Goal: Task Accomplishment & Management: Manage account settings

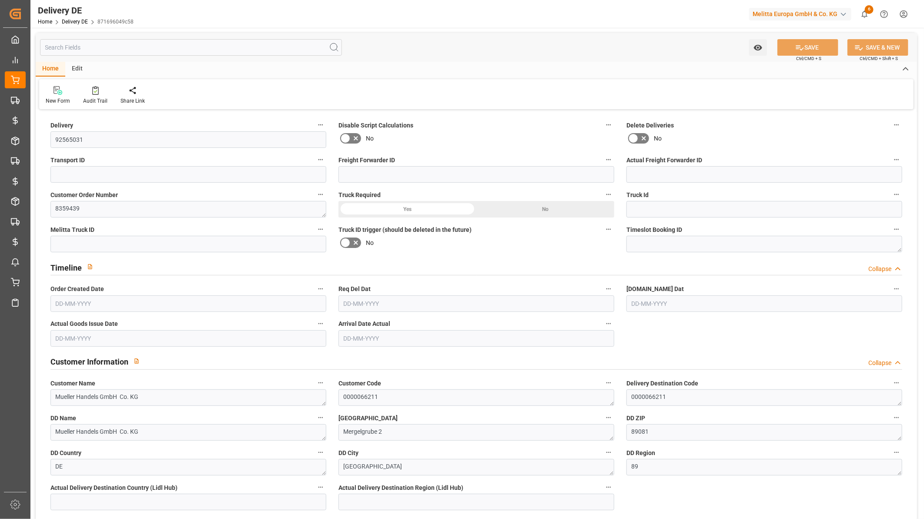
type input "0"
type input "37"
type input "2472.812"
type input "5538.33"
type input "56899.82"
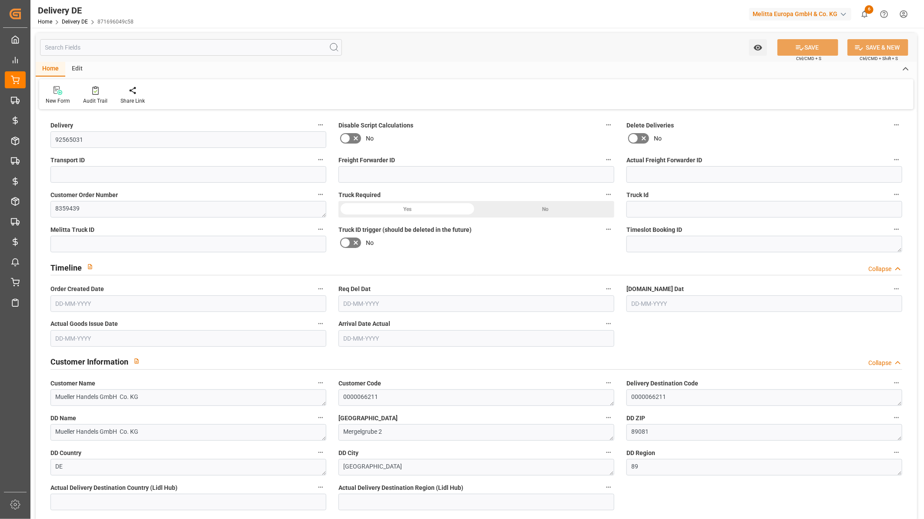
type input "06-10-2025"
type input "13-10-2025"
type input "09-10-2025"
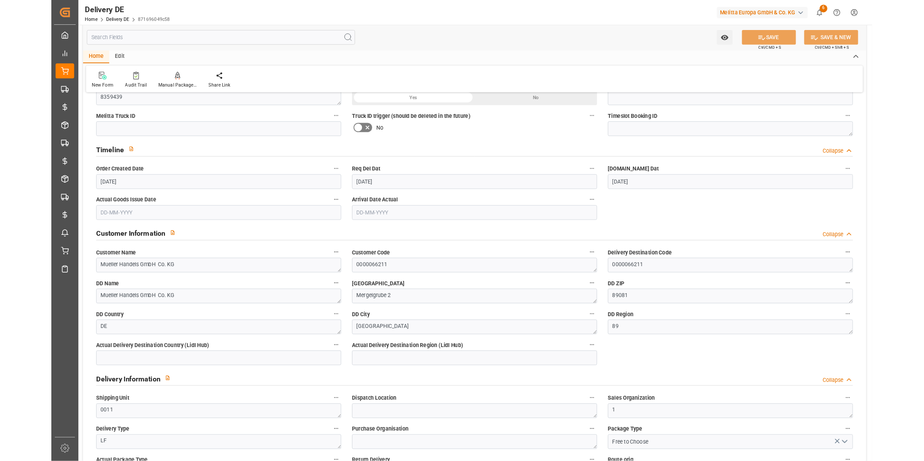
scroll to position [97, 0]
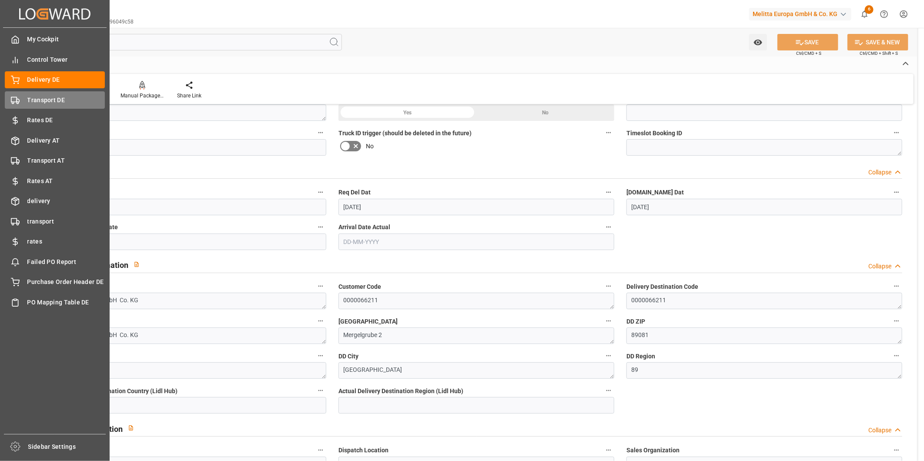
click at [49, 101] on span "Transport DE" at bounding box center [66, 100] width 78 height 9
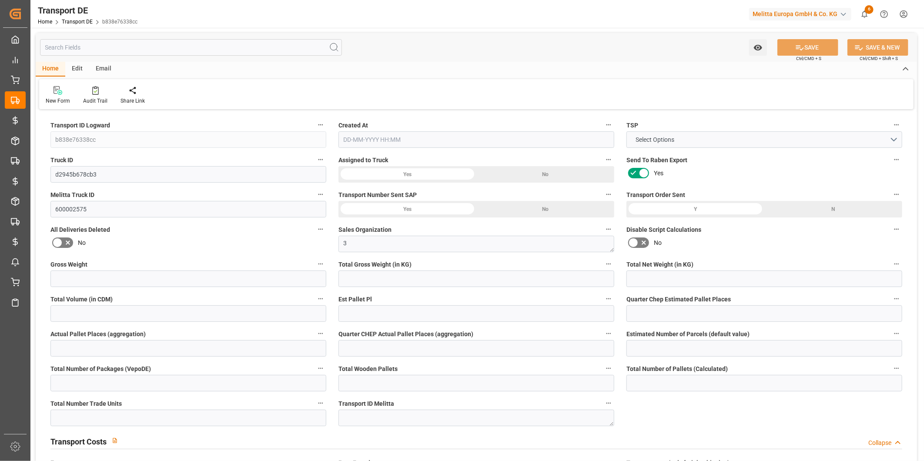
type input "8075"
type input "6867.723"
type input "5522.303"
type input "48901.106"
type input "32"
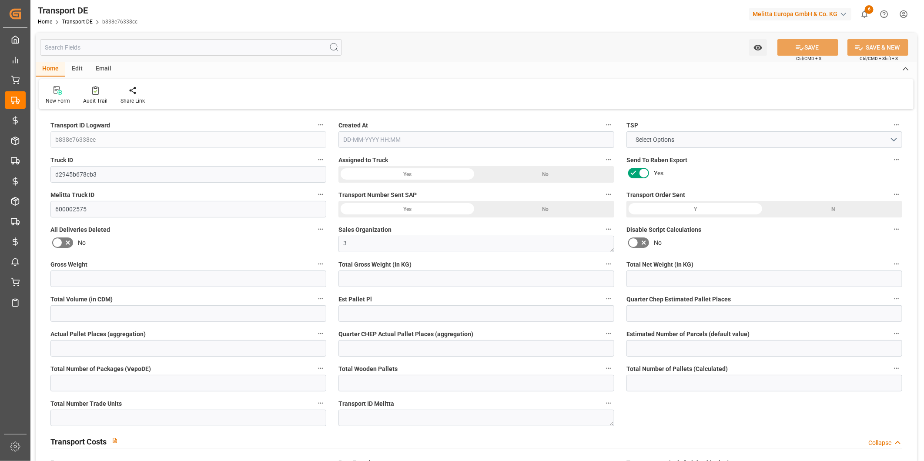
type input "0"
type input "1"
type input "41"
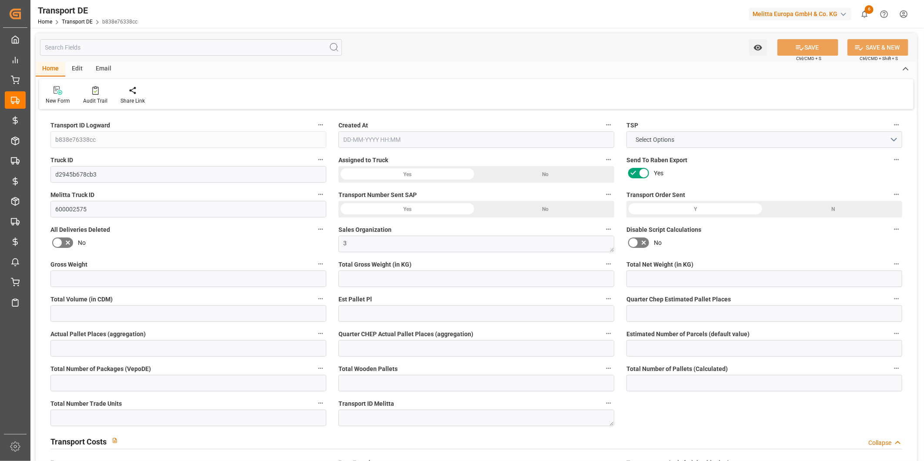
type input "38"
type input "30"
type input "1554"
type input "0"
type input "188.881"
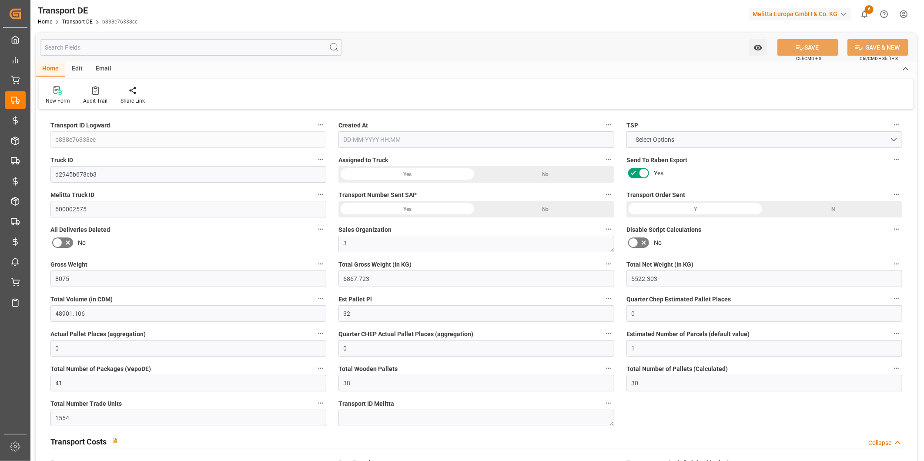
type input "0"
type input "2"
type input "37"
type input "4"
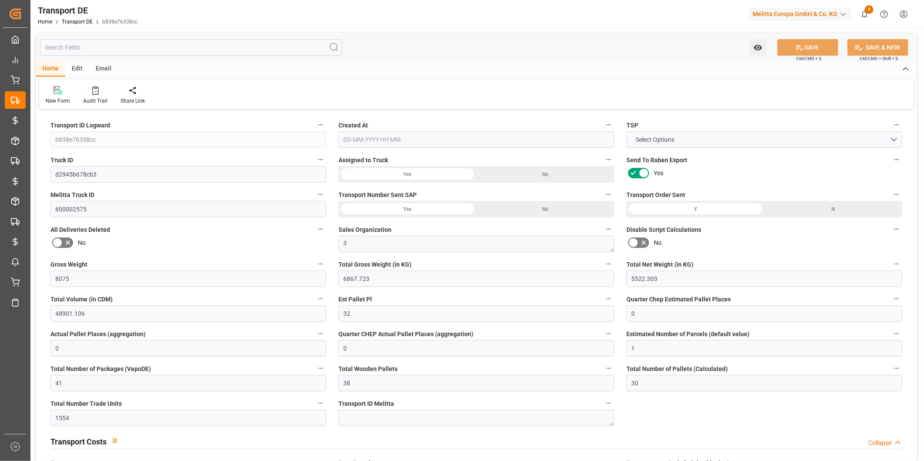
type input "0"
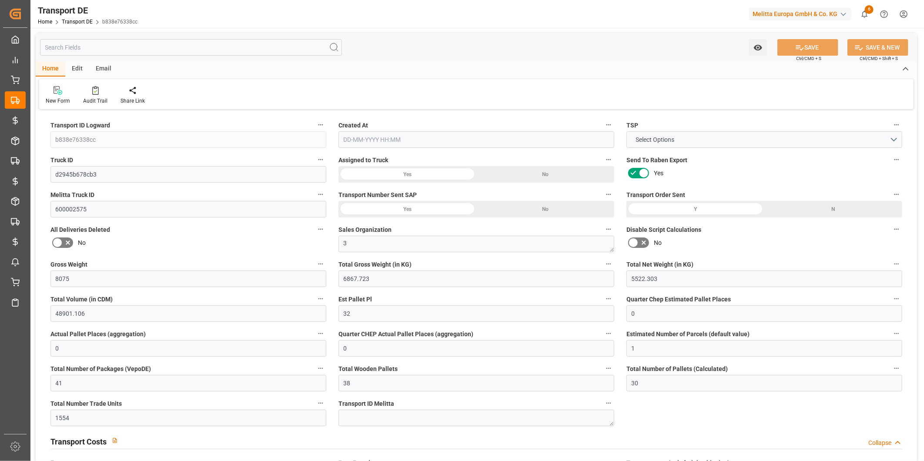
type input "0"
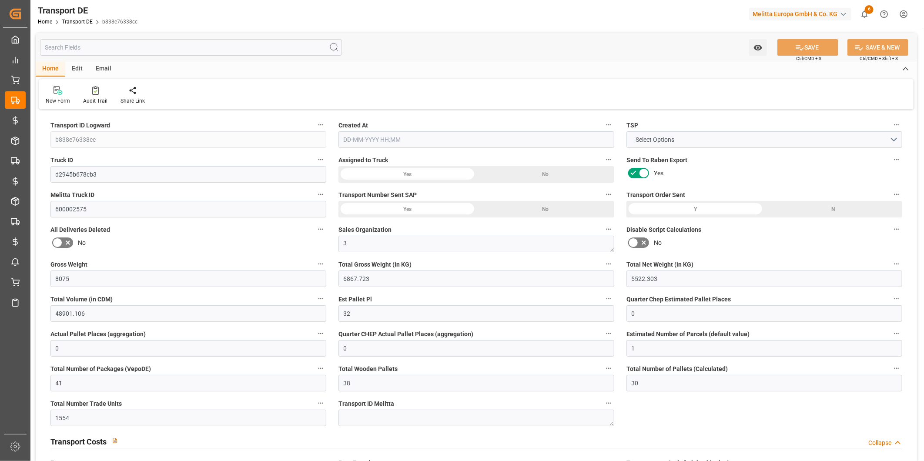
type input "6867.723"
type input "4710.8598"
type input "21"
type input "35"
type input "25"
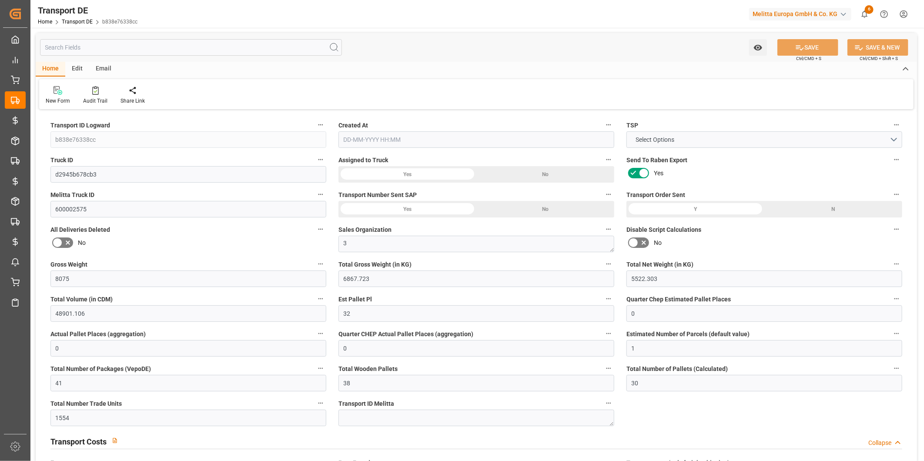
type input "0"
type input "12"
type input "0"
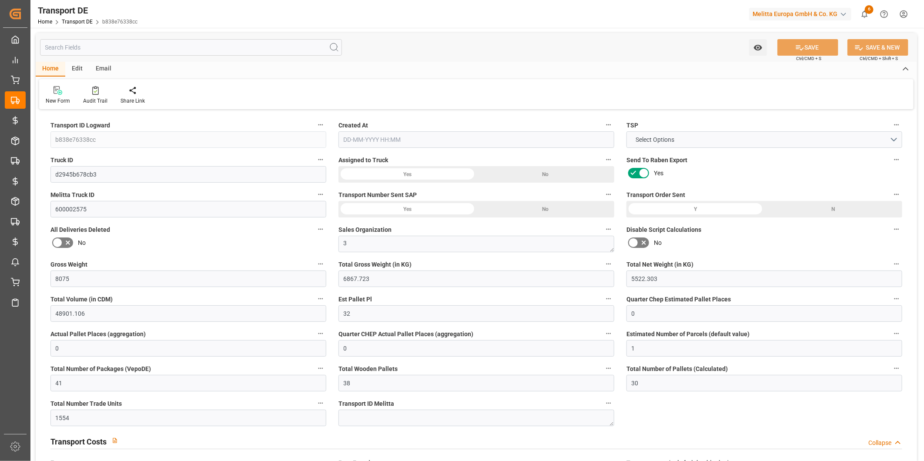
type input "1"
type input "0"
type input "4313"
type input "188.881"
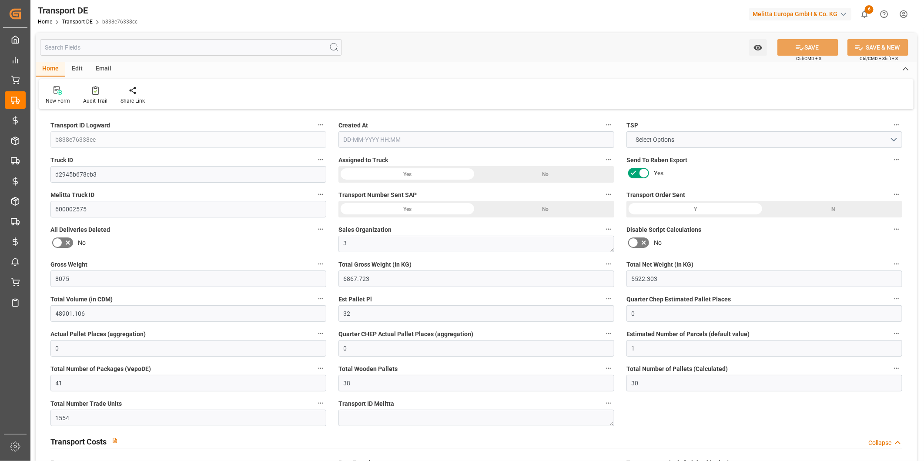
type input "0"
type input "15-09-2025 10:44"
type input "[DATE]"
type input "23-09-2025"
type input "18-09-2025"
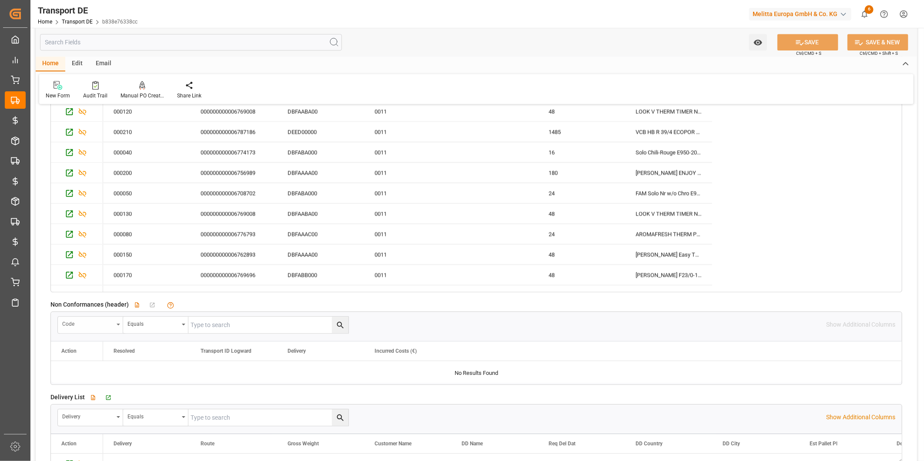
scroll to position [1450, 0]
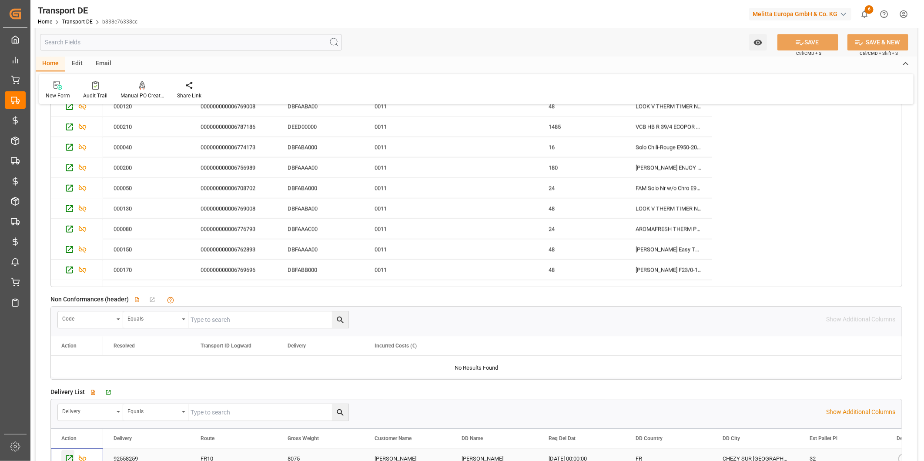
click at [67, 454] on icon "Press SPACE to select this row." at bounding box center [69, 458] width 9 height 9
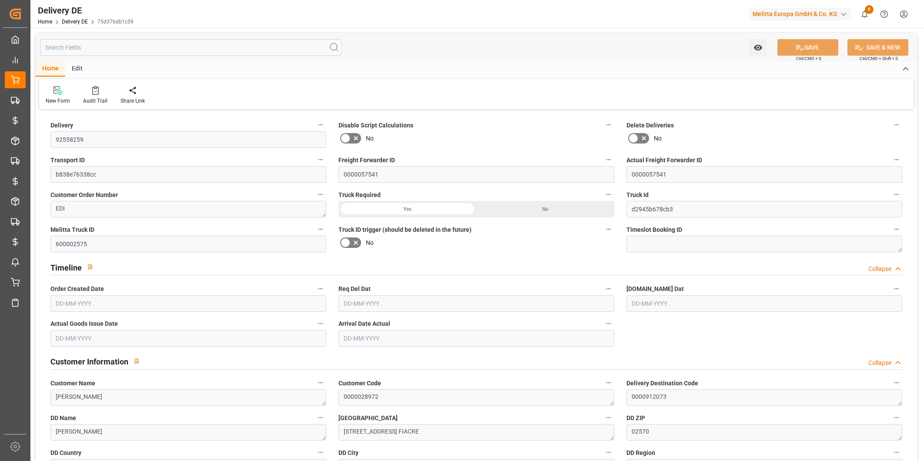
type input "15-09-2025"
type input "18-09-2025"
type input "16-09-2025"
type input "23-09-2025"
drag, startPoint x: 679, startPoint y: 175, endPoint x: 613, endPoint y: 175, distance: 66.6
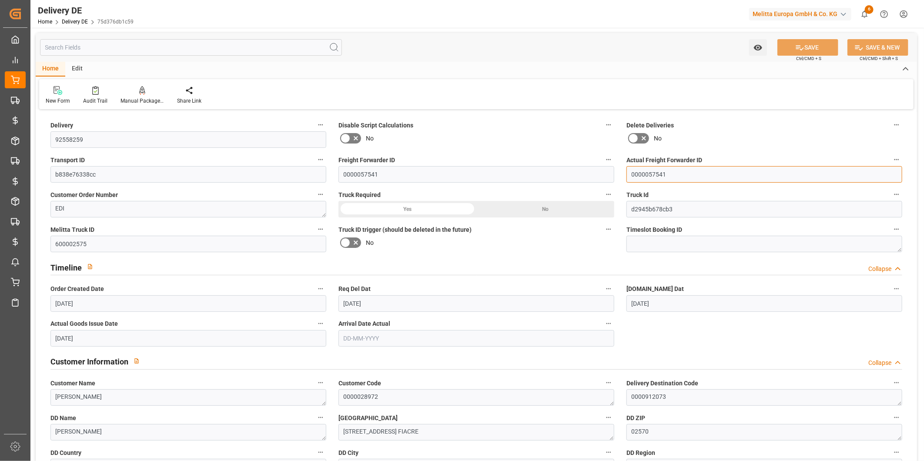
paste input "4813"
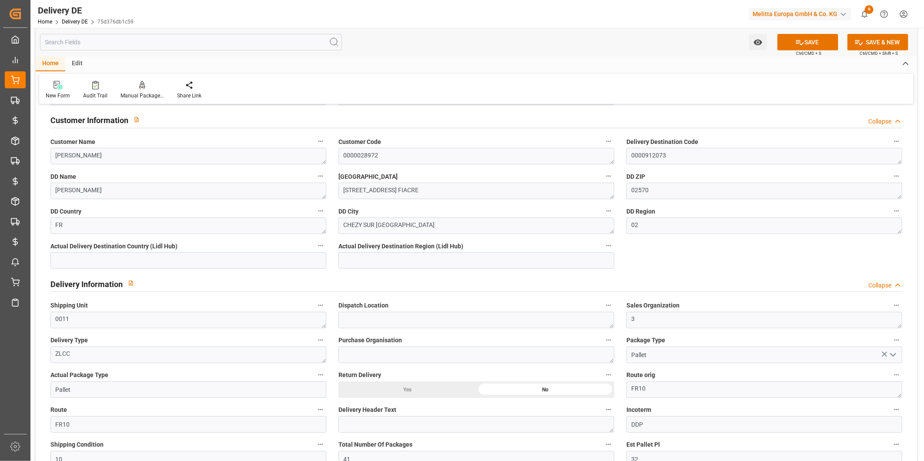
scroll to position [338, 0]
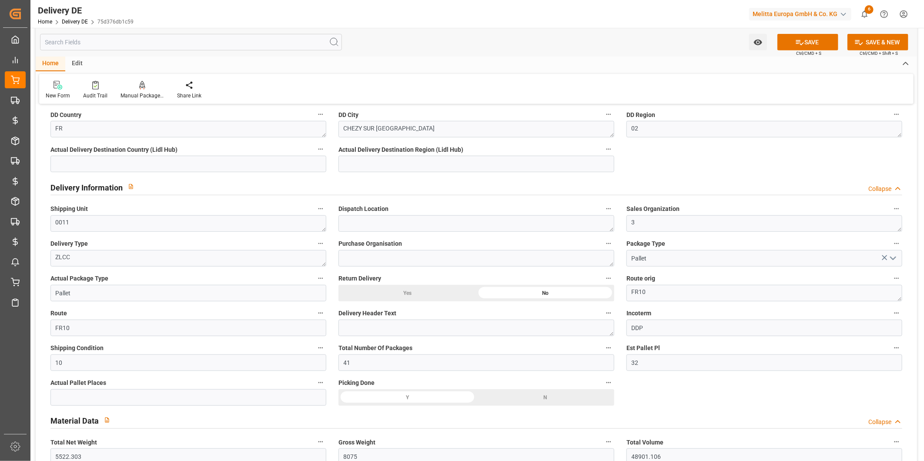
type input "0000048131"
click at [180, 399] on input "text" at bounding box center [188, 397] width 276 height 17
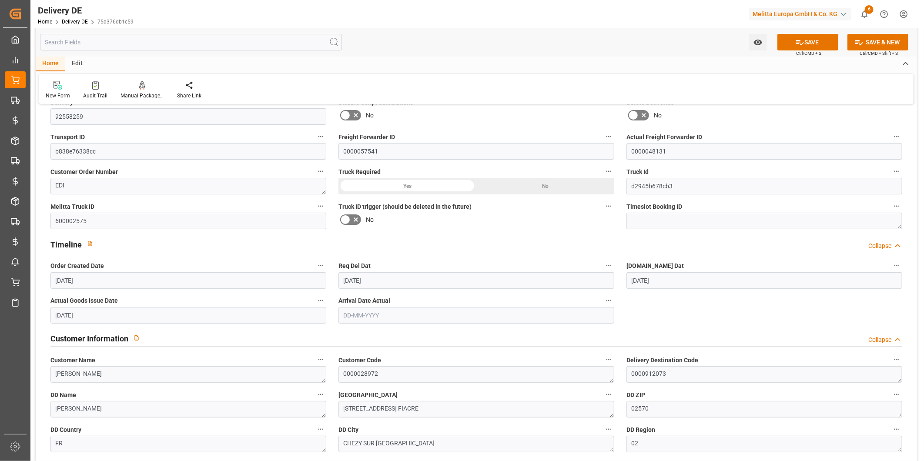
scroll to position [0, 0]
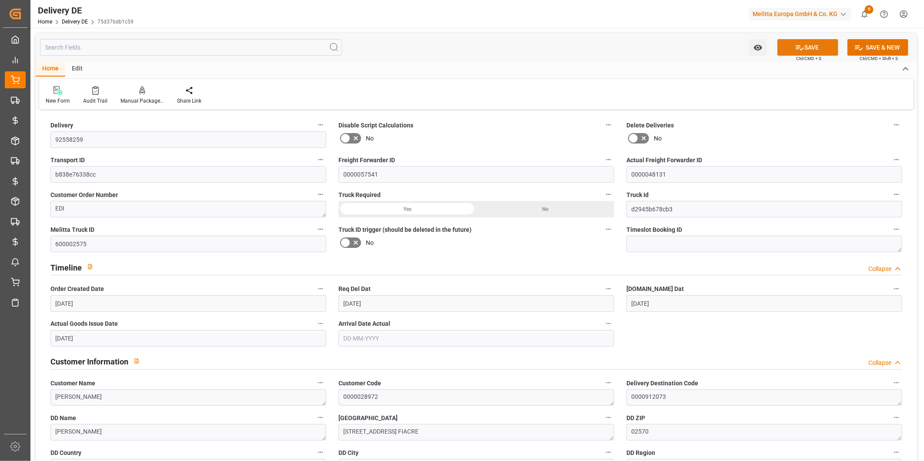
type input "33"
click at [800, 45] on icon at bounding box center [799, 47] width 9 height 9
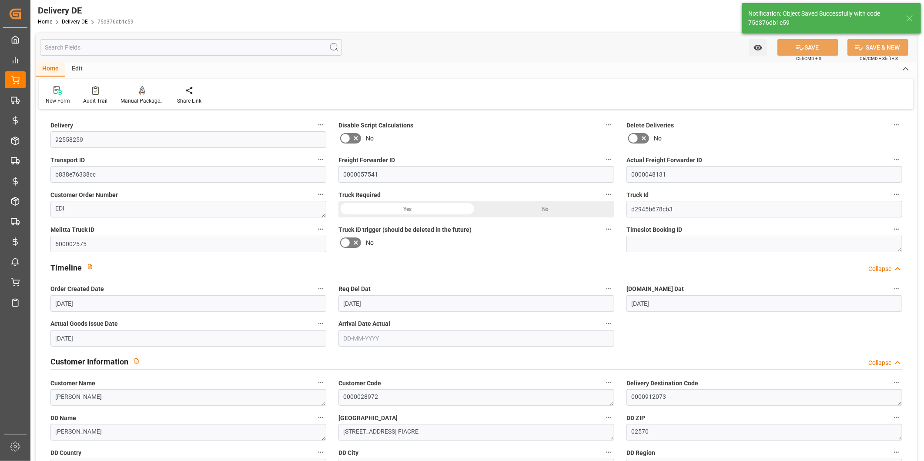
type input "0000057541"
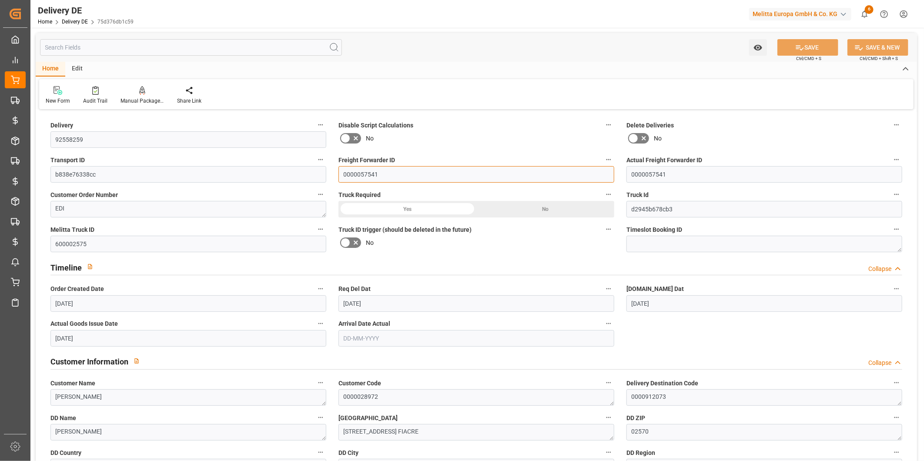
drag, startPoint x: 396, startPoint y: 175, endPoint x: 319, endPoint y: 173, distance: 77.1
paste input "4813"
type input "0000048131"
click at [794, 40] on button "SAVE" at bounding box center [808, 47] width 61 height 17
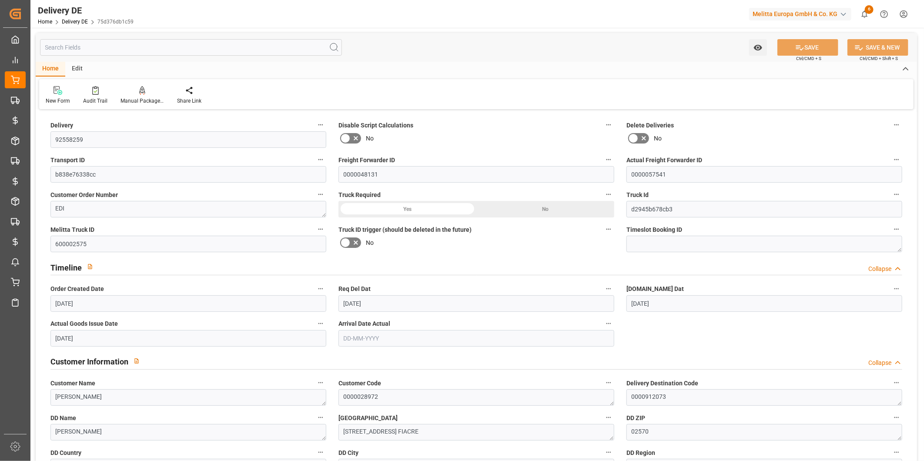
type input "0000048131"
click at [110, 51] on input "text" at bounding box center [191, 47] width 302 height 17
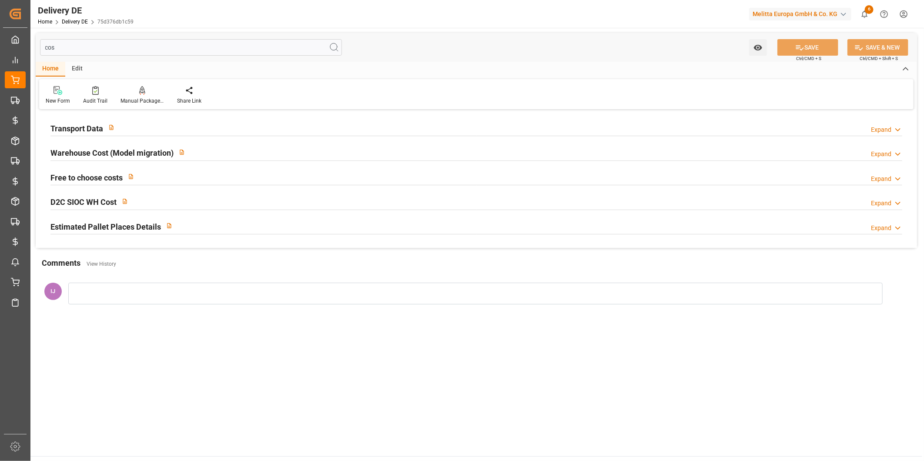
type input "cos"
click at [69, 132] on h2 "Transport Data" at bounding box center [76, 129] width 53 height 12
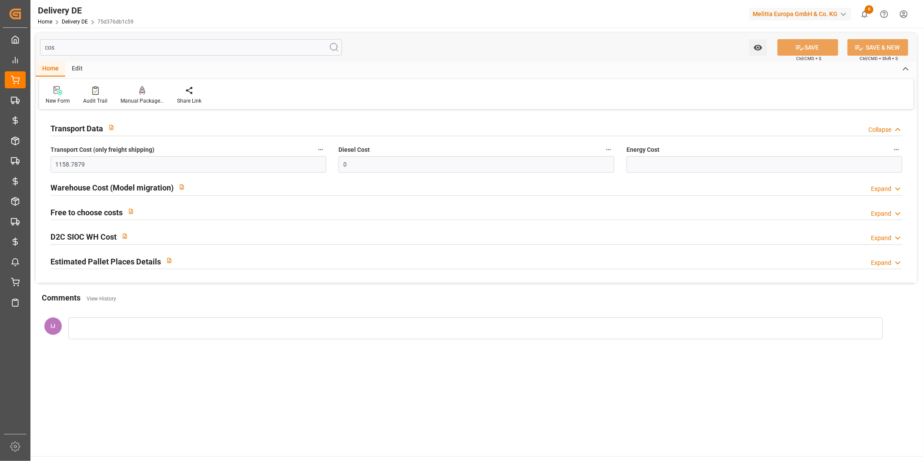
click at [74, 262] on h2 "Estimated Pallet Places Details" at bounding box center [105, 262] width 111 height 12
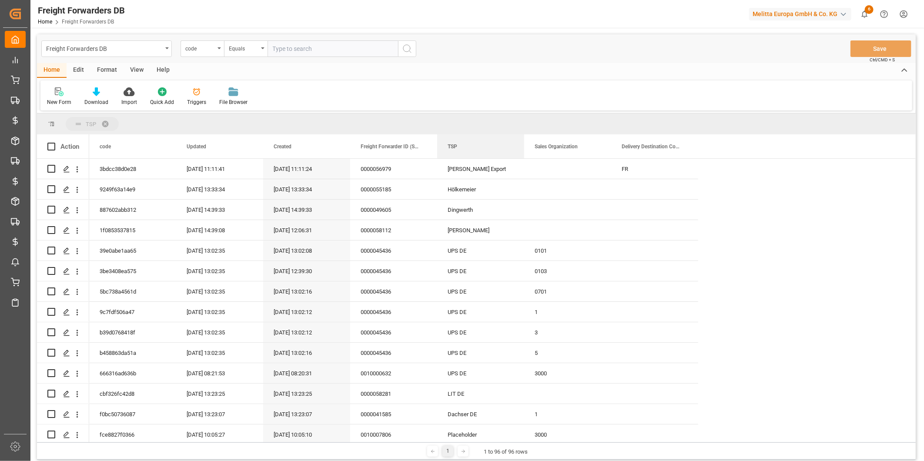
drag, startPoint x: 485, startPoint y: 149, endPoint x: 485, endPoint y: 115, distance: 33.5
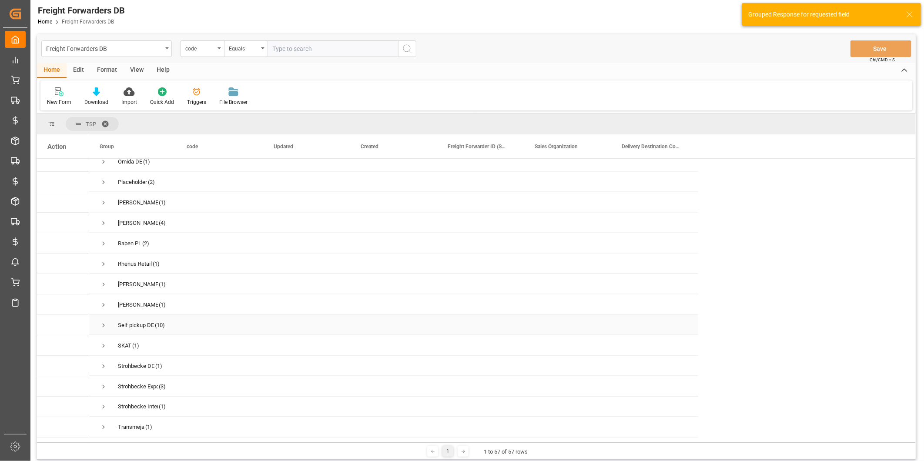
scroll to position [822, 0]
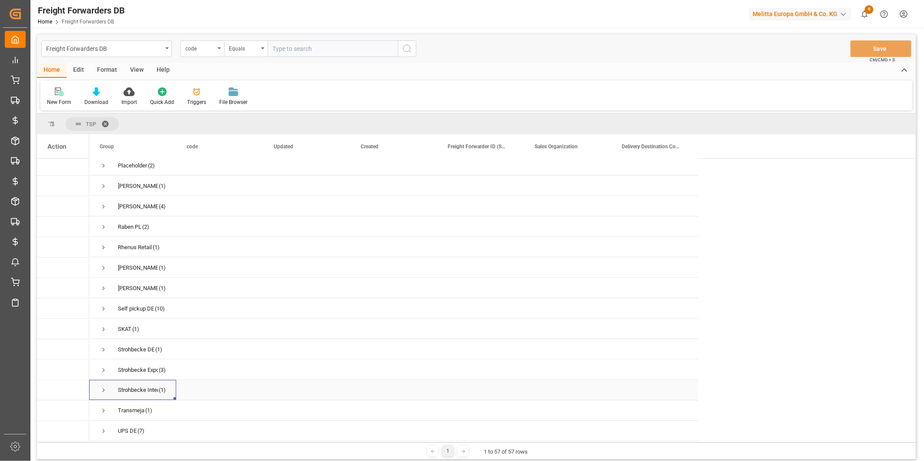
click at [103, 389] on span "Press SPACE to select this row." at bounding box center [104, 391] width 8 height 8
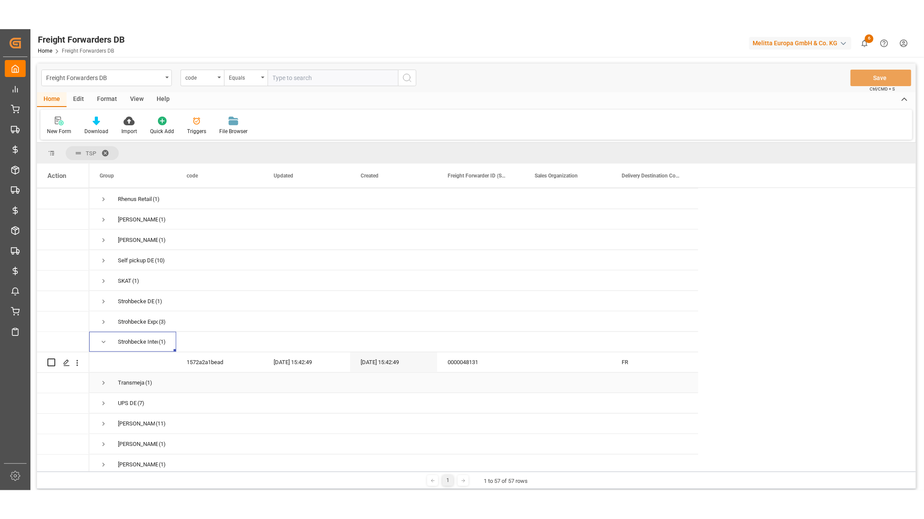
scroll to position [905, 0]
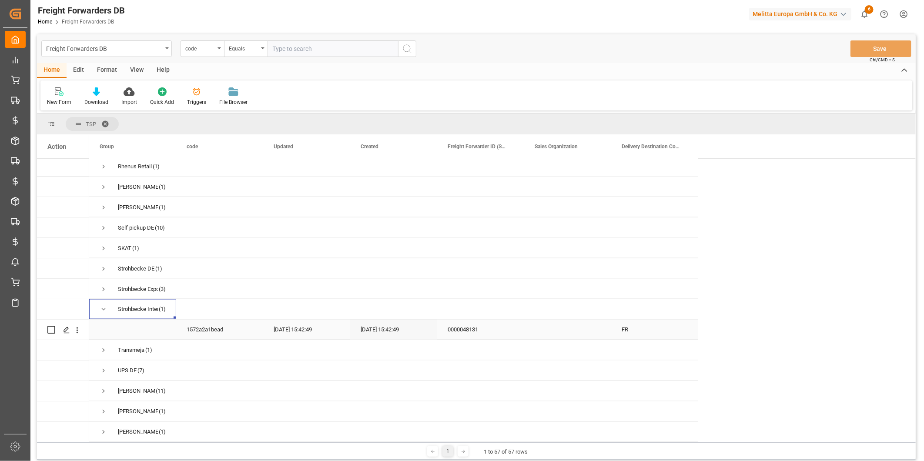
click at [467, 327] on div "0000048131" at bounding box center [480, 330] width 87 height 20
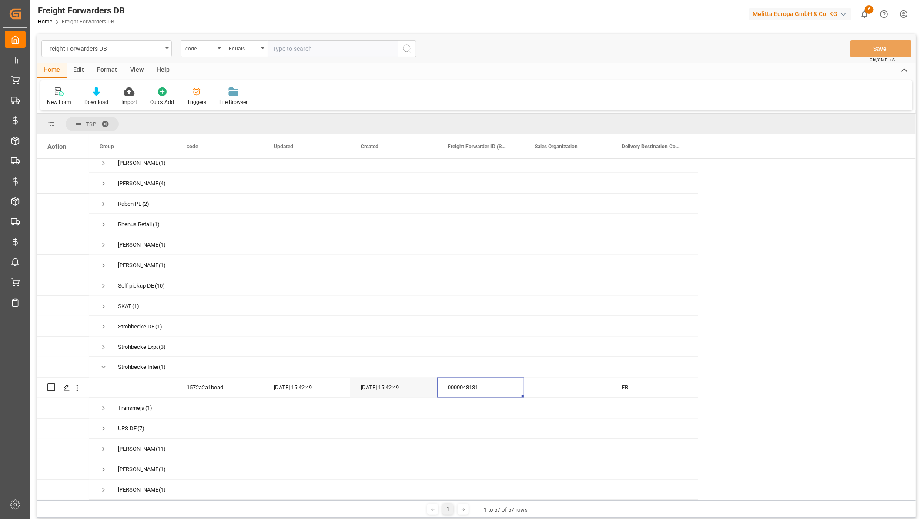
scroll to position [847, 0]
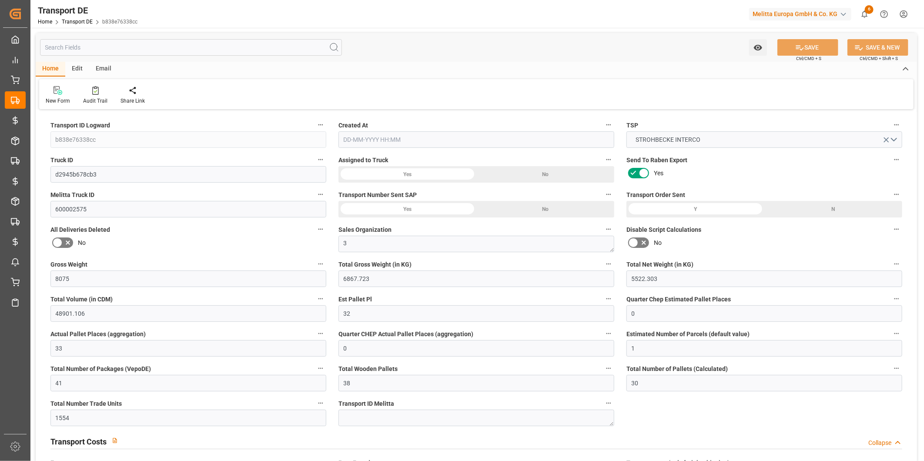
type input "8075"
type input "6867.723"
type input "5522.303"
type input "48901.106"
type input "32"
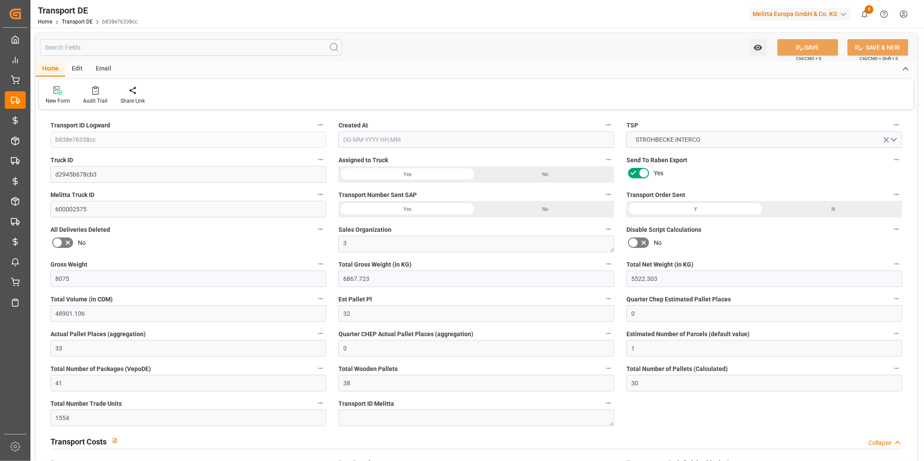
type input "0"
type input "33"
type input "0"
type input "1"
type input "41"
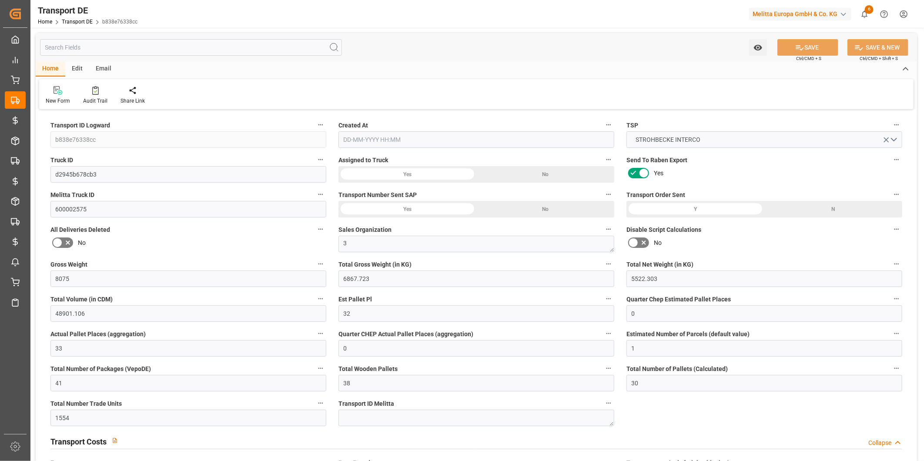
type input "38"
type input "30"
type input "1554"
type input "0"
type input "1158.7879"
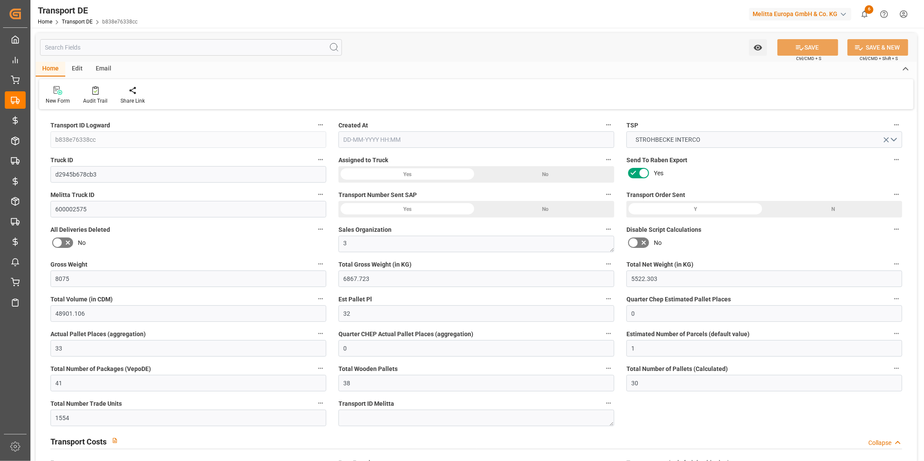
type input "188.881"
type input "1195"
type input "1158.7879"
type input "2"
type input "37"
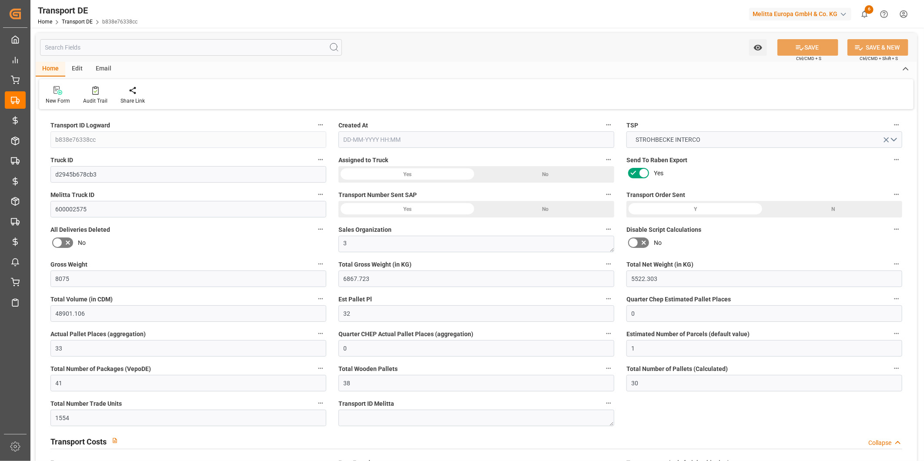
type input "4"
type input "0"
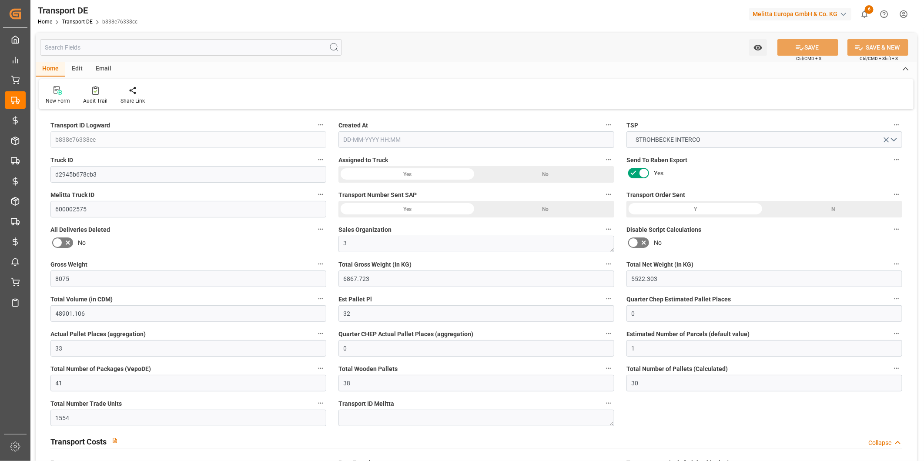
type input "0"
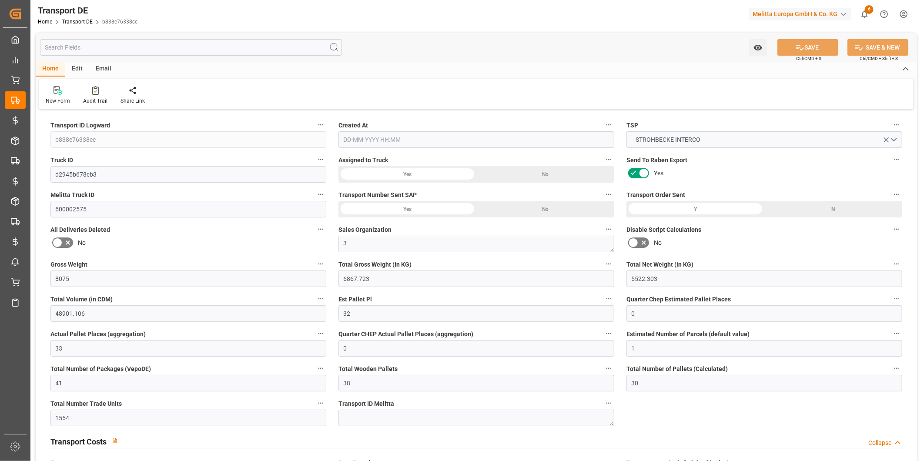
type input "0"
type input "6867.723"
type input "21"
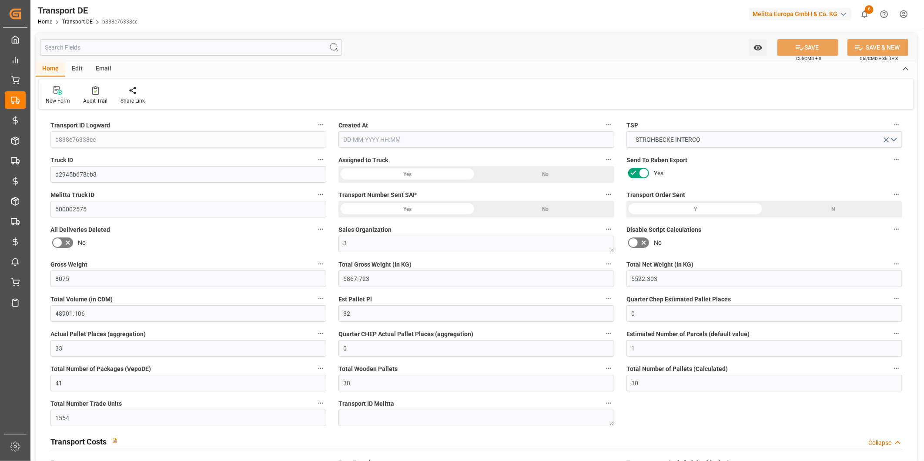
type input "100"
type input "25"
type input "0"
type input "12"
type input "0"
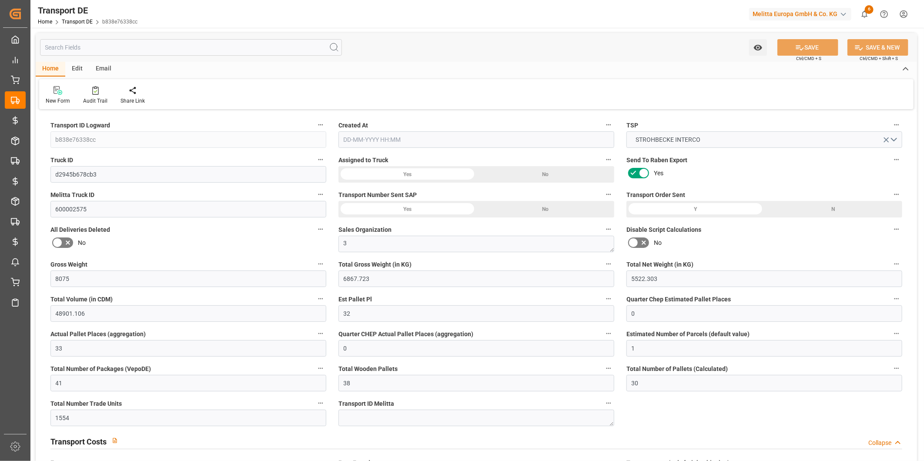
type input "0"
type input "1"
type input "0"
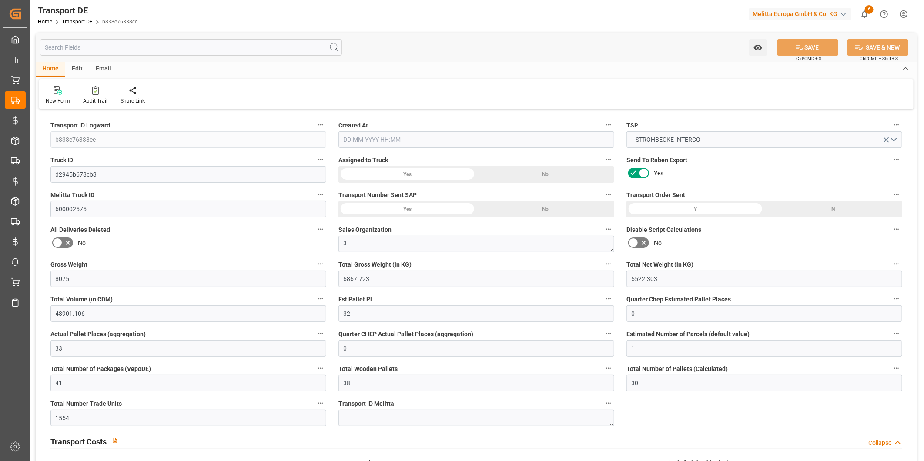
type input "4313"
type input "1347.6689"
type input "1158.7879"
type input "15-09-2025 10:44"
type input "16-09-2025"
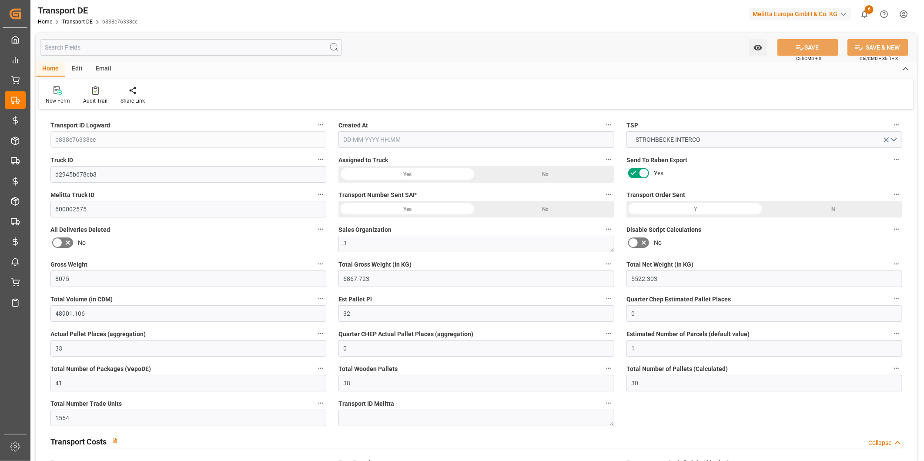
type input "23-09-2025"
type input "18-09-2025"
type input "2168"
type input "1873.92"
type input "1850.88"
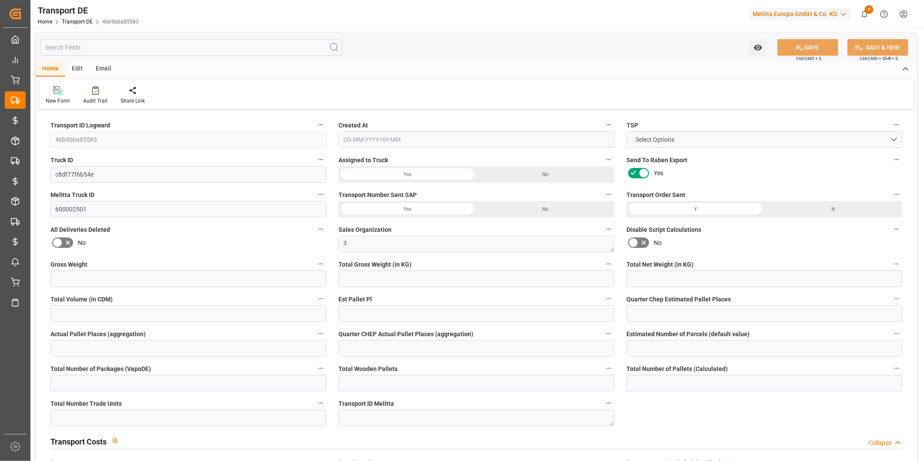
type input "7153.92"
type input "8"
type input "0"
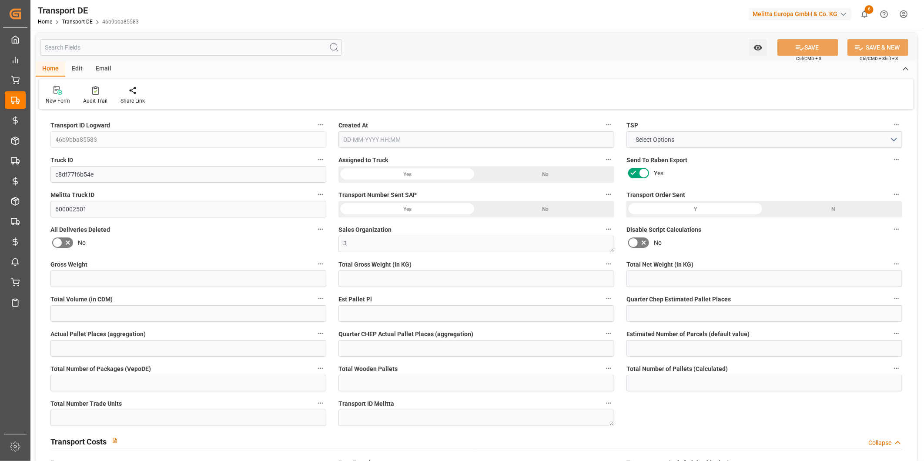
type input "1"
type input "8"
type input "0"
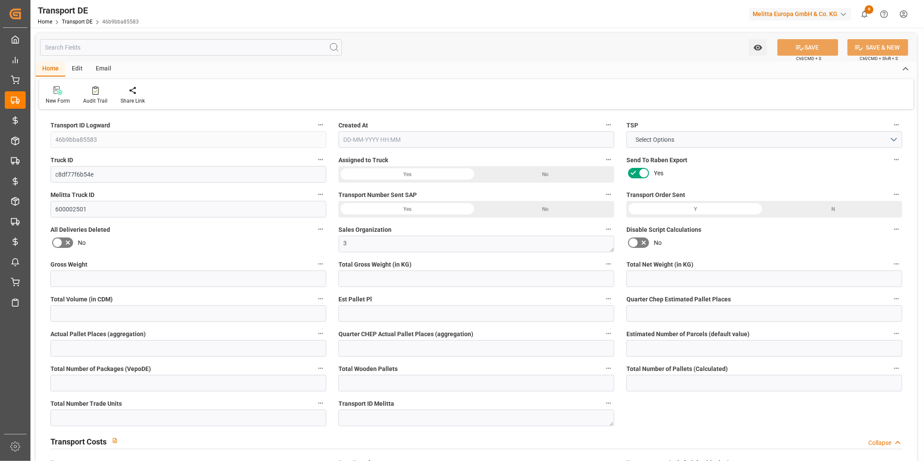
type input "0"
type input "44.031"
type input "0"
type input "50"
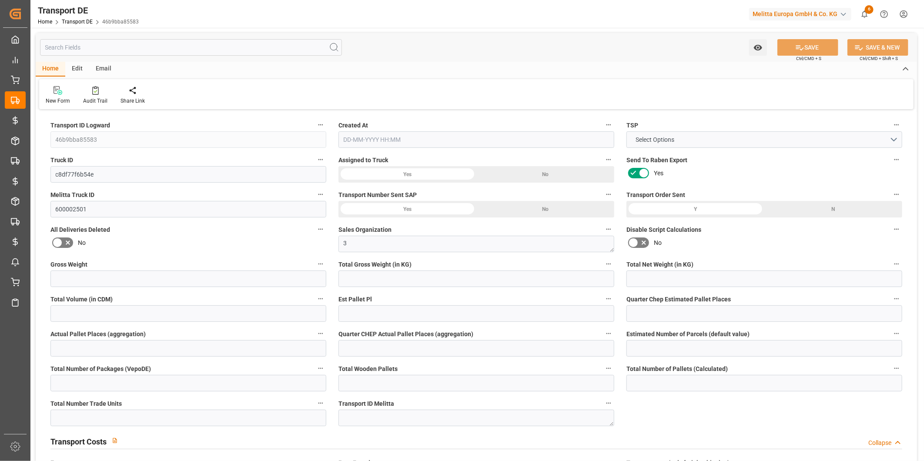
type input "8"
type input "0"
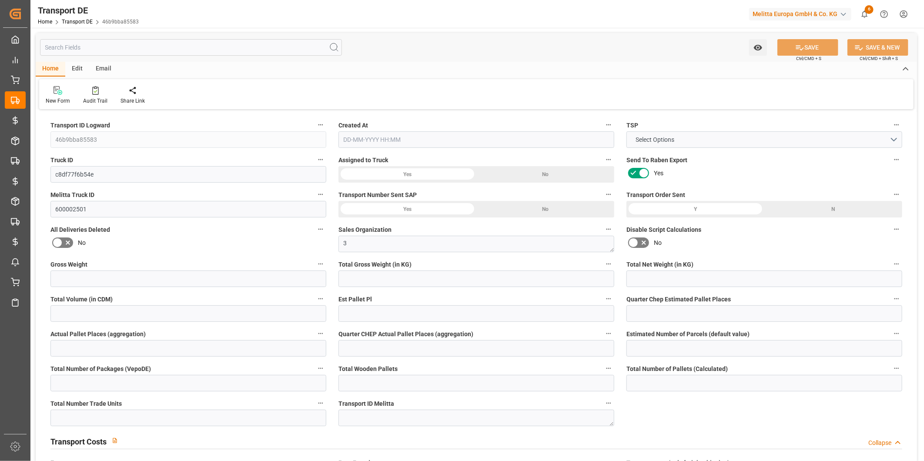
type input "0"
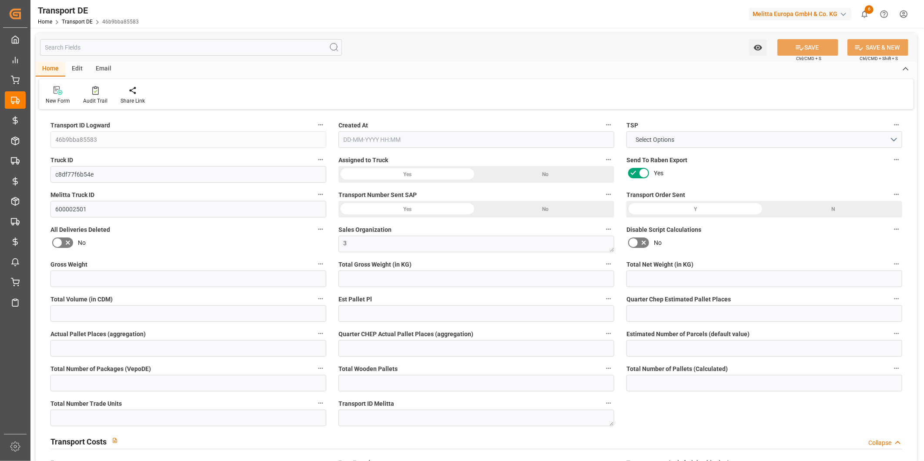
type input "0"
type input "1873.92"
type input "4710.8598"
type input "21"
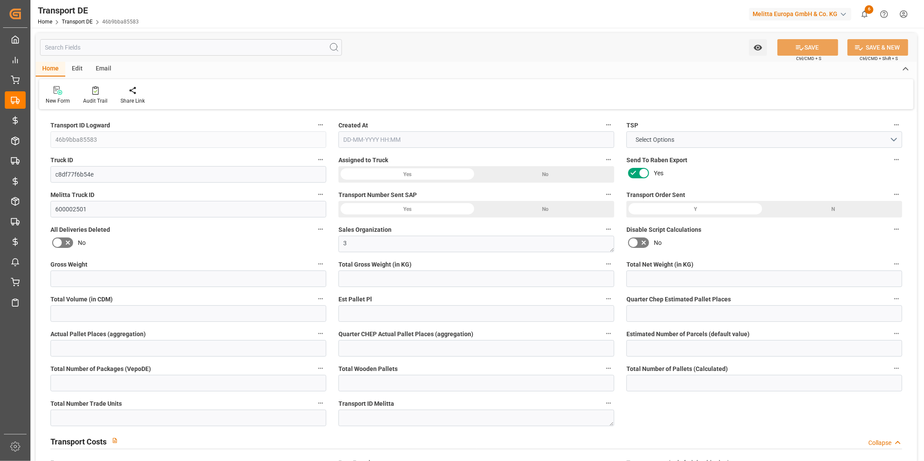
type input "35"
type input "0"
type input "8"
type input "0"
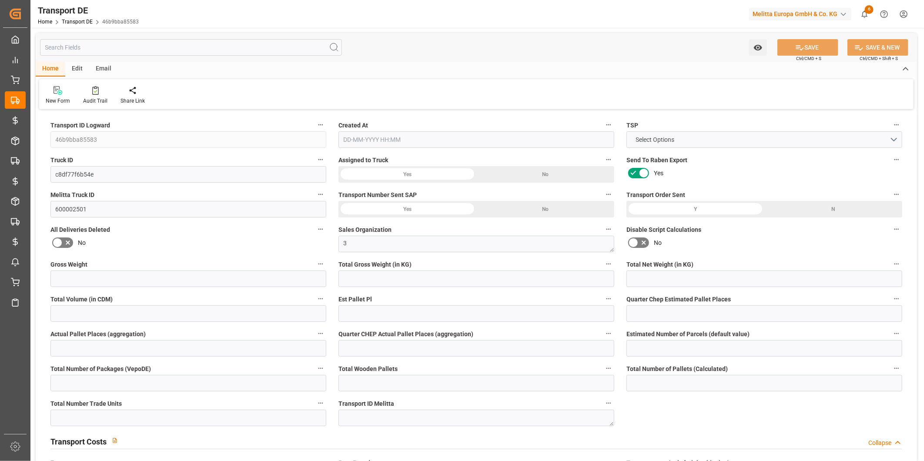
type input "0"
type input "1"
type input "0"
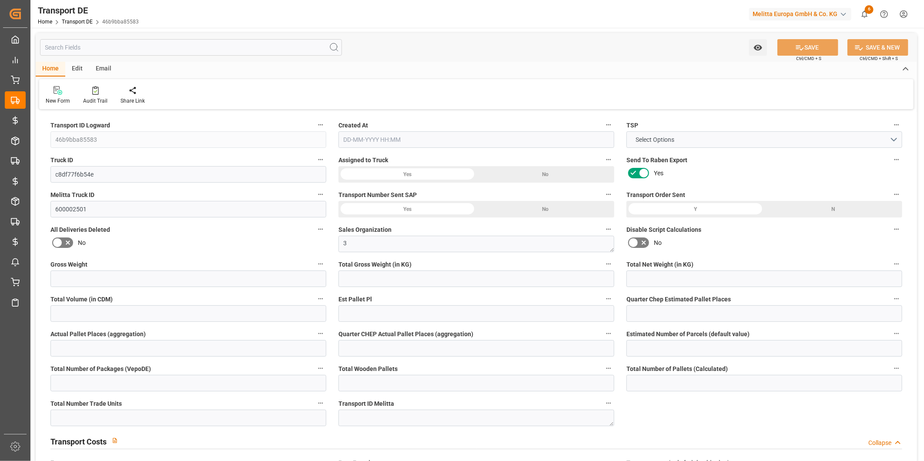
type input "960"
type input "44.031"
type input "0"
type input "[DATE] 11:19"
type input "[DATE]"
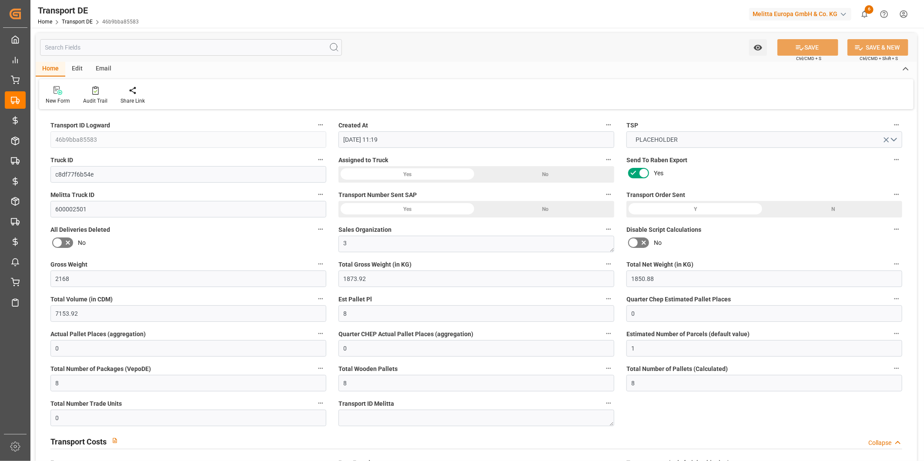
type input "[DATE]"
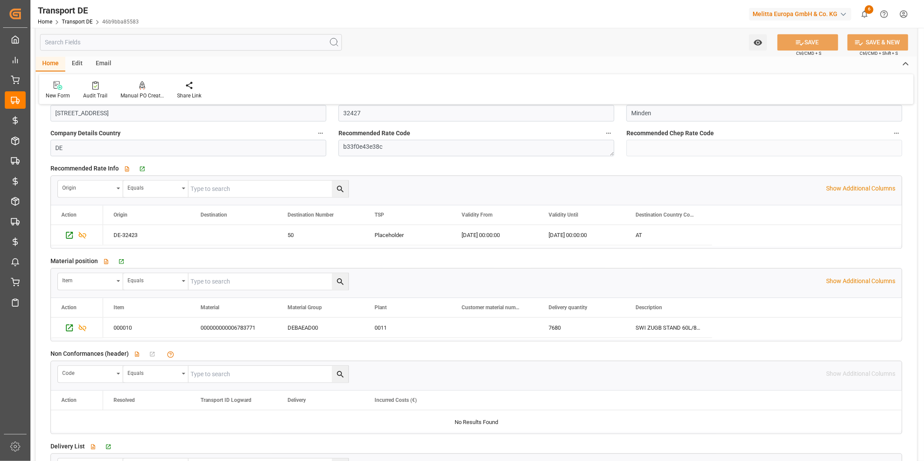
scroll to position [1450, 0]
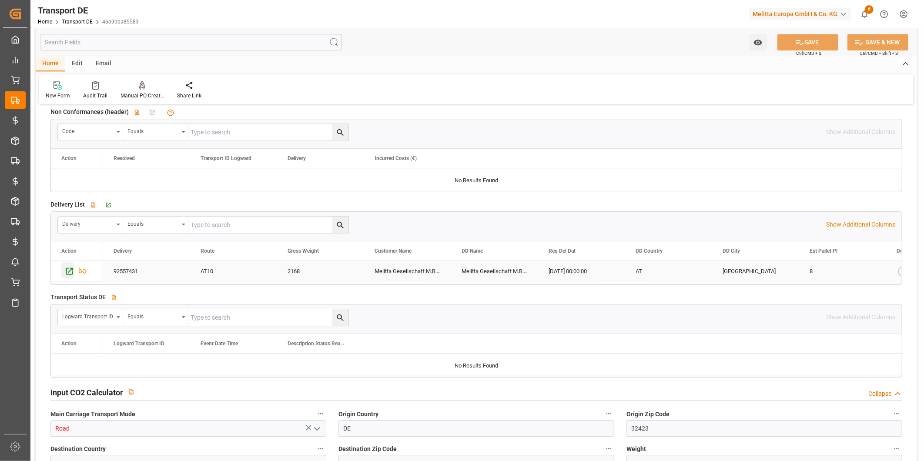
click at [73, 275] on icon "Press SPACE to select this row." at bounding box center [69, 271] width 9 height 9
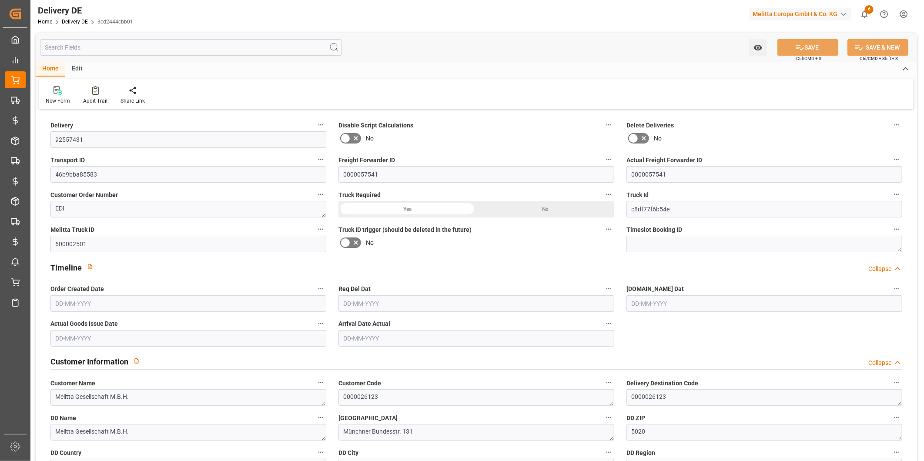
type input "8"
type input "1850.88"
type input "2168"
type input "7153.92"
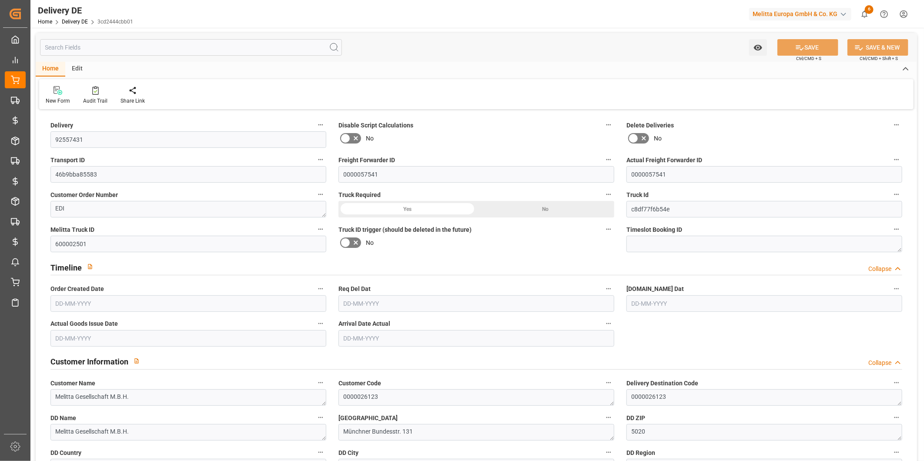
type input "11-09-2025"
type input "[DATE]"
drag, startPoint x: 414, startPoint y: 177, endPoint x: 298, endPoint y: 171, distance: 115.9
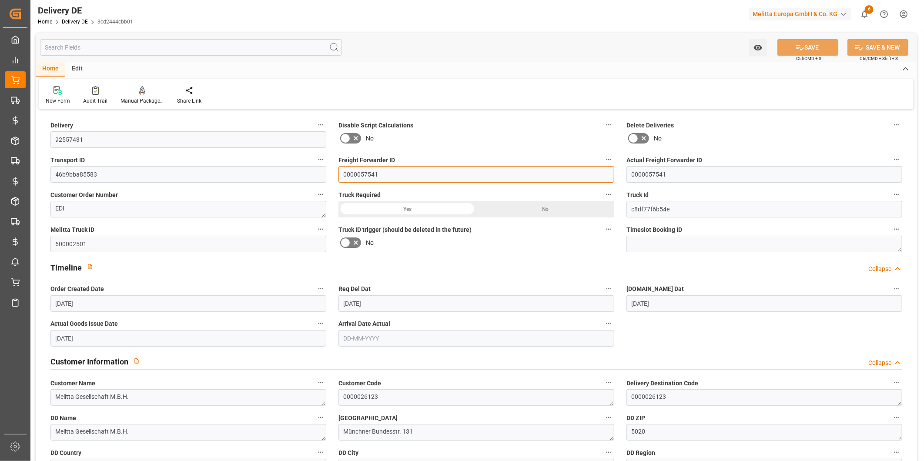
paste input "42886"
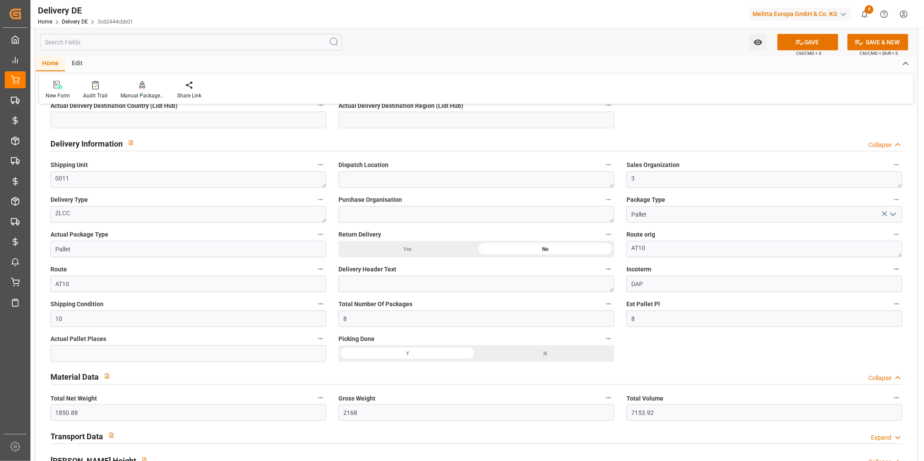
scroll to position [386, 0]
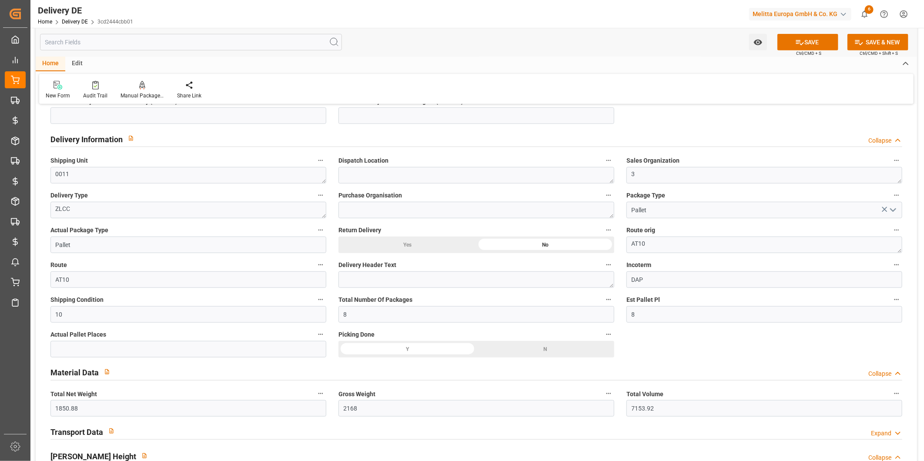
type input "0000042886"
click at [158, 350] on input "text" at bounding box center [188, 349] width 276 height 17
type input "7.75"
click at [813, 44] on button "SAVE" at bounding box center [808, 42] width 61 height 17
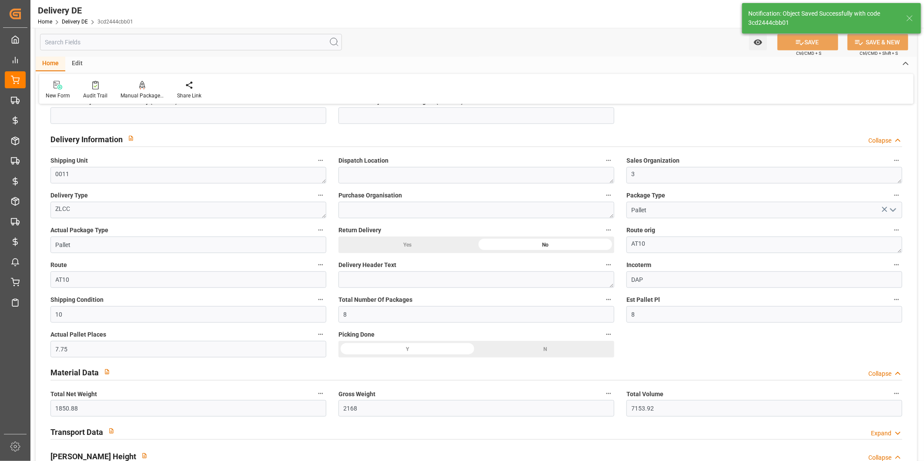
type input "0000042886"
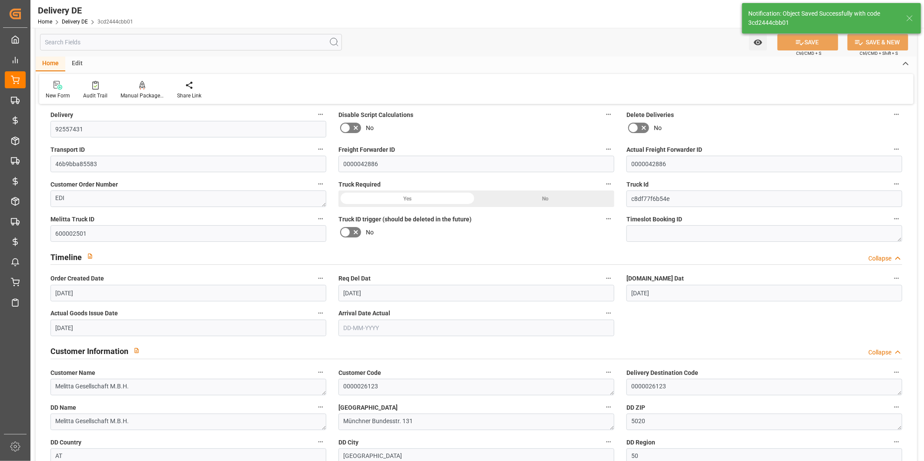
scroll to position [0, 0]
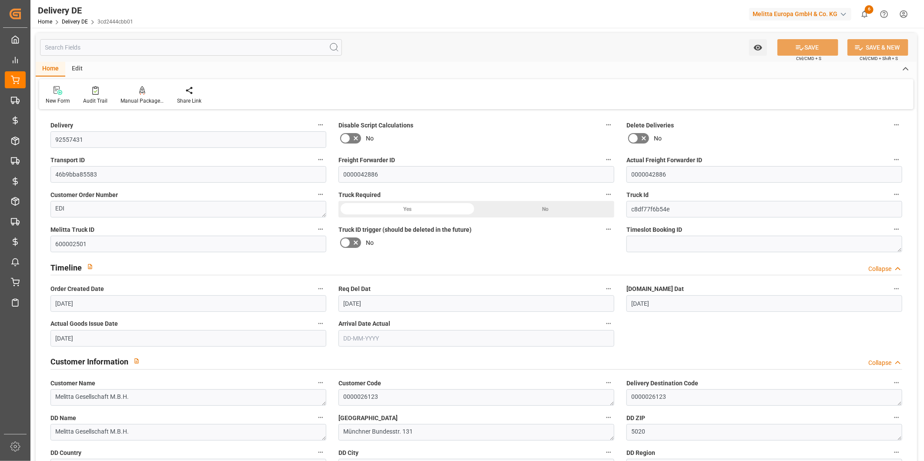
click at [122, 49] on input "text" at bounding box center [191, 47] width 302 height 17
click at [93, 89] on icon at bounding box center [95, 90] width 7 height 9
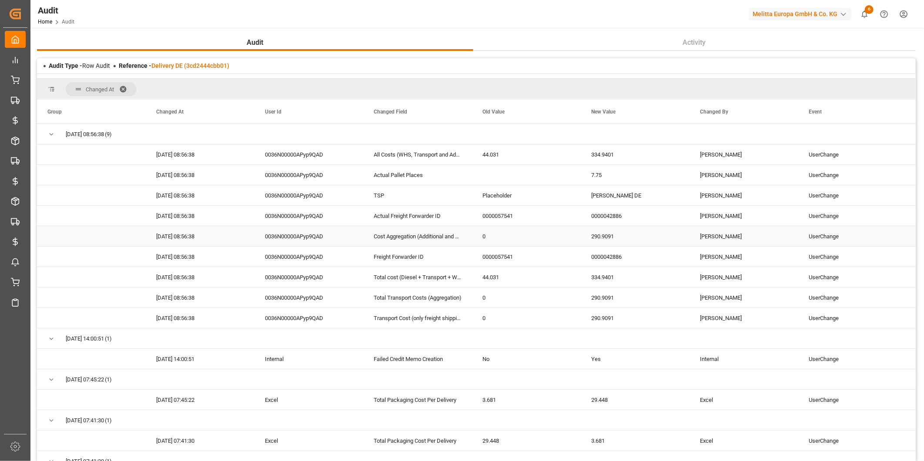
click at [620, 235] on div "290.9091" at bounding box center [635, 236] width 109 height 20
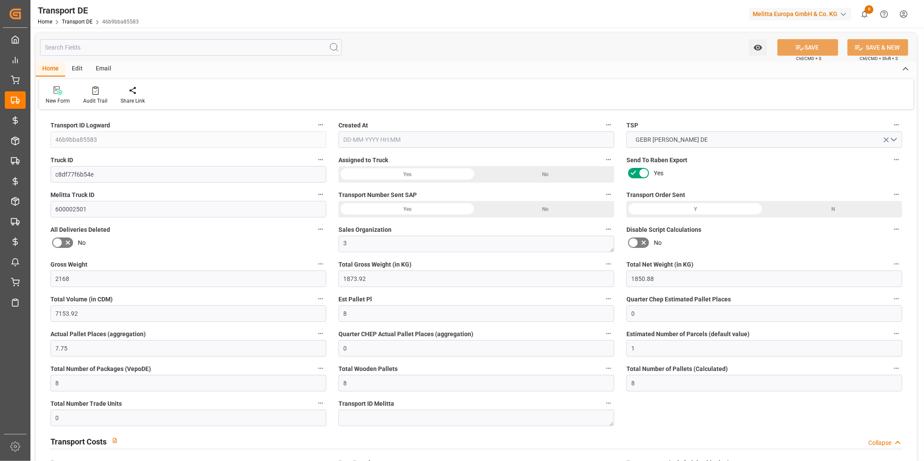
type input "2168"
type input "1873.92"
type input "1850.88"
type input "7153.92"
type input "8"
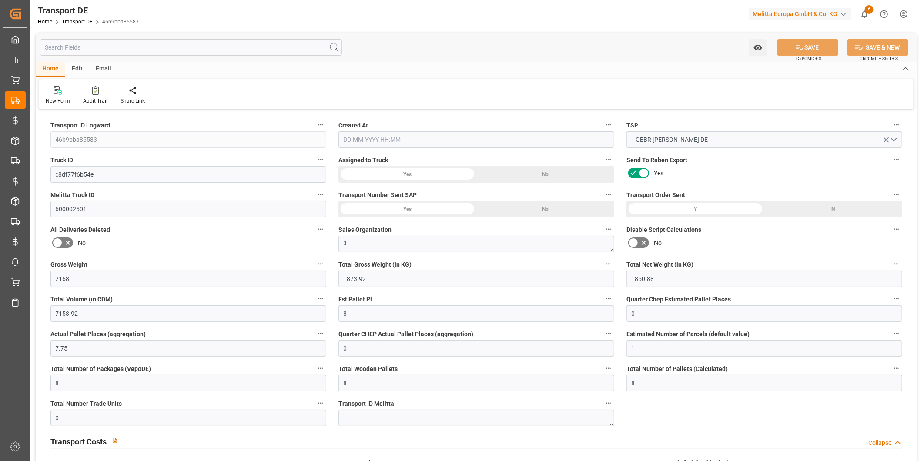
type input "0"
type input "7.75"
type input "0"
type input "1"
type input "8"
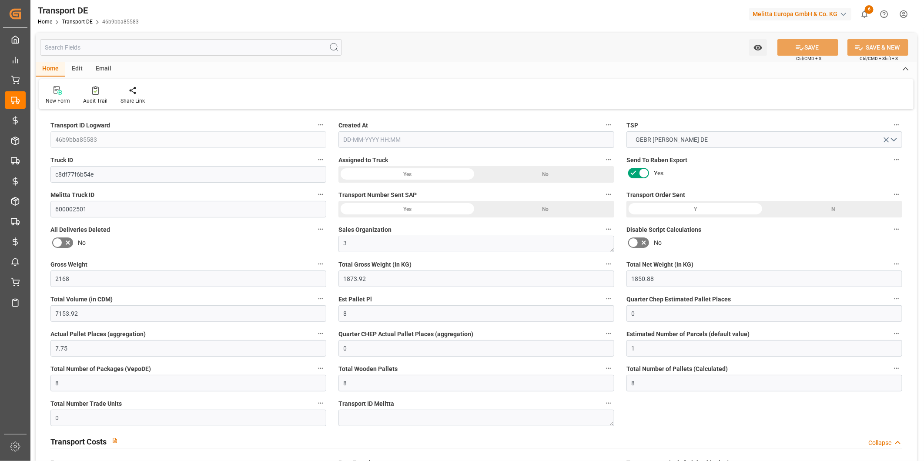
type input "8"
type input "0"
type input "290.9091"
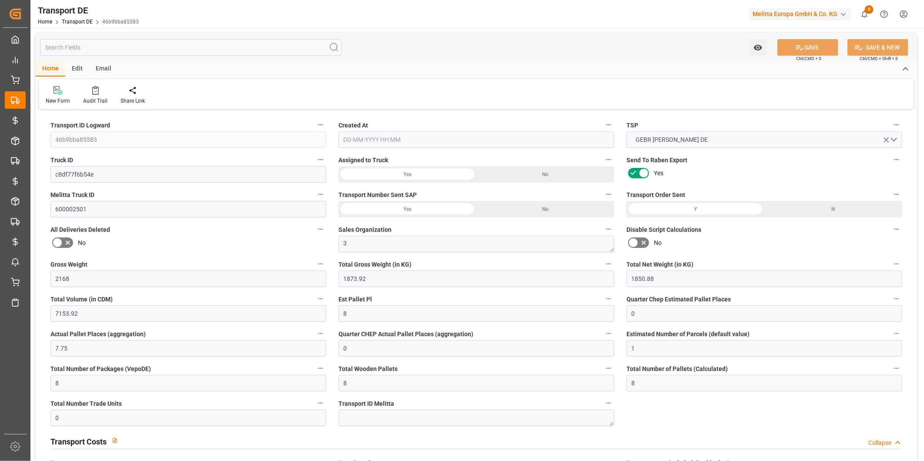
type input "44.031"
type input "1200"
type input "290.9091"
type input "50"
type input "8"
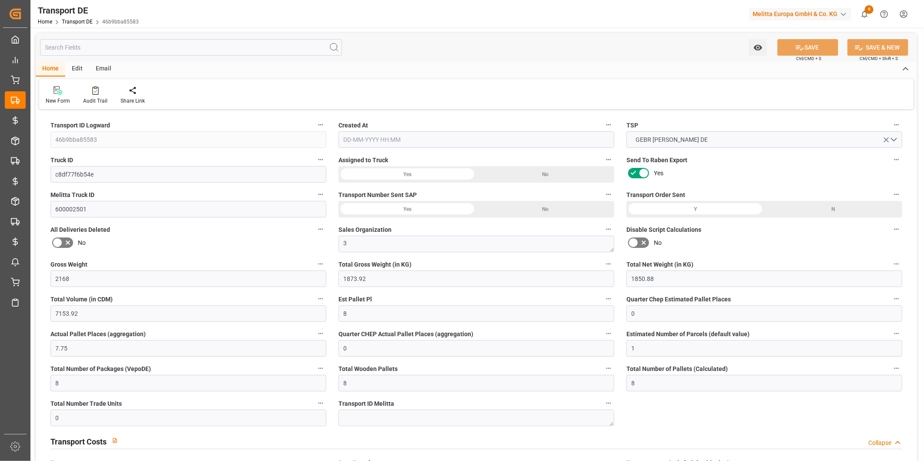
type input "0"
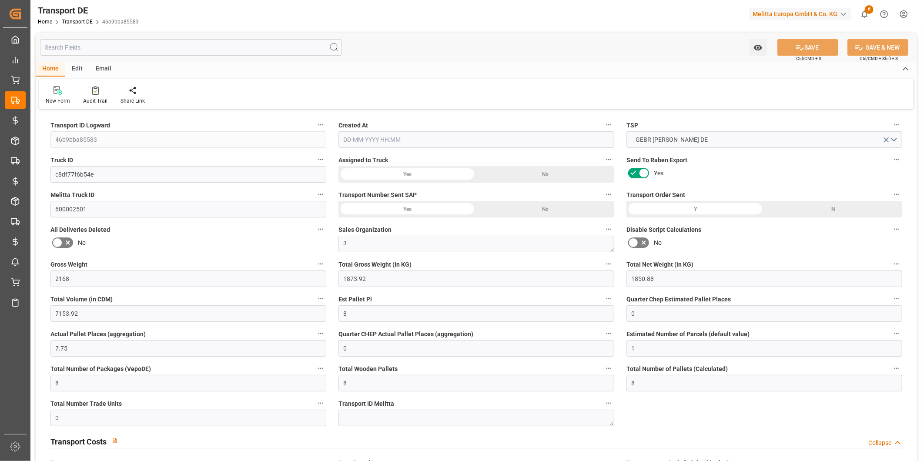
type input "0"
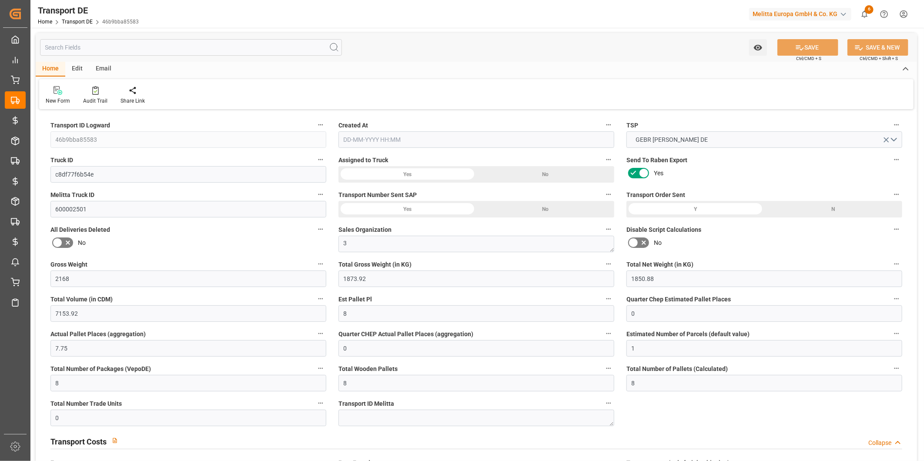
type input "0"
type input "1873.92"
type input "10767.6795"
type input "21"
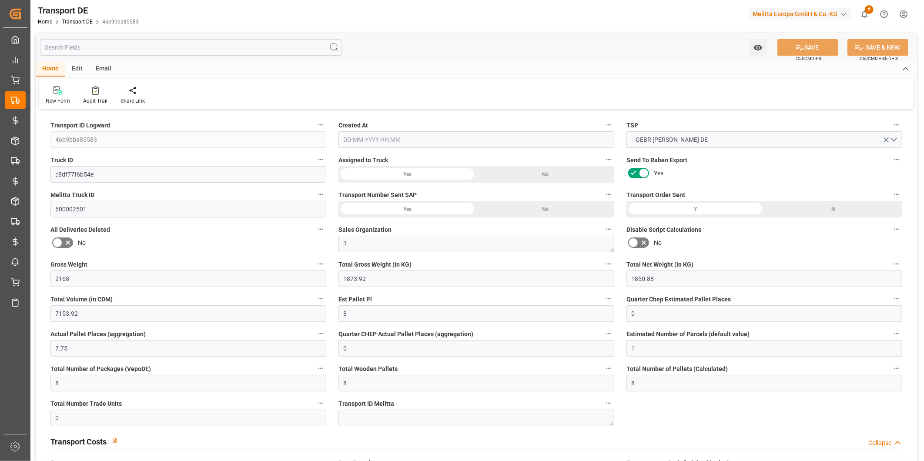
type input "80"
type input "0"
type input "8"
type input "0"
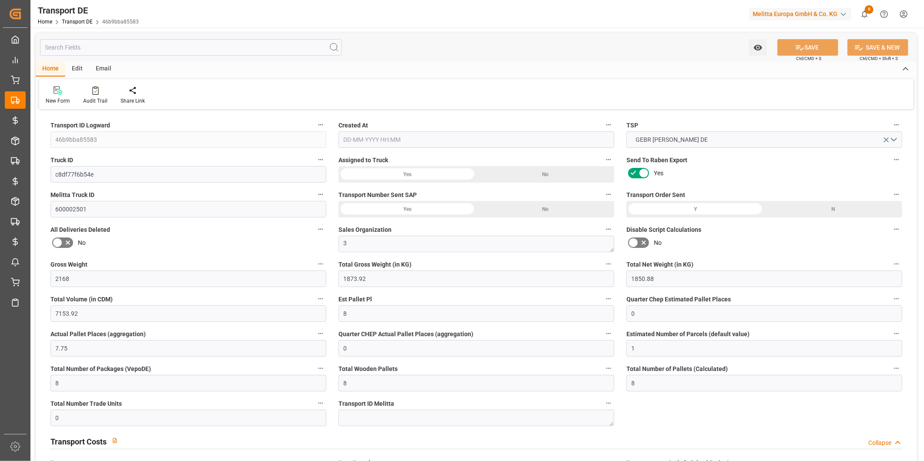
type input "0"
type input "1"
type input "0"
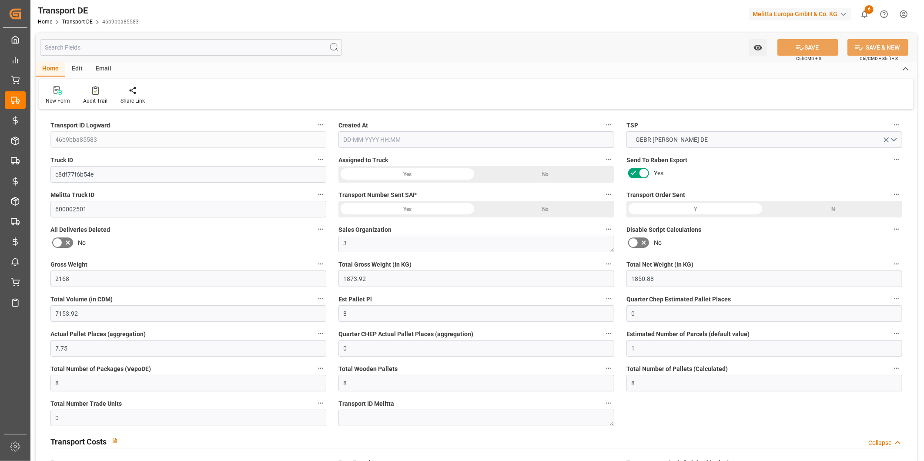
type input "960"
type input "334.9401"
type input "290.9091"
type input "11-09-2025 11:19"
type input "12-09-2025"
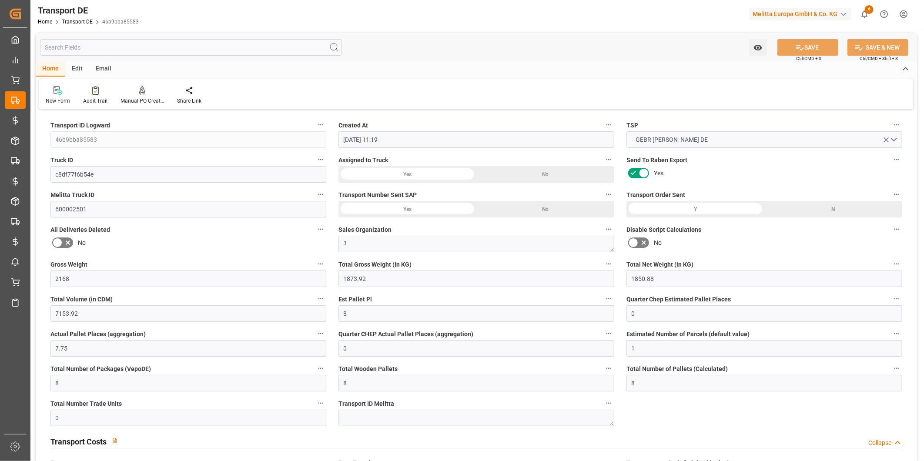
type input "12-09-2025"
type input "16-09-2025"
type input "29"
type input "5.129"
type input "3.814"
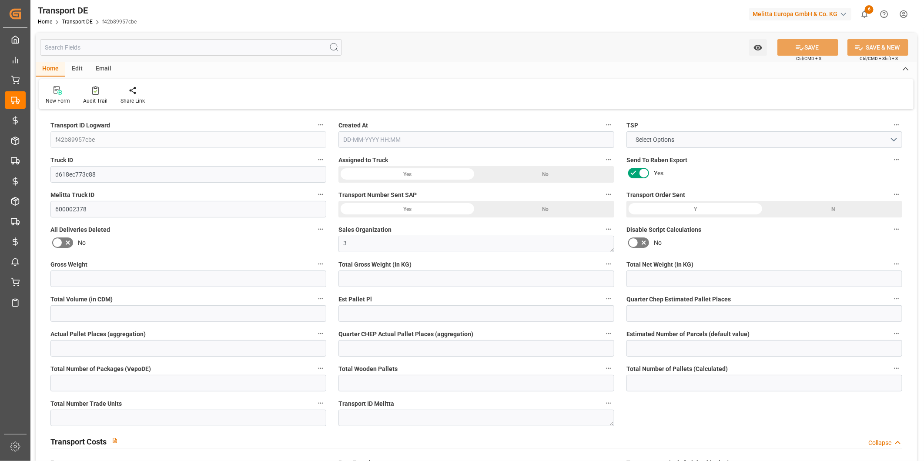
type input "186.593"
type input "1"
type input "0"
type input "1"
type input "0"
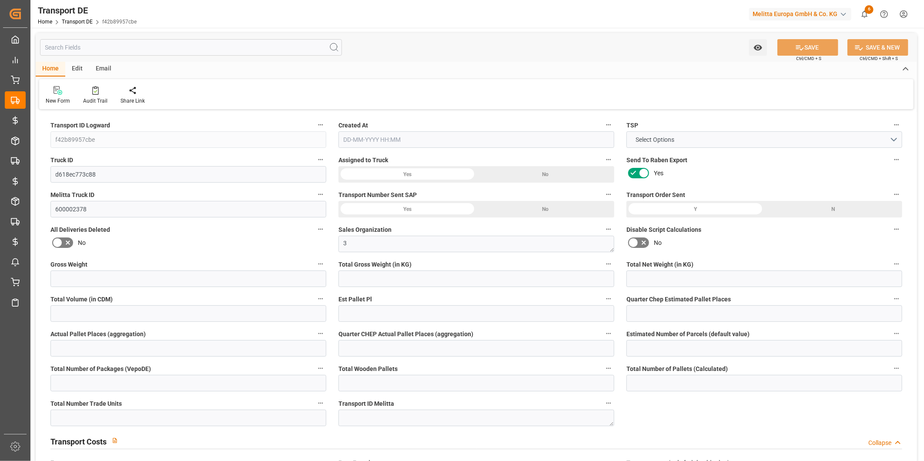
type input "1"
type input "0"
type input "1"
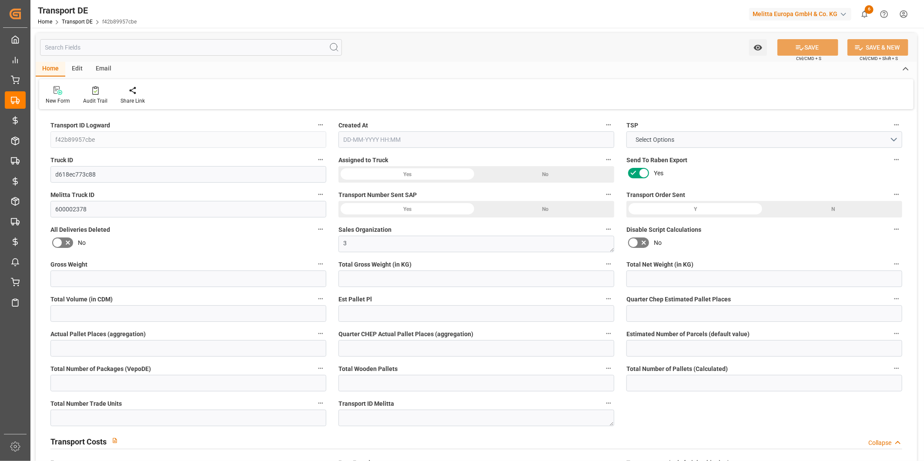
type input "0"
type input "7.699"
type input "0"
type input "44"
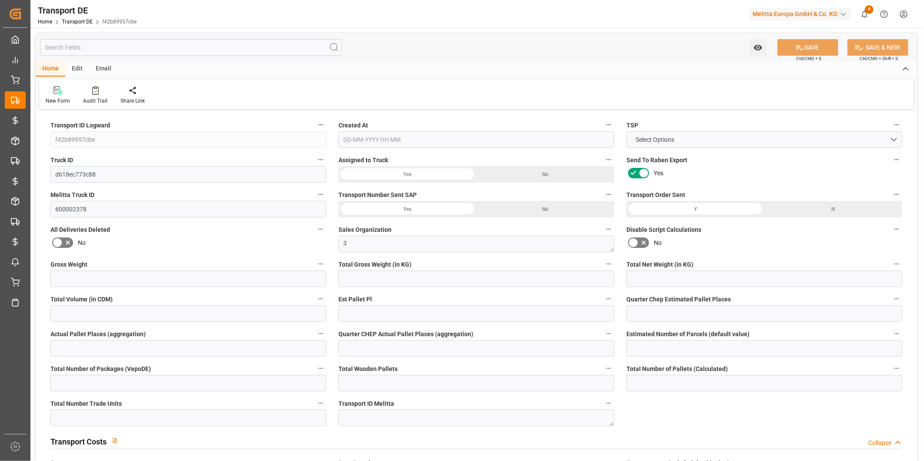
type input "0"
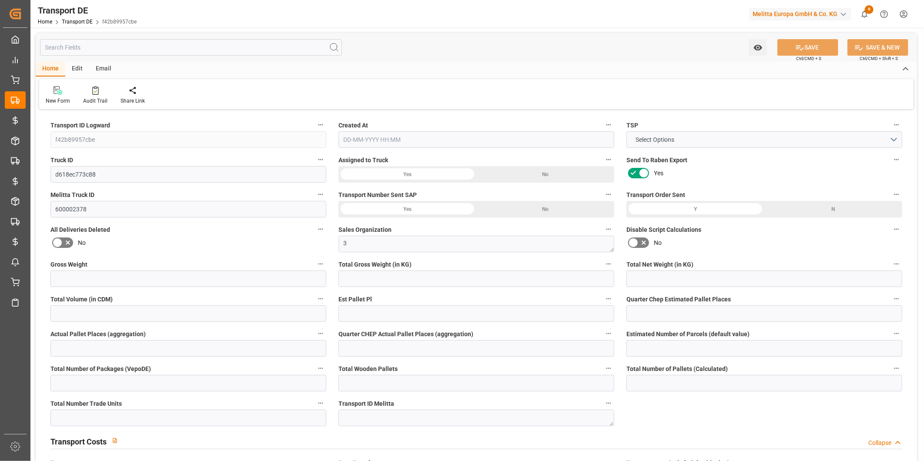
type input "0"
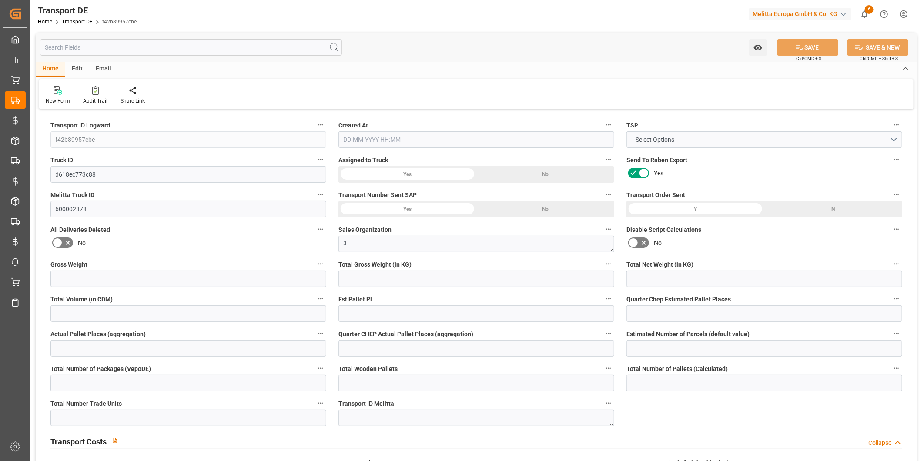
type input "0"
type input "5.129"
type input "4710.8598"
type input "21"
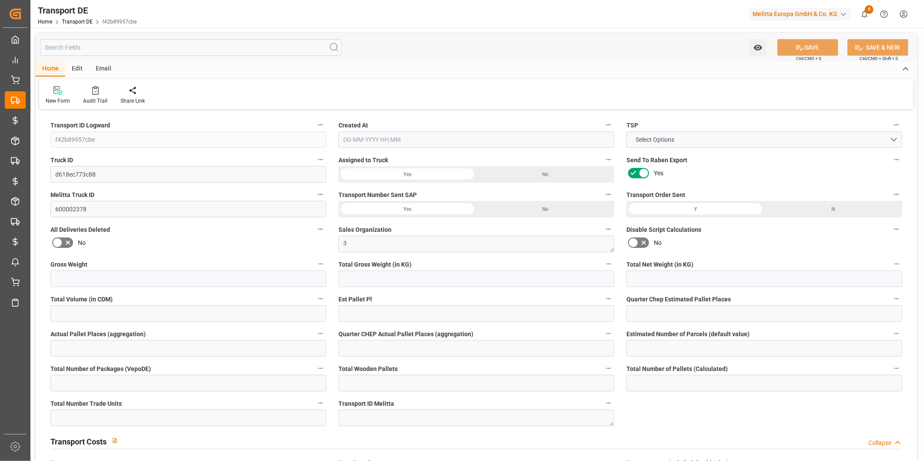
type input "35"
type input "0"
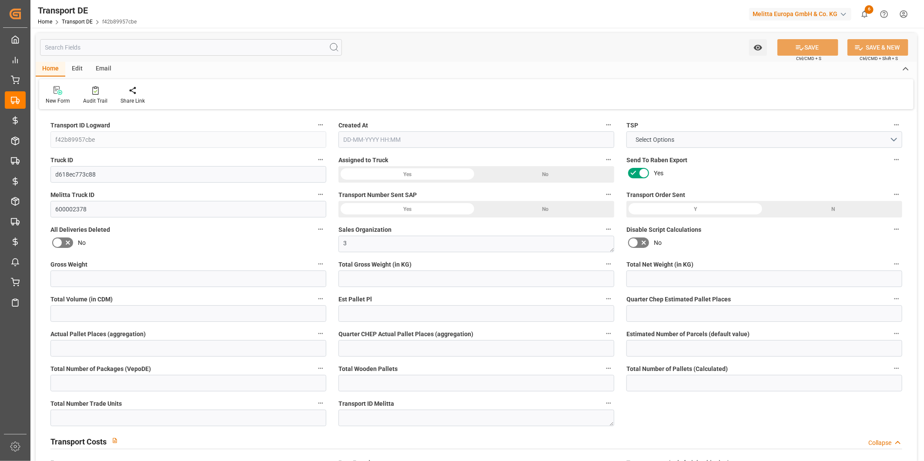
type input "0"
type input "1"
type input "0"
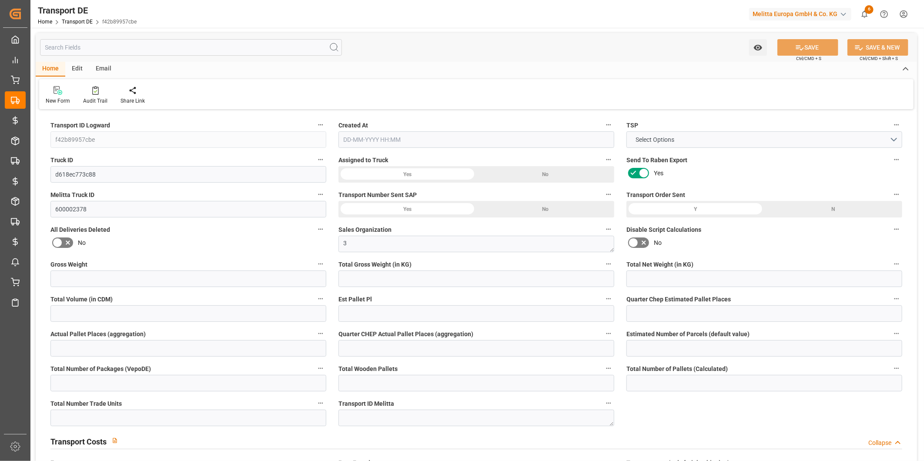
type input "1"
type input "7.699"
type input "0"
type input "[DATE] 11:41"
type input "[DATE]"
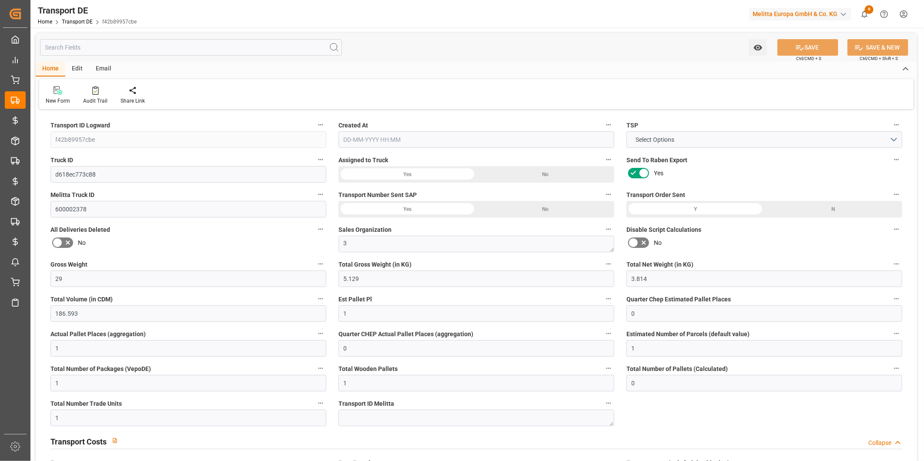
type input "[DATE]"
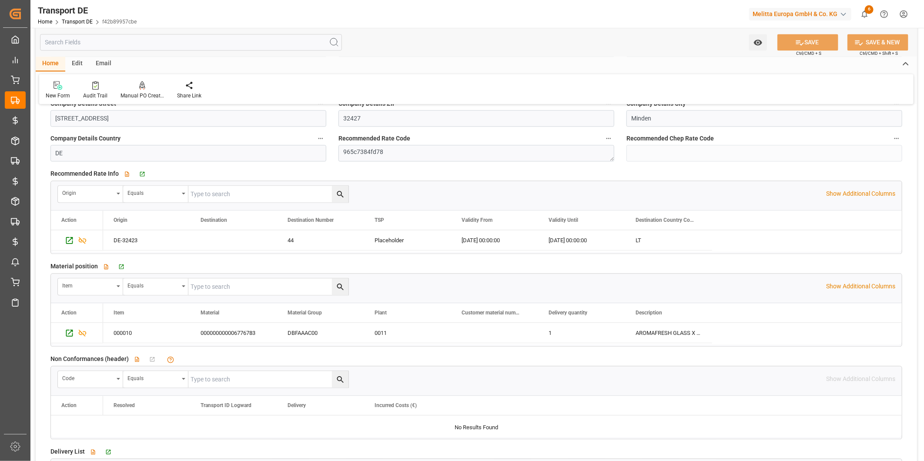
scroll to position [1402, 0]
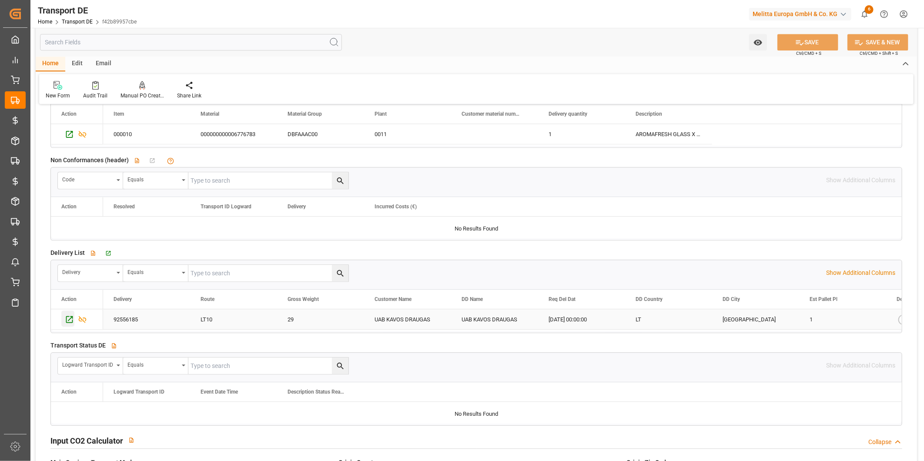
click at [70, 320] on icon "Press SPACE to select this row." at bounding box center [69, 319] width 9 height 9
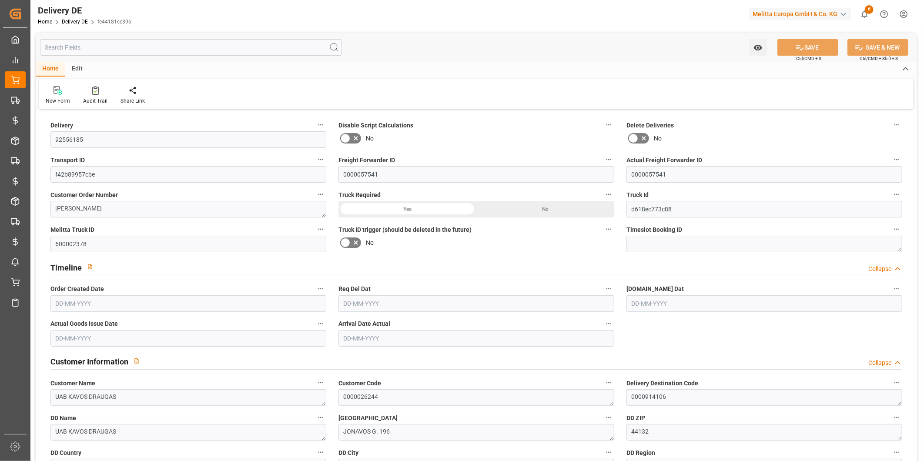
type input "1"
type input "3.814"
type input "29"
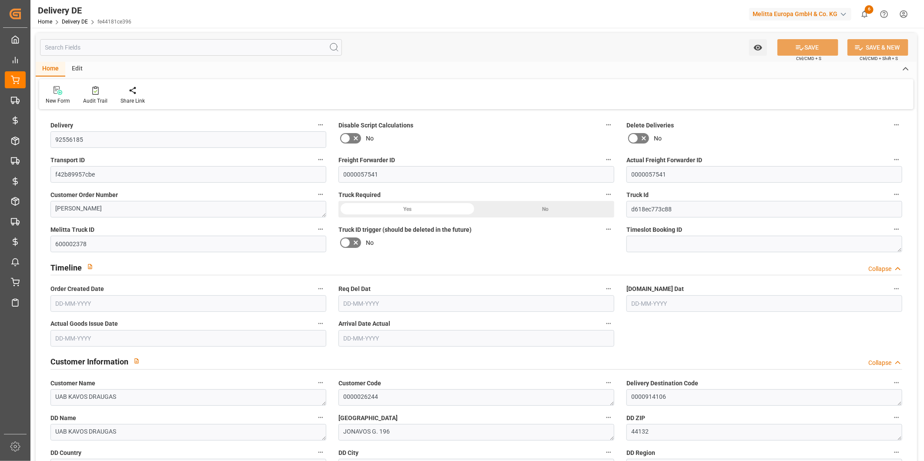
type input "186.593"
type input "08-09-2025"
type input "16-09-2025"
type input "10-09-2025"
type input "09-09-2025"
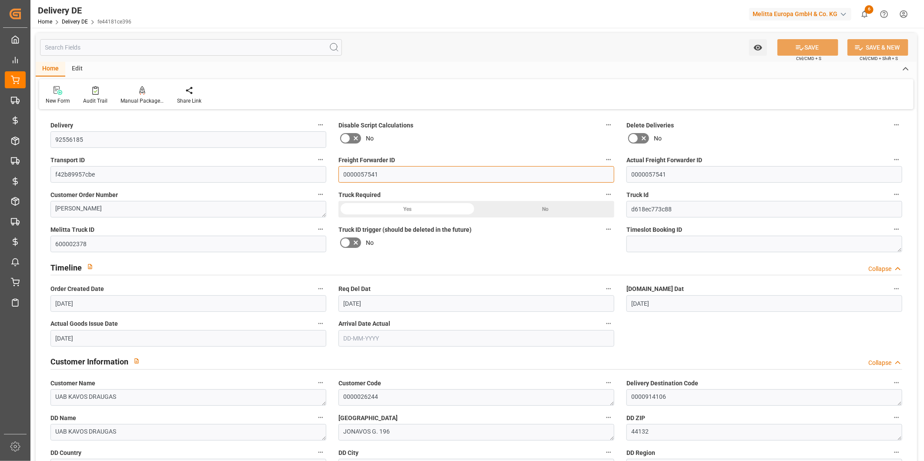
drag, startPoint x: 370, startPoint y: 179, endPoint x: 299, endPoint y: 180, distance: 70.9
paste input "45436"
type input "0000045436"
click at [799, 53] on button "SAVE" at bounding box center [808, 47] width 61 height 17
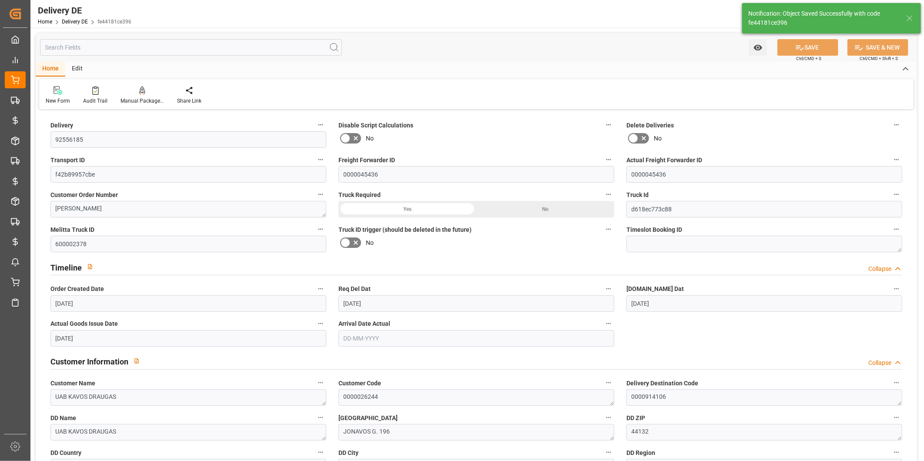
type input "0000045436"
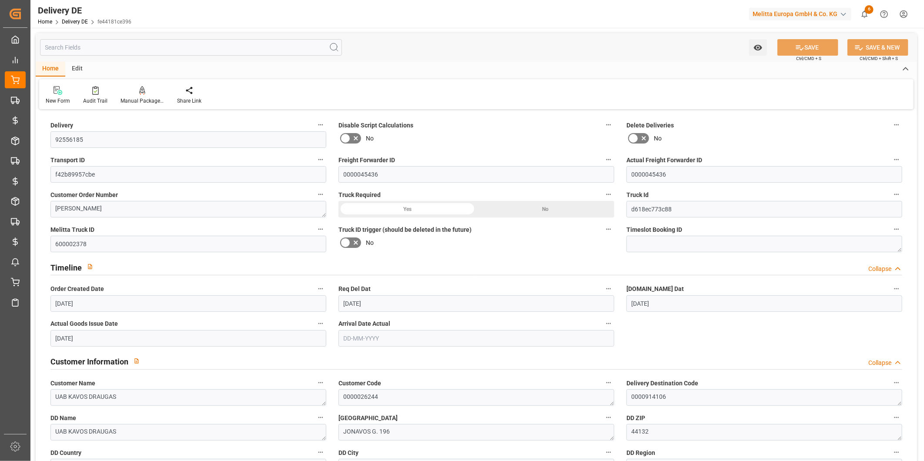
click at [94, 48] on input "text" at bounding box center [191, 47] width 302 height 17
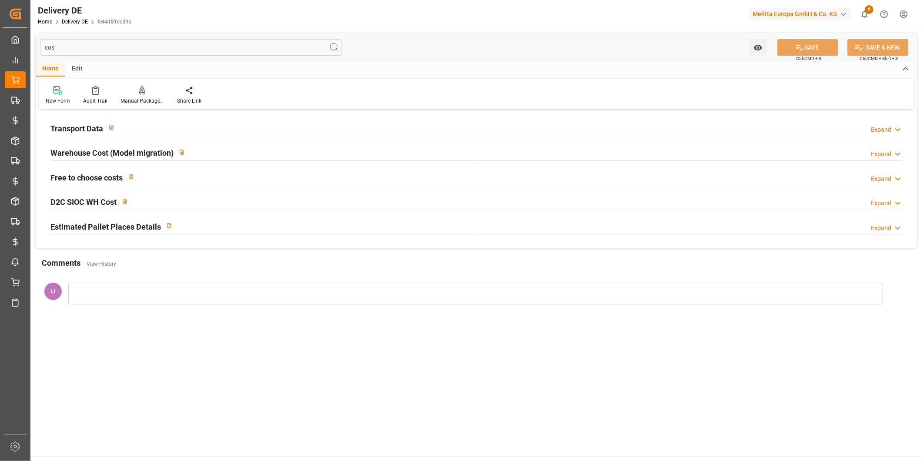
type input "cos"
click at [64, 120] on div "Transport Data" at bounding box center [84, 127] width 69 height 17
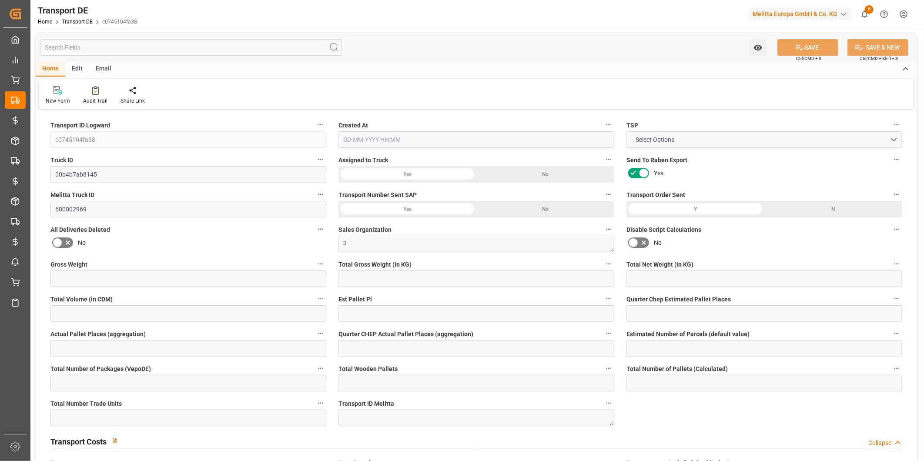
type input "26"
type input "1.8"
type input "158.337"
type input "1"
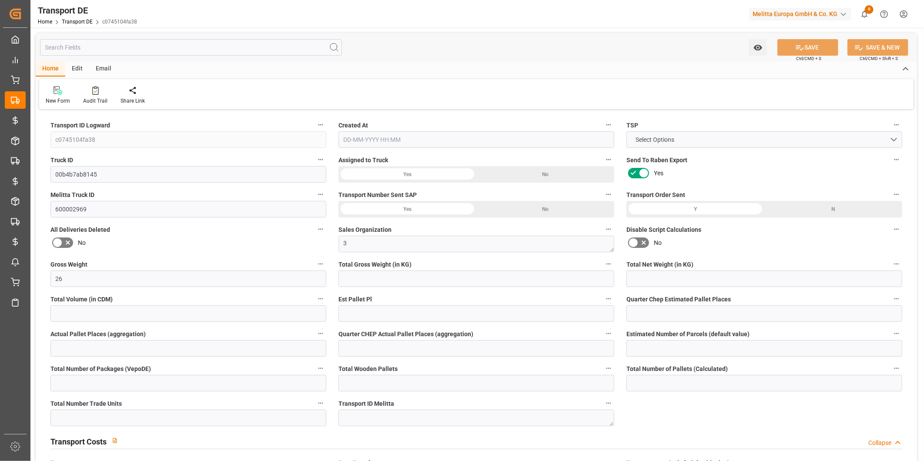
type input "0"
type input "1"
type input "0"
type input "1"
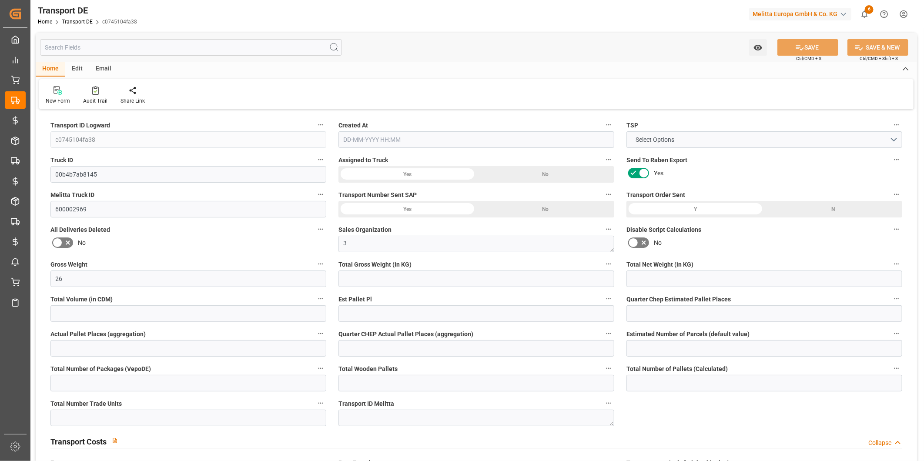
type input "1"
type input "0"
type input "3"
type input "0"
type input "3980.71"
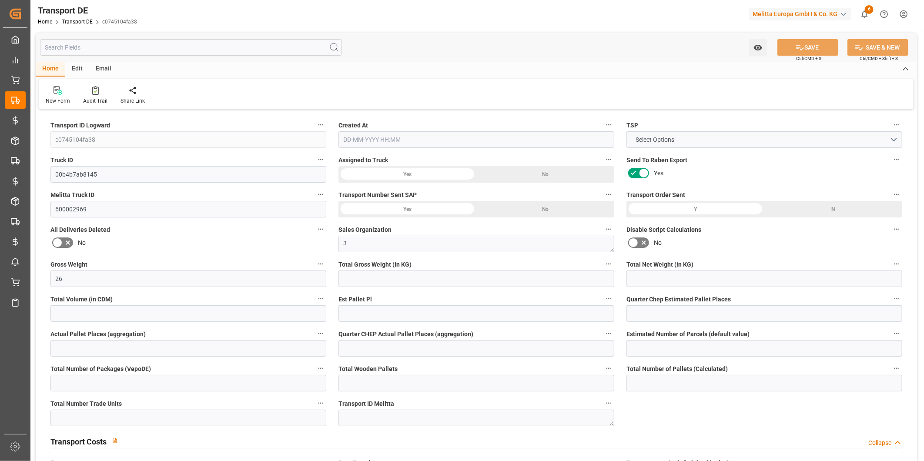
type input "39.586"
type input "3980.71"
type input "19"
type input "0"
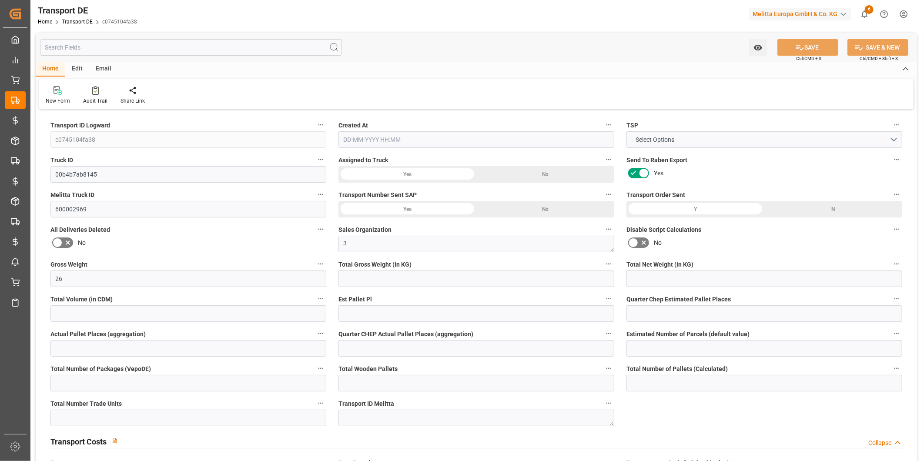
type input "0"
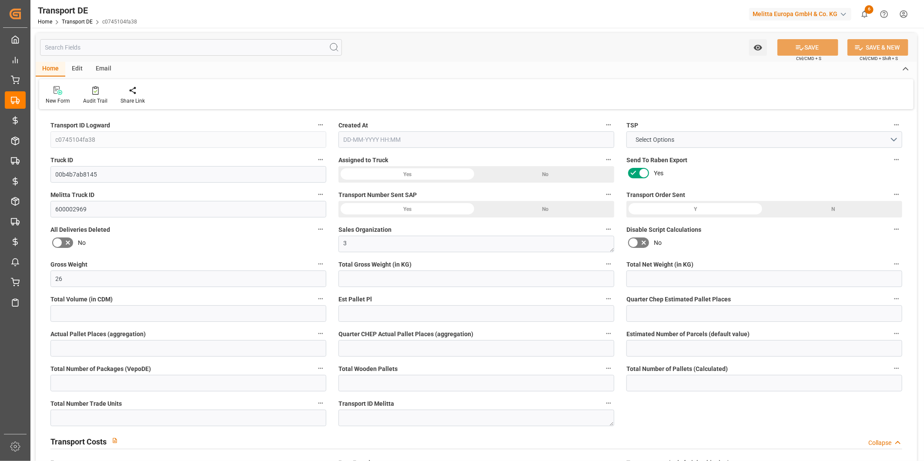
type input "0"
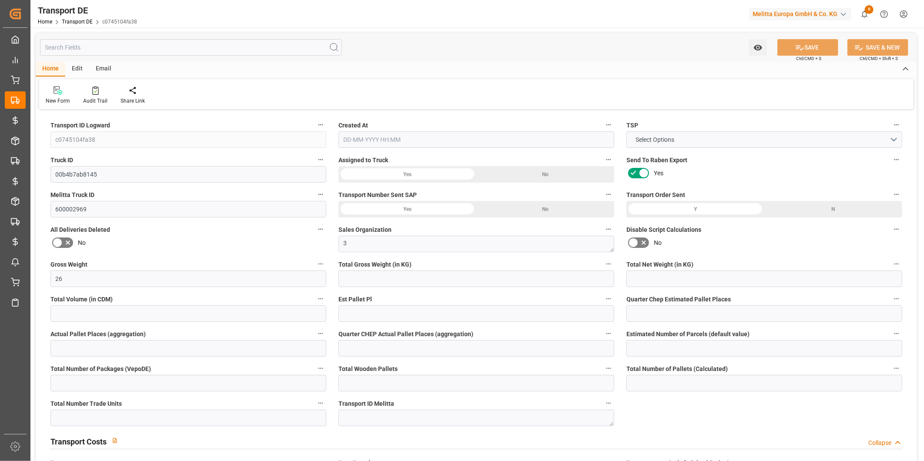
type input "0"
type input "1.8"
type input "4710.8598"
type input "21"
type input "35"
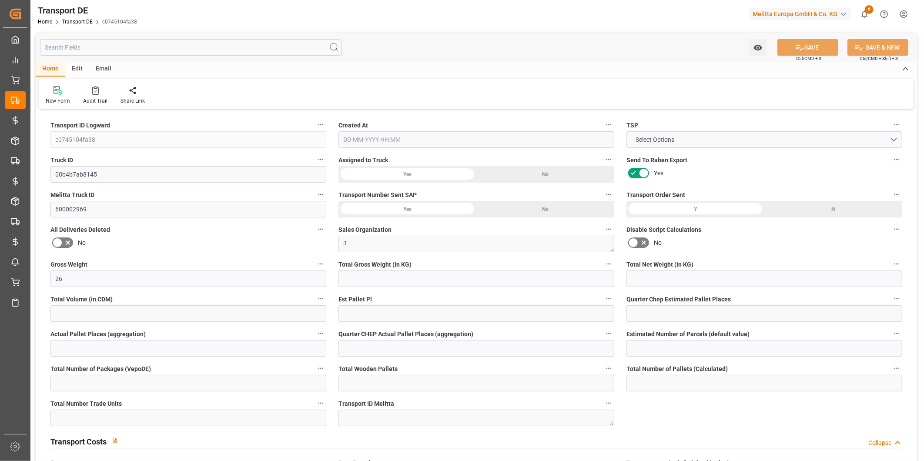
type input "0"
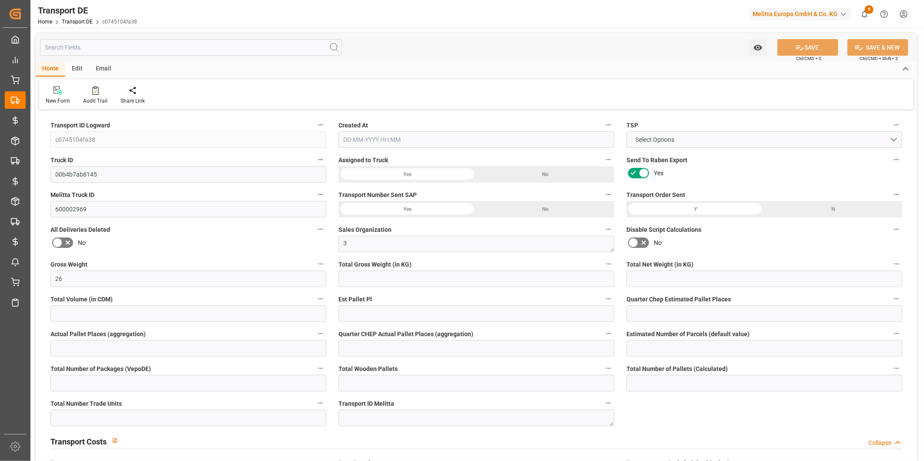
type input "0"
type input "1"
type input "0"
type input "3"
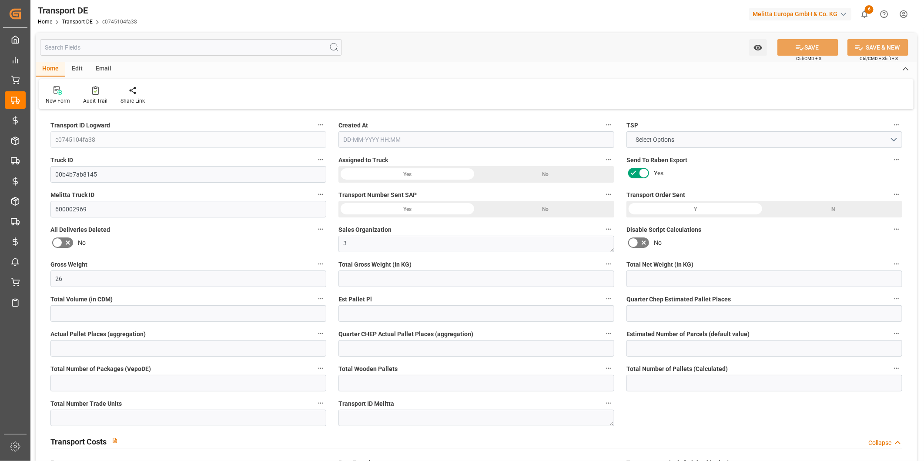
type input "4020.296"
type input "3980.71"
type input "24-09-2025 09:27"
type input "29-09-2025"
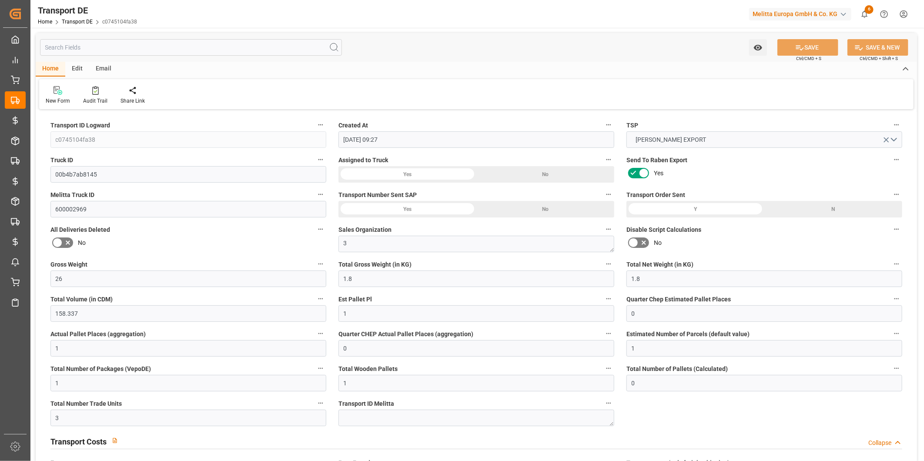
type input "07-10-2025"
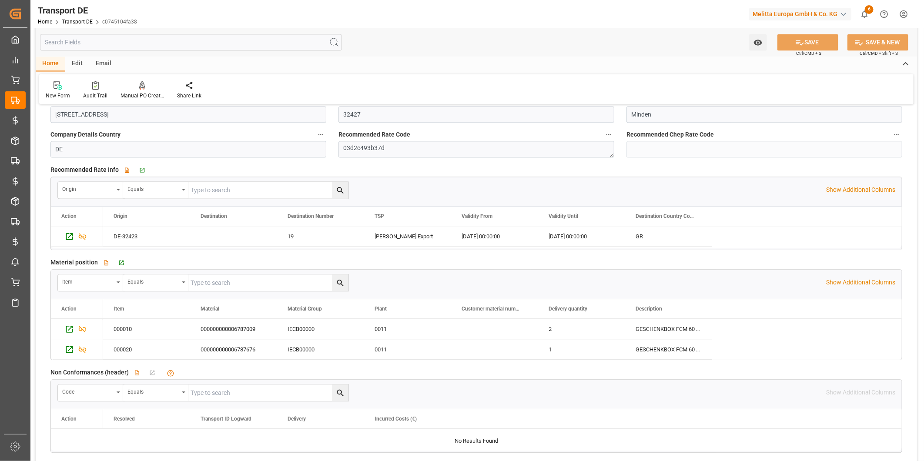
scroll to position [1160, 0]
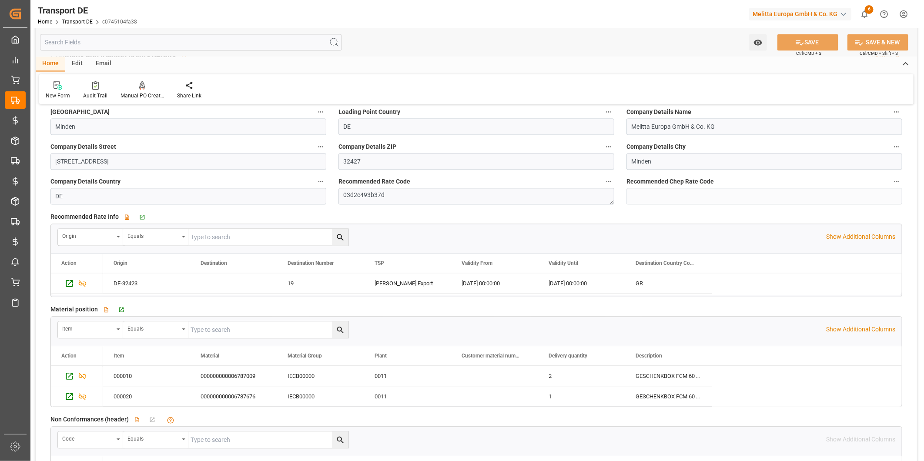
click at [164, 44] on input "text" at bounding box center [191, 42] width 302 height 17
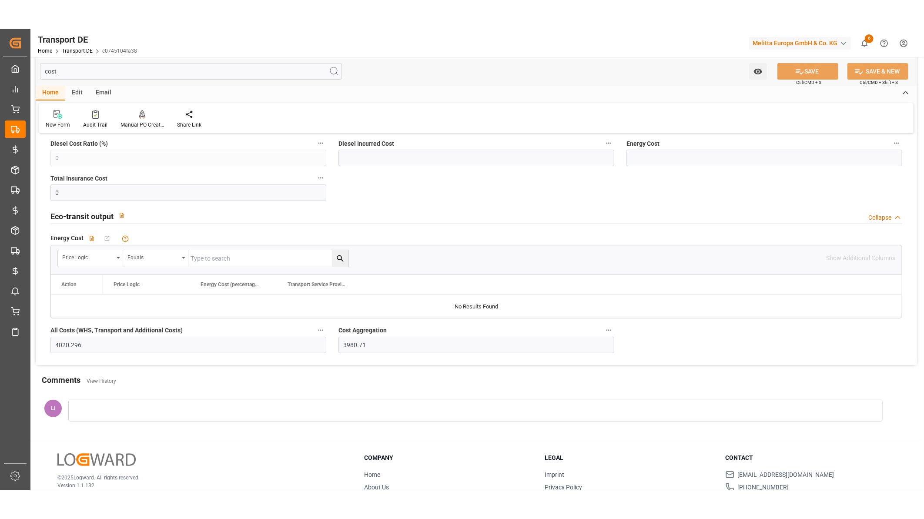
scroll to position [0, 0]
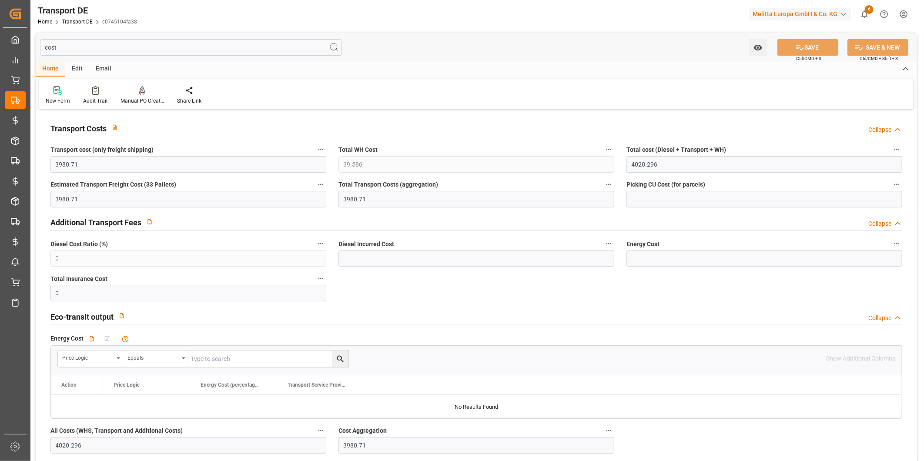
type input "cost"
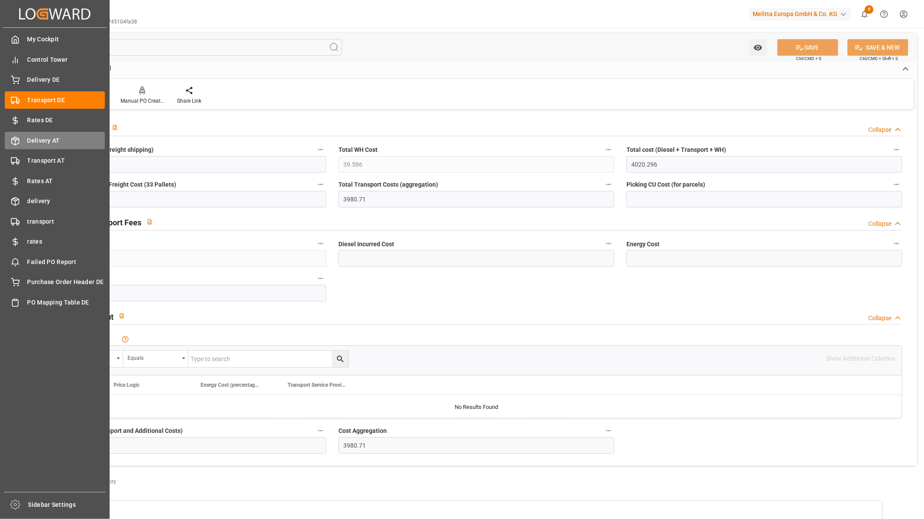
click at [46, 140] on span "Delivery AT" at bounding box center [66, 140] width 78 height 9
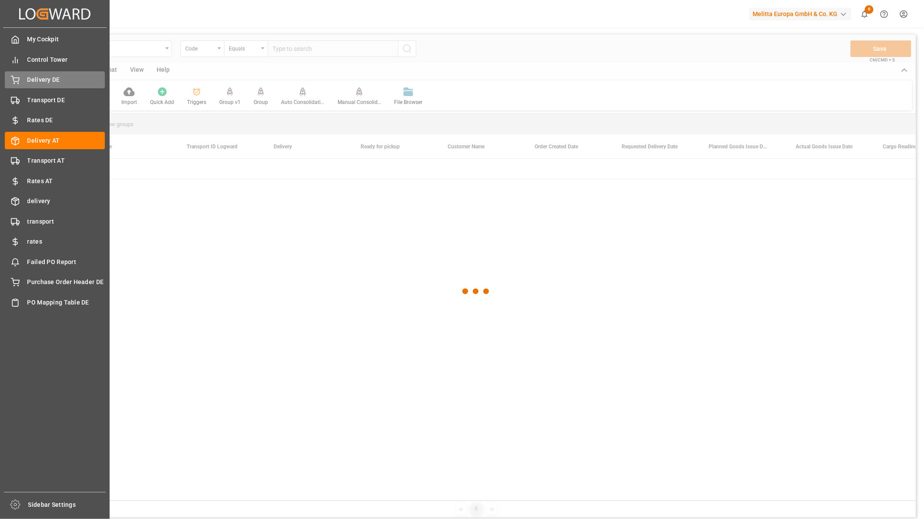
click at [20, 76] on div "Delivery DE Delivery DE" at bounding box center [55, 79] width 100 height 17
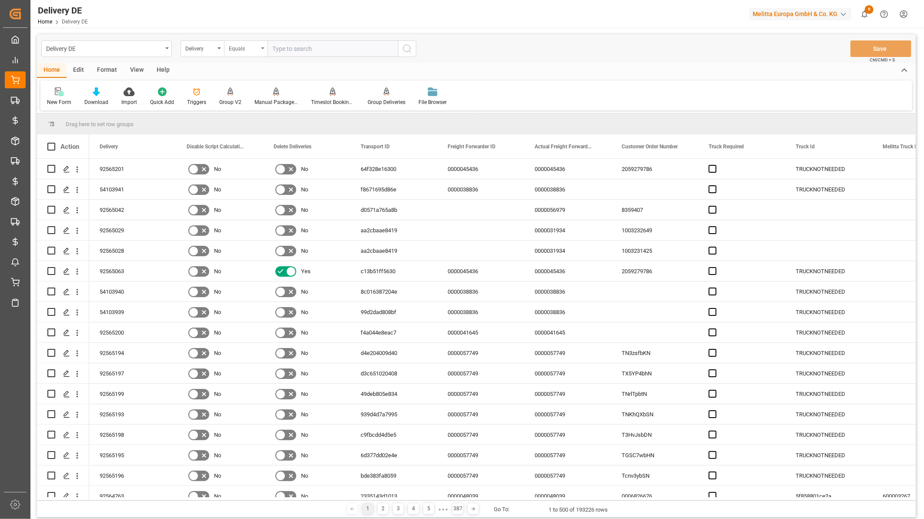
click at [250, 46] on div "Equals" at bounding box center [244, 48] width 30 height 10
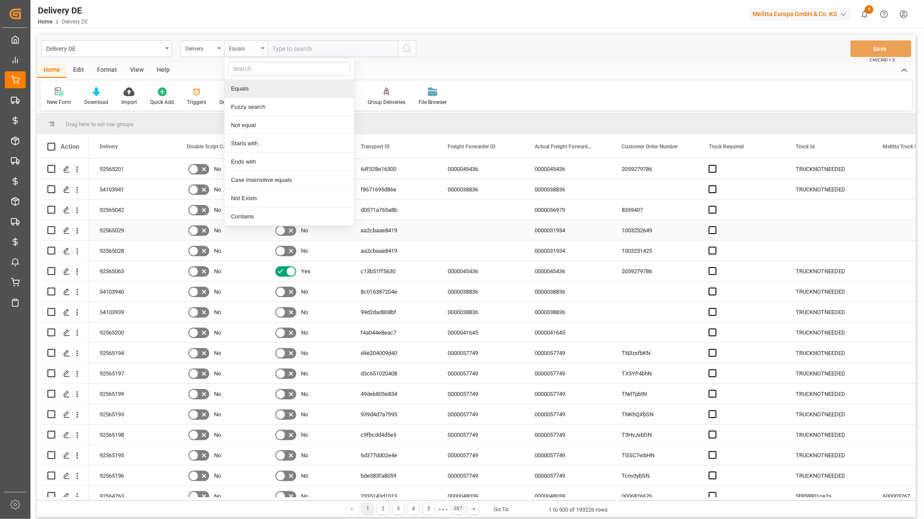
click at [248, 215] on div "Contains" at bounding box center [290, 217] width 130 height 18
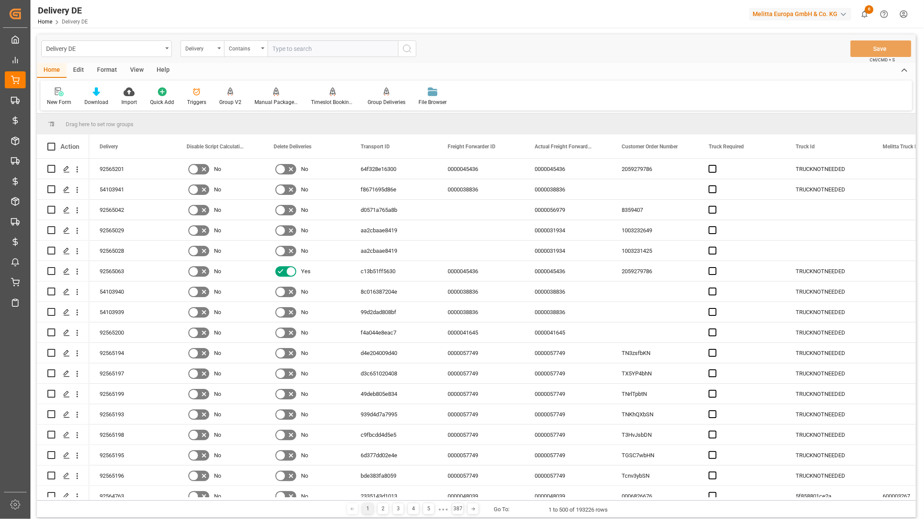
click at [300, 49] on input "text" at bounding box center [333, 48] width 131 height 17
paste input "92554243,92554244,92554245,92554246,92554247,92554249,92554933,92554934,9255493…"
type input "92554243,92554244,92554245,92554246,92554247,92554249,92554933,92554934,9255493…"
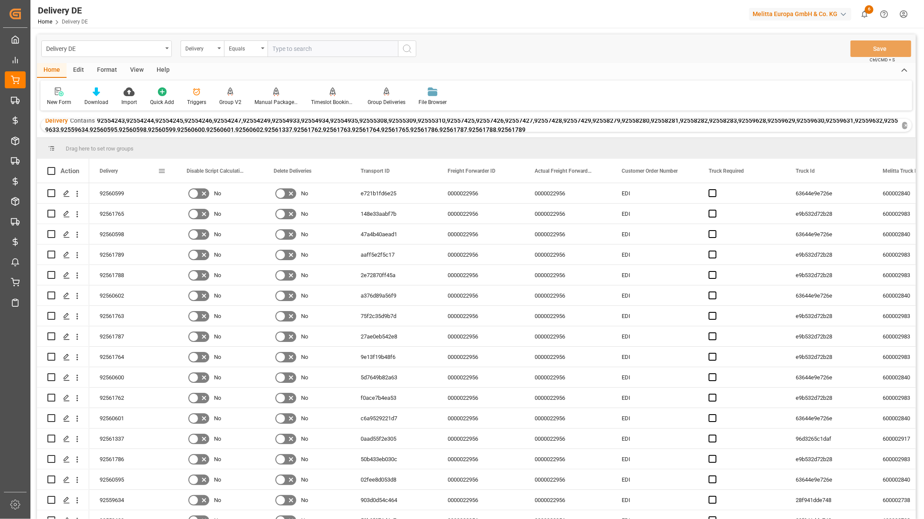
click at [117, 171] on span "Delivery" at bounding box center [109, 171] width 18 height 6
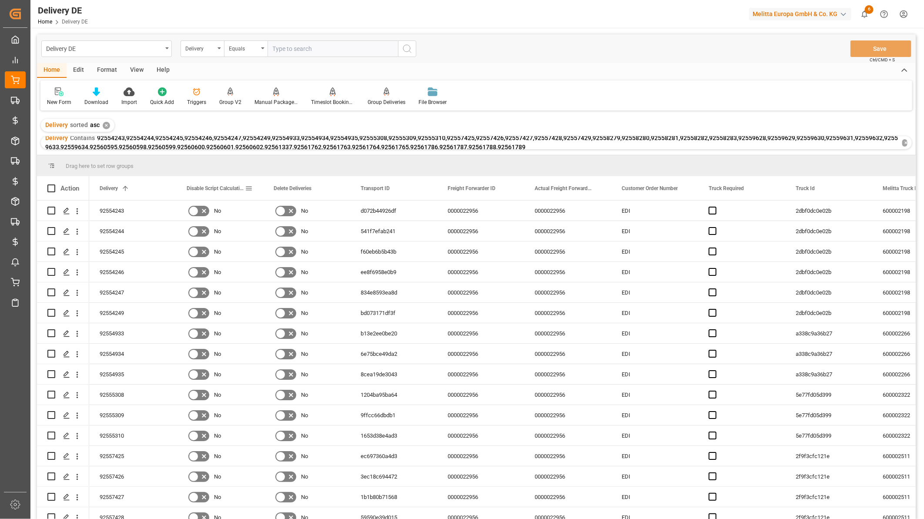
click at [248, 188] on span at bounding box center [249, 189] width 8 height 8
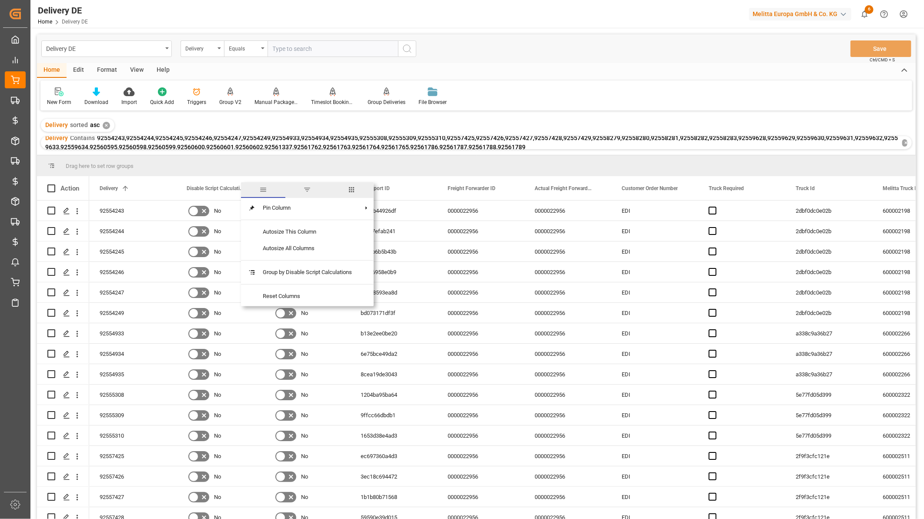
click at [344, 193] on span "columns" at bounding box center [351, 190] width 44 height 16
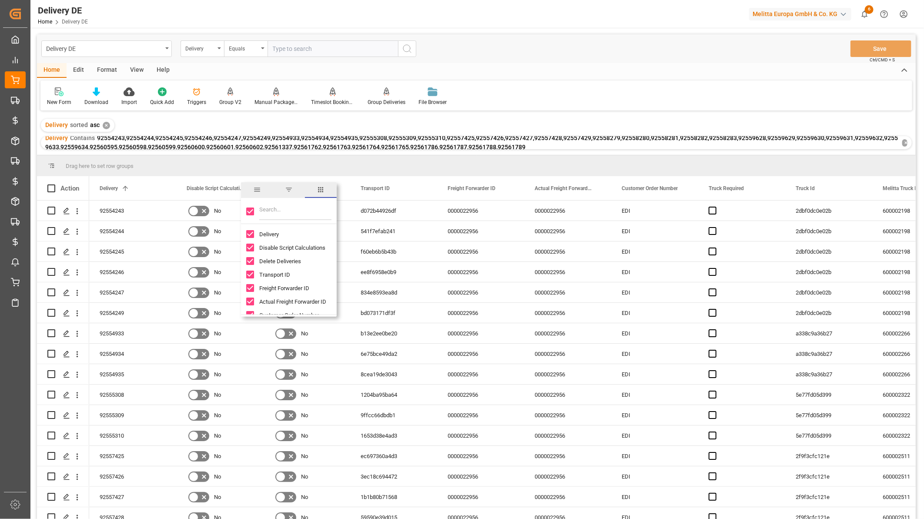
click at [249, 209] on input "Toggle Select All Columns" at bounding box center [250, 212] width 8 height 8
checkbox input "false"
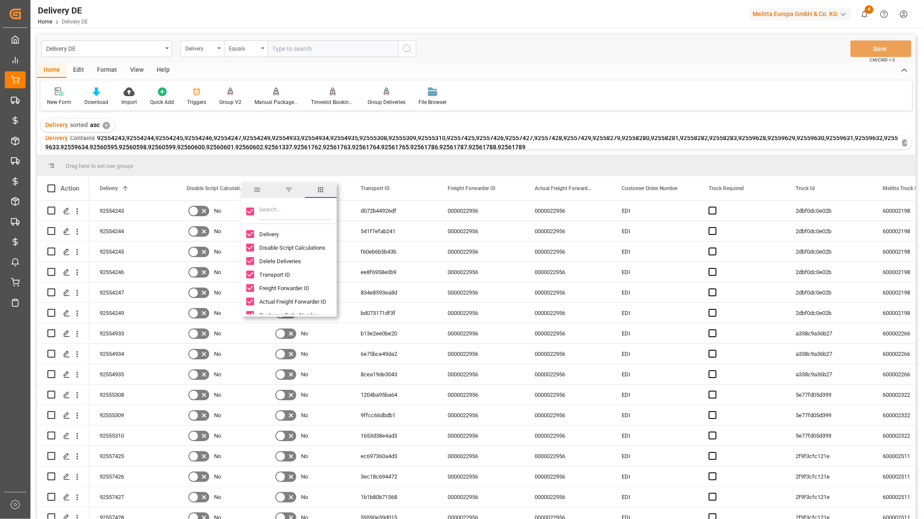
checkbox input "false"
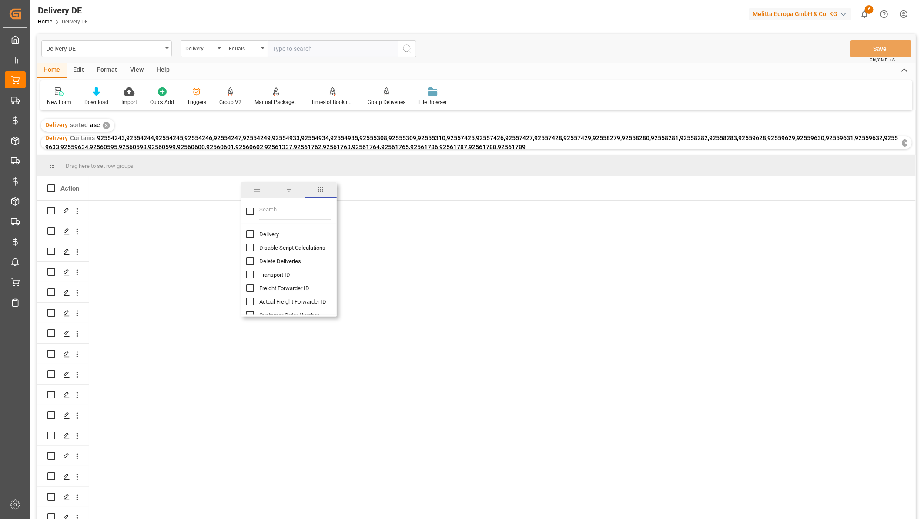
click at [252, 232] on input "Delivery column toggle visibility (hidden)" at bounding box center [250, 234] width 8 height 8
checkbox input "true"
checkbox input "false"
click at [272, 213] on input "Filter Columns Input" at bounding box center [295, 211] width 72 height 17
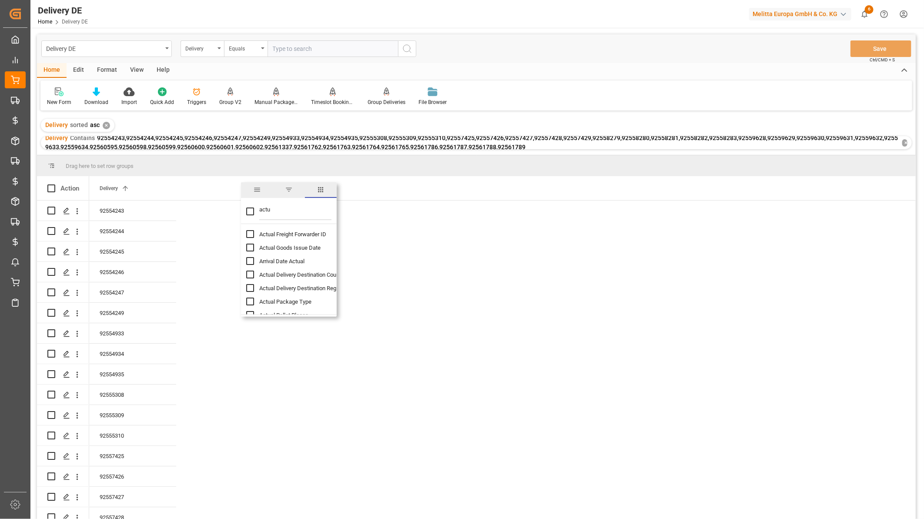
type input "actu"
click at [250, 247] on input "Actual Goods Issue Date column toggle visibility (hidden)" at bounding box center [250, 248] width 8 height 8
checkbox input "true"
checkbox input "false"
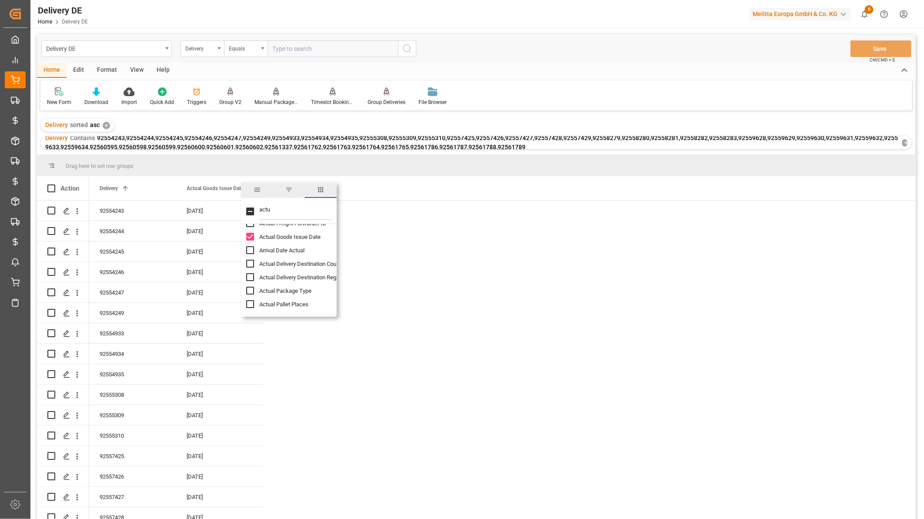
click at [250, 305] on input "Actual Pallet Places column toggle visibility (hidden)" at bounding box center [250, 304] width 8 height 8
checkbox input "true"
click at [175, 277] on div "92554246" at bounding box center [132, 272] width 87 height 20
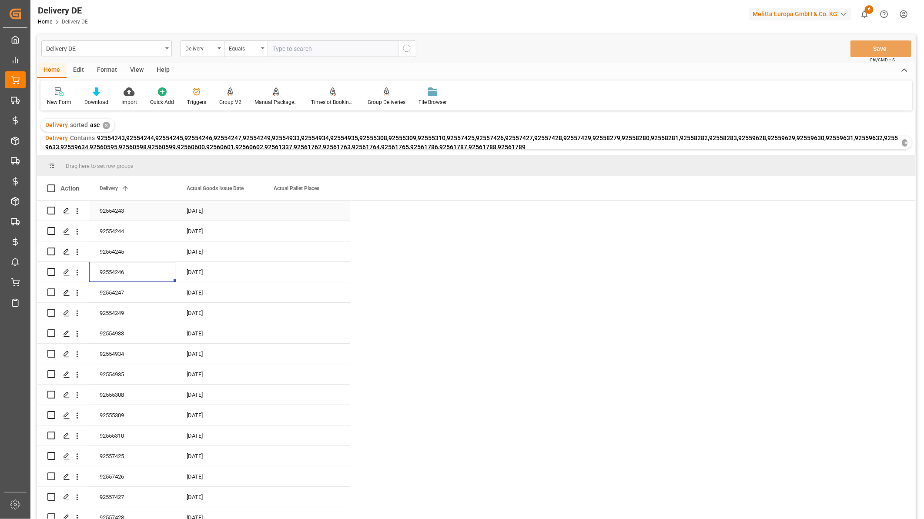
click at [302, 208] on div "Press SPACE to select this row." at bounding box center [306, 211] width 87 height 20
click at [302, 214] on input "Press SPACE to select this row." at bounding box center [306, 216] width 73 height 17
drag, startPoint x: 288, startPoint y: 247, endPoint x: 292, endPoint y: 228, distance: 19.6
click at [288, 247] on div "Press SPACE to select this row." at bounding box center [306, 252] width 87 height 20
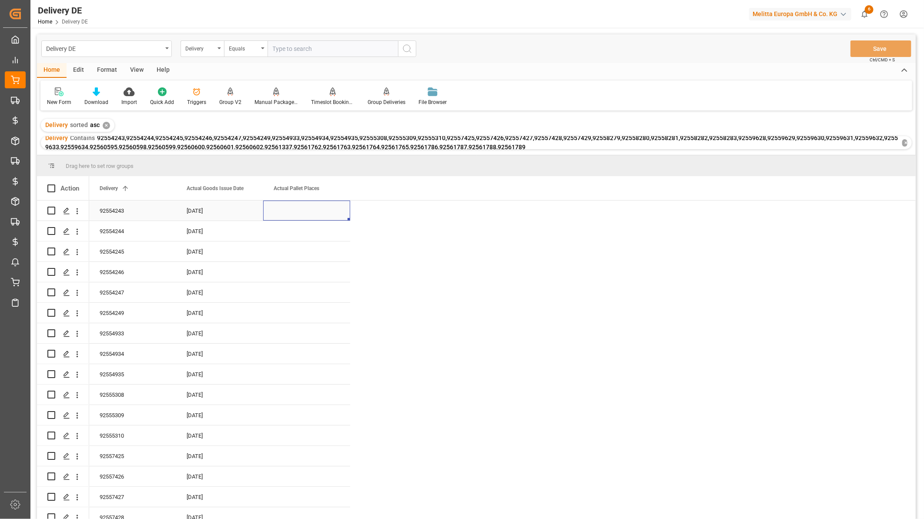
click at [300, 214] on div "Press SPACE to select this row." at bounding box center [306, 211] width 87 height 20
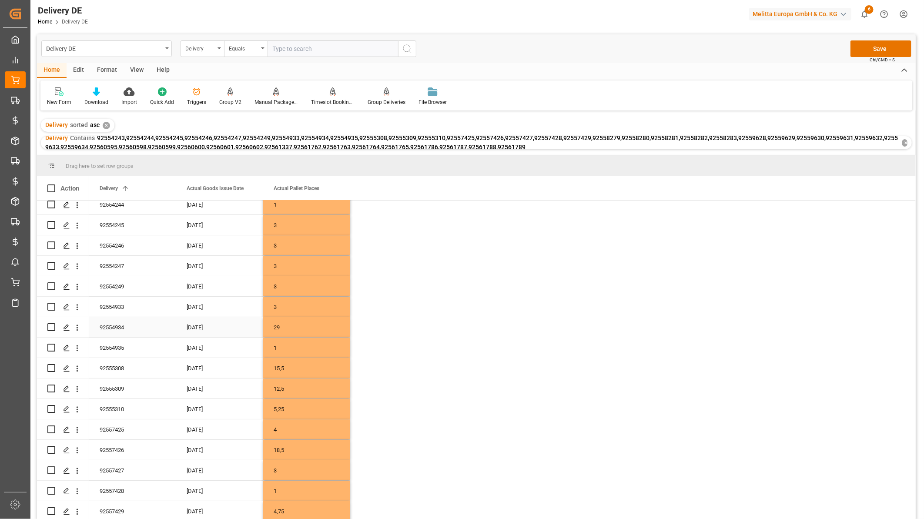
scroll to position [48, 0]
click at [281, 344] on div "15,5" at bounding box center [306, 346] width 87 height 20
click at [283, 349] on input "15,5" at bounding box center [306, 351] width 73 height 17
type input "15.5"
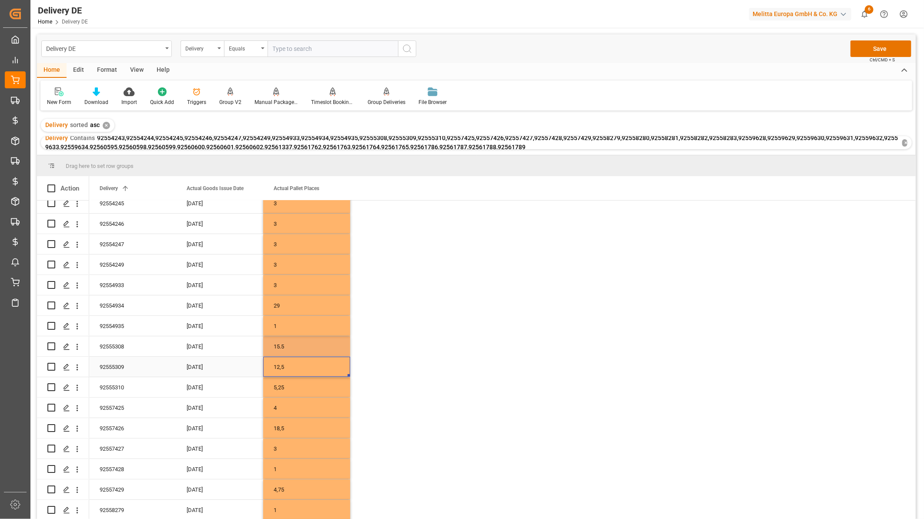
click at [285, 372] on div "12,5" at bounding box center [306, 367] width 87 height 20
click at [281, 370] on input "12,5" at bounding box center [306, 372] width 73 height 17
type input "12.5"
click at [292, 385] on div "5,25" at bounding box center [306, 387] width 87 height 20
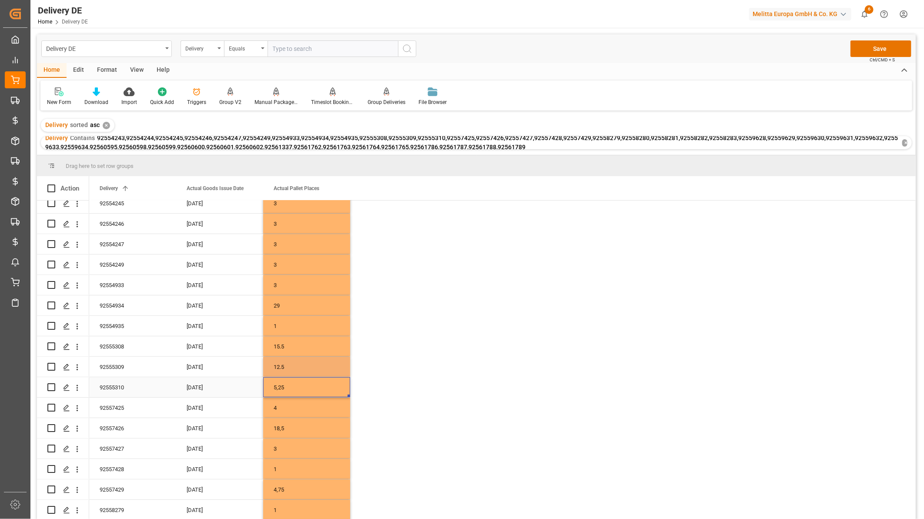
click at [292, 385] on div "5,25" at bounding box center [306, 387] width 87 height 20
click at [277, 390] on input "5,25" at bounding box center [306, 392] width 73 height 17
type input "5.25"
click at [298, 407] on div "4" at bounding box center [306, 408] width 87 height 20
click at [287, 423] on div "18,5" at bounding box center [306, 428] width 87 height 20
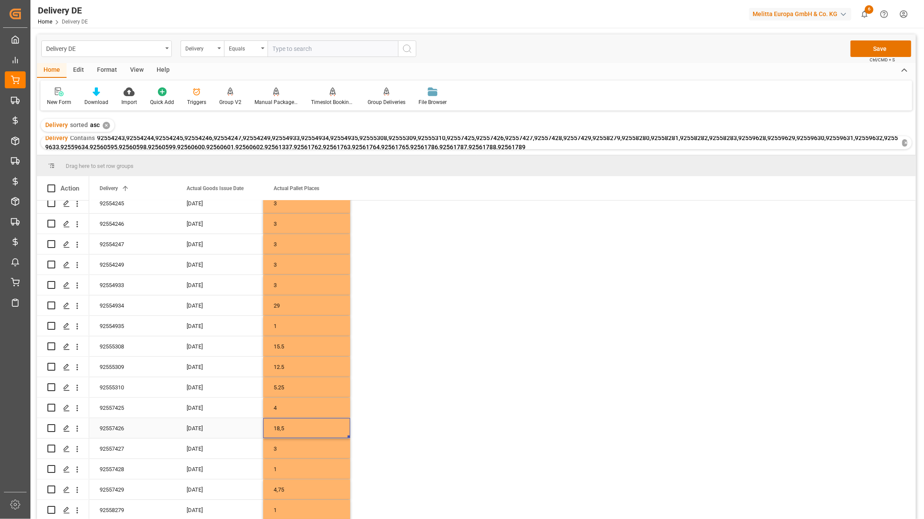
click at [287, 423] on div "18,5" at bounding box center [306, 428] width 87 height 20
click at [283, 428] on input "18,5" at bounding box center [306, 433] width 73 height 17
type input "18.5"
click at [299, 384] on div "5.25" at bounding box center [306, 387] width 87 height 20
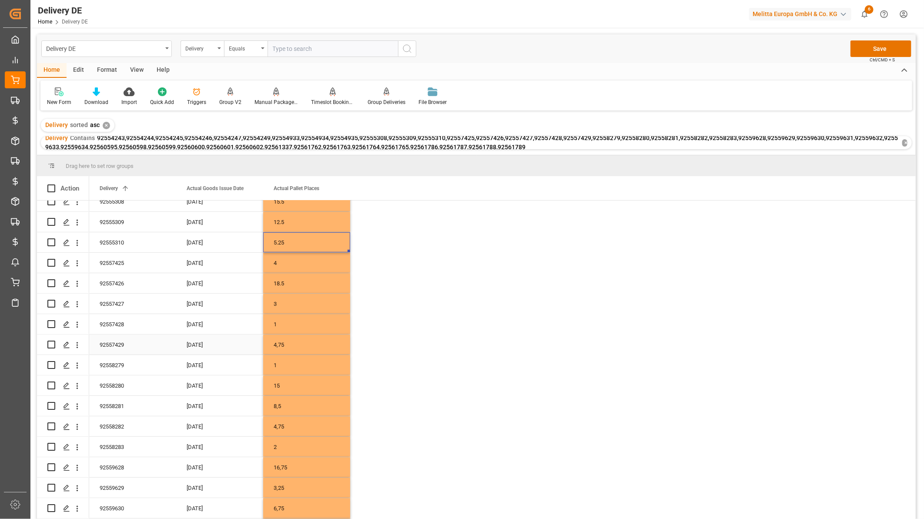
click at [281, 342] on div "4,75" at bounding box center [306, 345] width 87 height 20
click at [279, 349] on input "4,75" at bounding box center [306, 350] width 73 height 17
type input "4.75"
click at [294, 406] on div "8,5" at bounding box center [306, 406] width 87 height 20
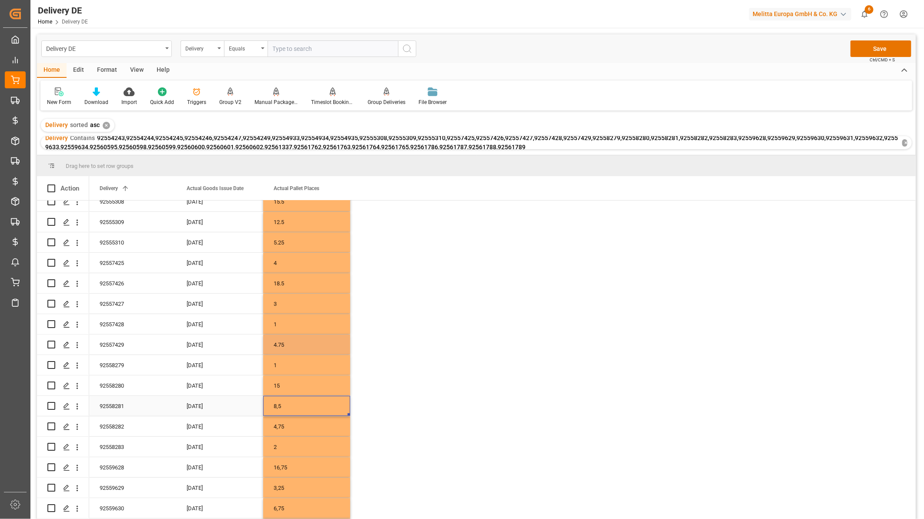
click at [294, 406] on div "8,5" at bounding box center [306, 406] width 87 height 20
click at [280, 411] on input "8,5" at bounding box center [306, 411] width 73 height 17
type input "8.5"
click at [293, 428] on div "4,75" at bounding box center [306, 426] width 87 height 20
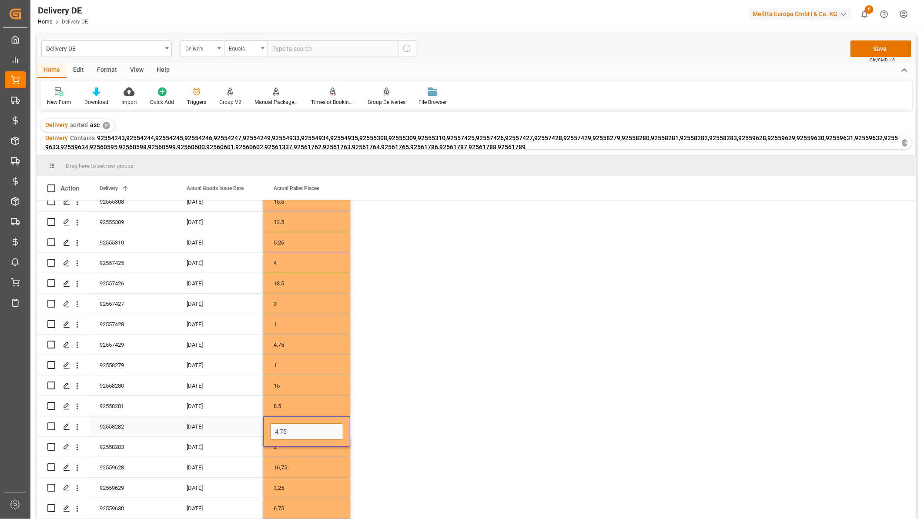
click at [279, 431] on input "4,75" at bounding box center [306, 431] width 73 height 17
type input "4.75"
click at [297, 461] on div "16,75" at bounding box center [306, 467] width 87 height 20
click at [281, 461] on input "16,75" at bounding box center [306, 472] width 73 height 17
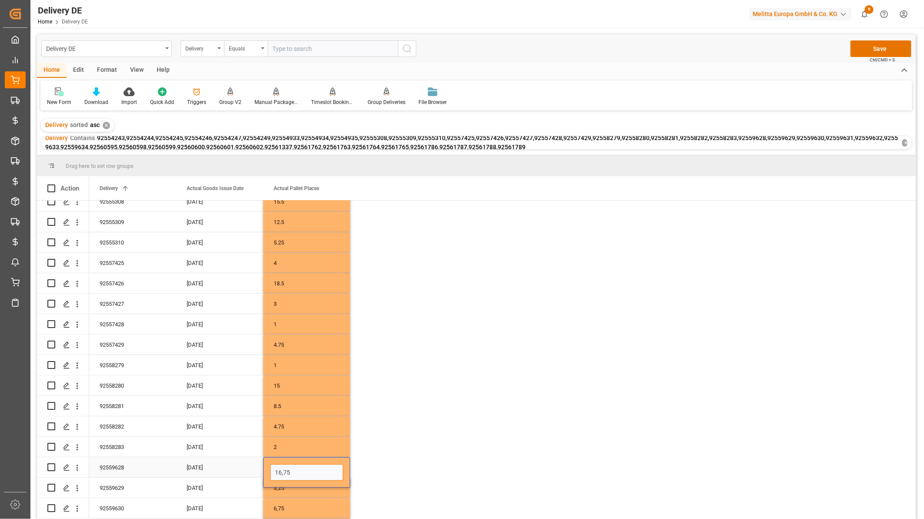
type input "16.75"
click at [299, 446] on div "2" at bounding box center [306, 447] width 87 height 20
click at [283, 339] on div "3,25" at bounding box center [306, 343] width 87 height 20
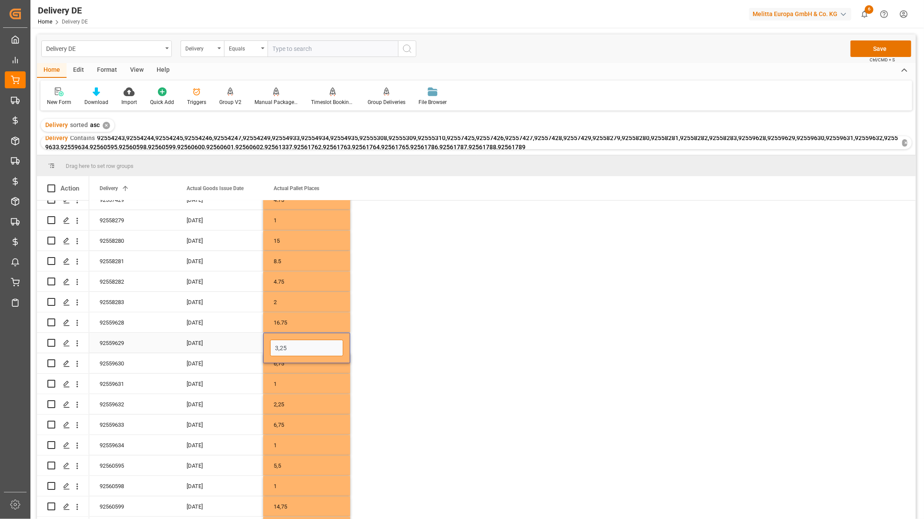
click at [282, 342] on input "3,25" at bounding box center [306, 348] width 73 height 17
drag, startPoint x: 279, startPoint y: 346, endPoint x: 285, endPoint y: 346, distance: 6.1
click at [279, 346] on input "3,25" at bounding box center [306, 348] width 73 height 17
type input "3.25"
click at [304, 366] on div "6,75" at bounding box center [306, 363] width 87 height 20
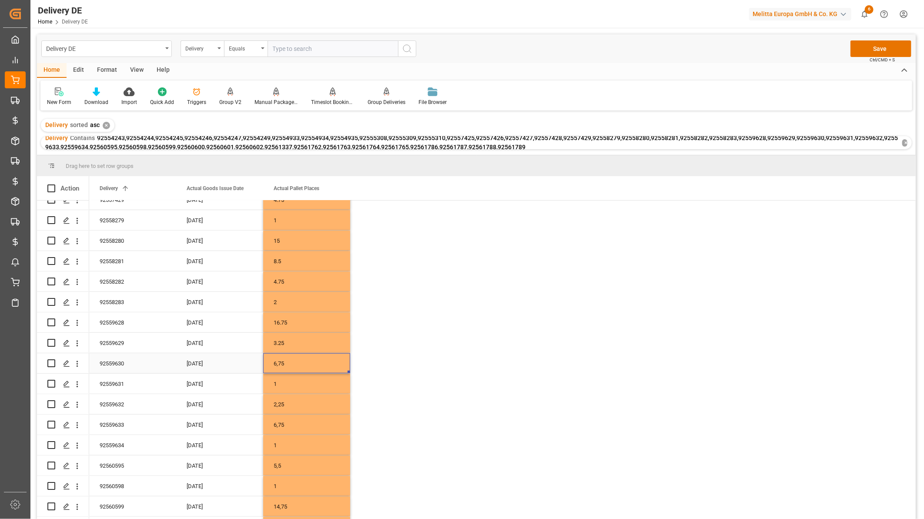
click at [282, 360] on div "6,75" at bounding box center [306, 363] width 87 height 20
click at [280, 366] on input "6,75" at bounding box center [306, 368] width 73 height 17
type input "6.75"
click at [286, 399] on div "2,25" at bounding box center [306, 404] width 87 height 20
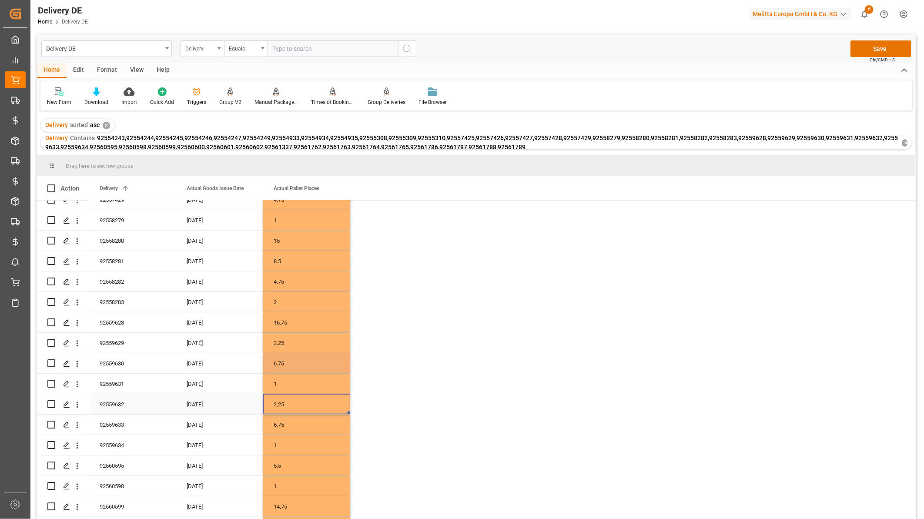
click at [286, 399] on div "2,25" at bounding box center [306, 404] width 87 height 20
click at [279, 408] on input "2,25" at bounding box center [306, 409] width 73 height 17
type input "2.25"
click at [289, 425] on div "6,75" at bounding box center [306, 425] width 87 height 20
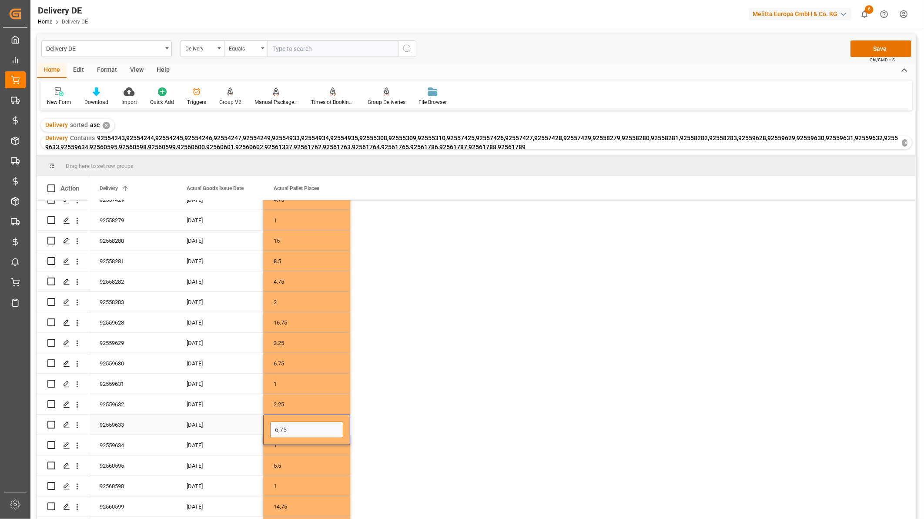
click at [279, 430] on input "6,75" at bounding box center [306, 430] width 73 height 17
type input "6.75"
click at [283, 460] on div "5,5" at bounding box center [306, 466] width 87 height 20
click at [279, 461] on input "5,5" at bounding box center [306, 471] width 73 height 17
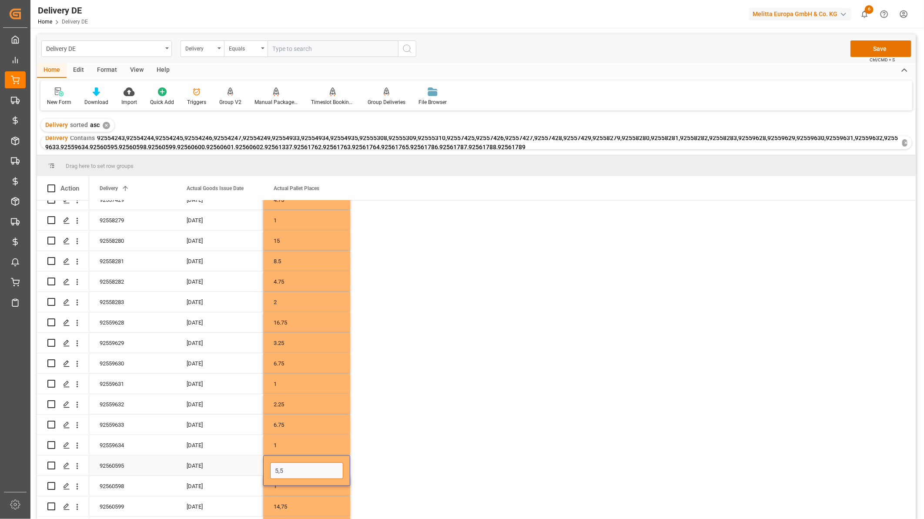
type input "5.5"
click at [290, 435] on div "1" at bounding box center [306, 445] width 87 height 20
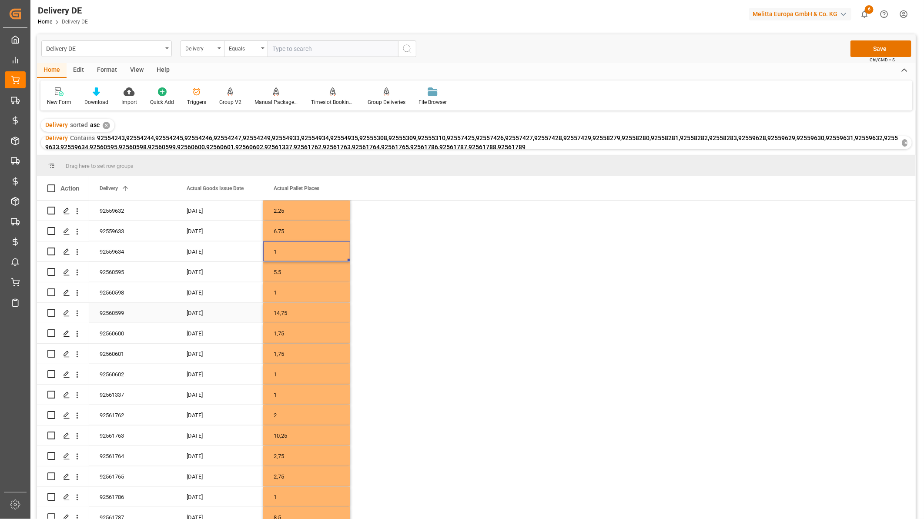
click at [285, 303] on div "14,75" at bounding box center [306, 313] width 87 height 20
click at [282, 316] on input "14,75" at bounding box center [306, 318] width 73 height 17
type input "14.75"
click at [281, 334] on div "1,75" at bounding box center [306, 333] width 87 height 20
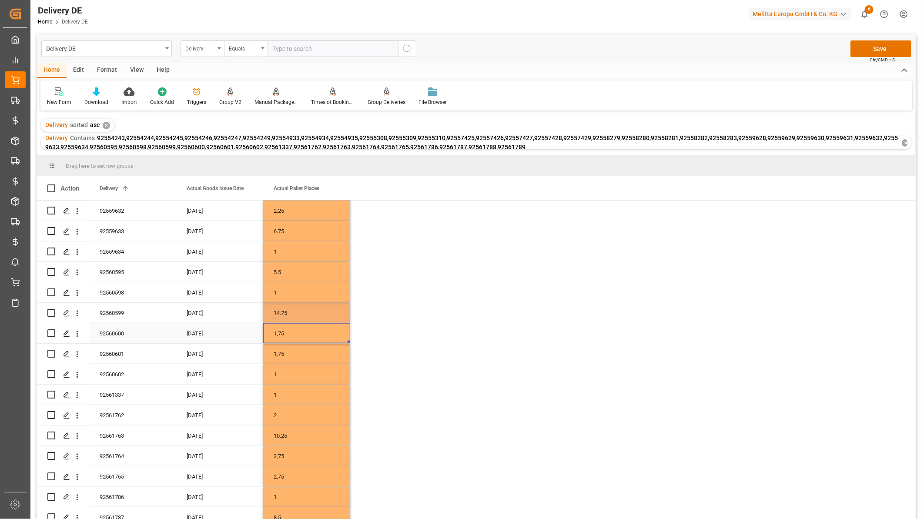
click at [281, 334] on div "1,75" at bounding box center [306, 333] width 87 height 20
drag, startPoint x: 279, startPoint y: 337, endPoint x: 278, endPoint y: 342, distance: 5.5
click at [278, 342] on input "1,75" at bounding box center [306, 338] width 73 height 17
type input "1.75"
click at [293, 353] on div "1,75" at bounding box center [306, 354] width 87 height 20
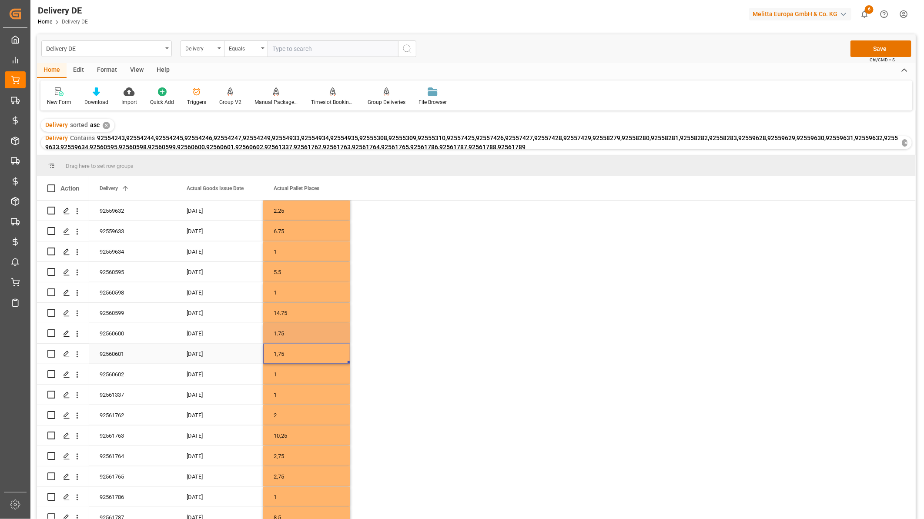
click at [293, 353] on div "1,75" at bounding box center [306, 354] width 87 height 20
click at [279, 359] on input "1,75" at bounding box center [306, 359] width 73 height 17
type input "1.75"
click at [288, 432] on div "10,25" at bounding box center [306, 436] width 87 height 20
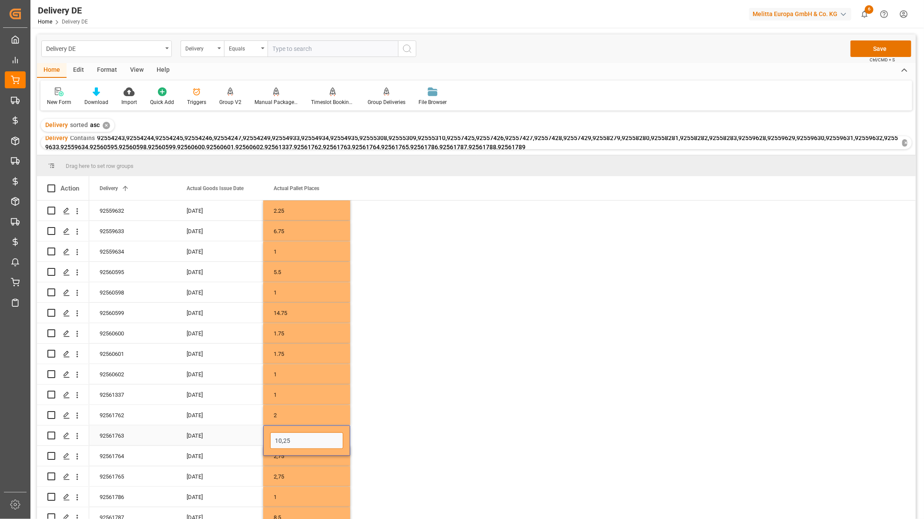
click at [280, 436] on input "10,25" at bounding box center [306, 441] width 73 height 17
click at [283, 437] on input "10,25" at bounding box center [306, 441] width 73 height 17
type input "10.25"
click at [295, 455] on div "2,75" at bounding box center [306, 456] width 87 height 20
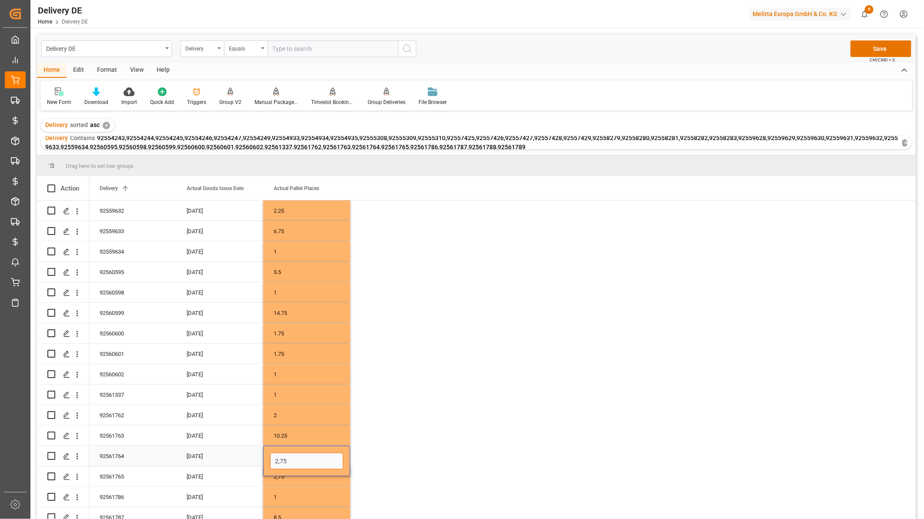
click at [280, 459] on input "2,75" at bounding box center [306, 461] width 73 height 17
type input "2.75"
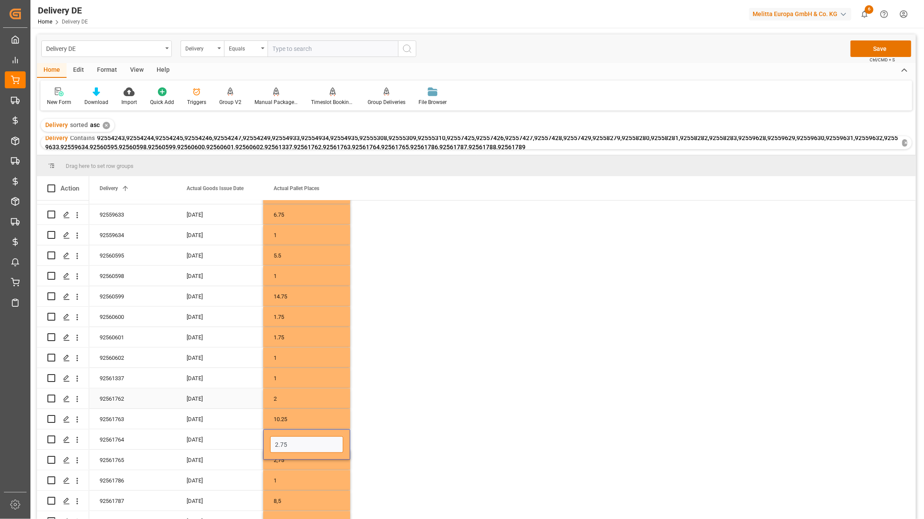
scroll to position [561, 0]
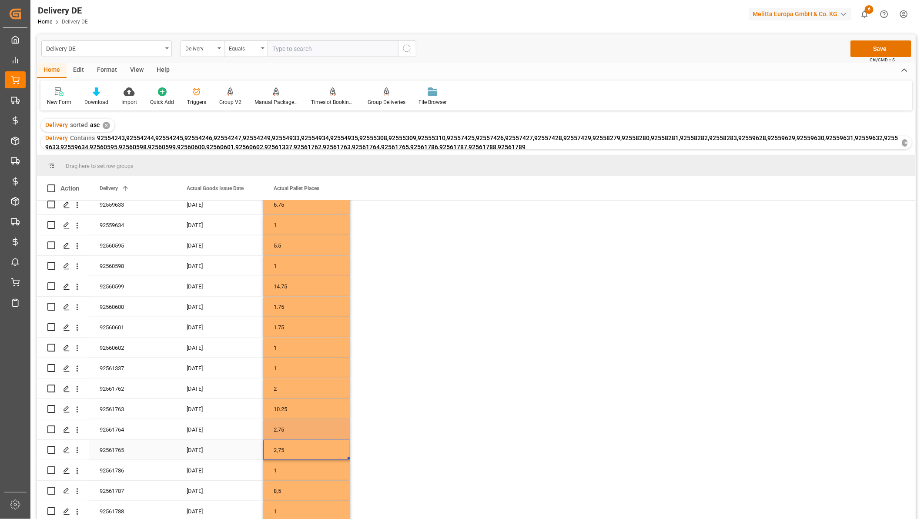
click at [292, 448] on div "2,75" at bounding box center [306, 450] width 87 height 20
click at [279, 453] on input "2,75" at bounding box center [306, 455] width 73 height 17
type input "2.75"
click at [285, 461] on div "8,5" at bounding box center [306, 491] width 87 height 20
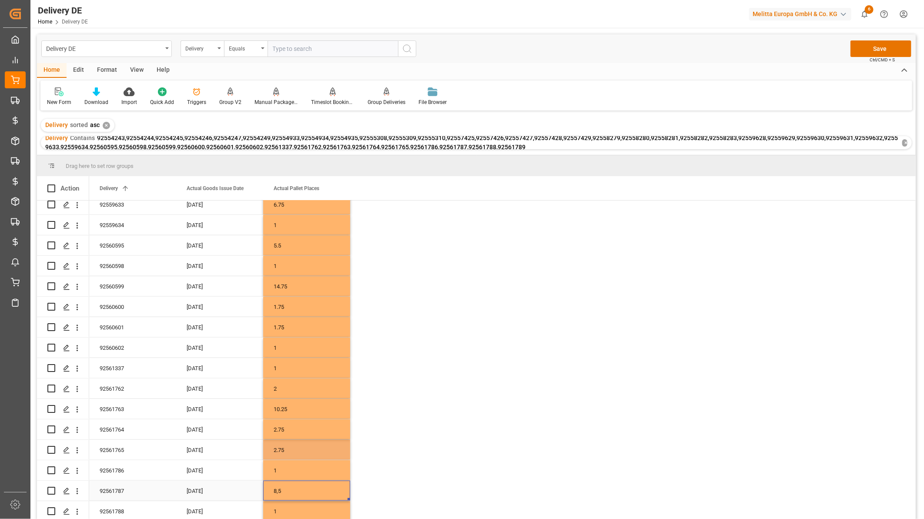
click at [285, 461] on div "8,5" at bounding box center [306, 491] width 87 height 20
click at [279, 461] on input "8,5" at bounding box center [306, 496] width 73 height 17
type input "8.5"
click at [312, 441] on div "2.75" at bounding box center [306, 450] width 87 height 20
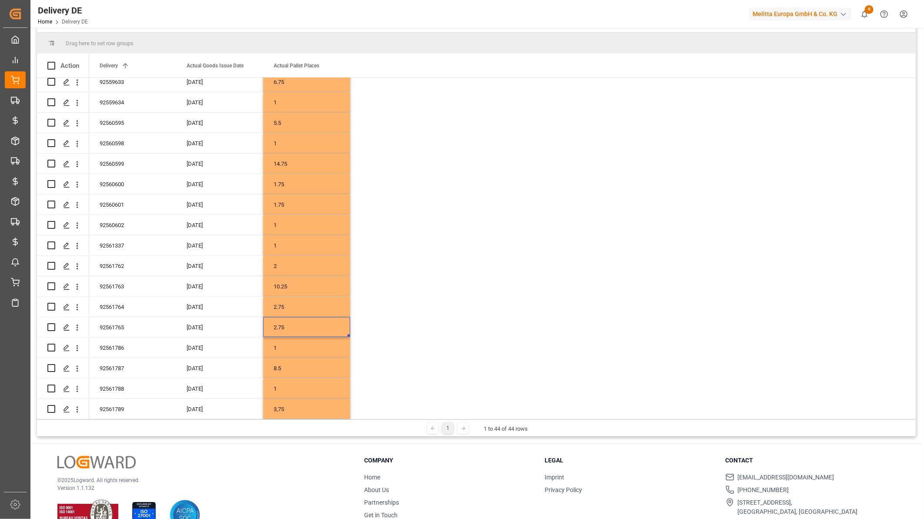
scroll to position [145, 0]
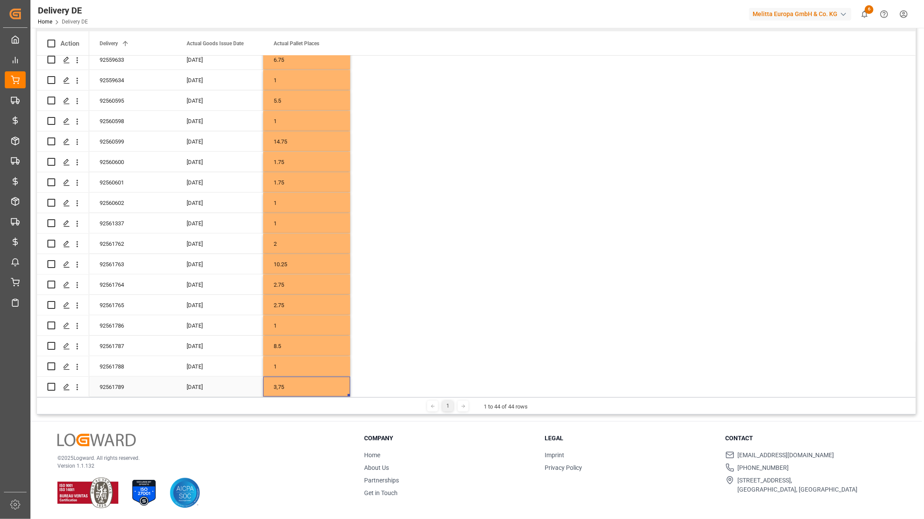
click at [279, 382] on div "3,75" at bounding box center [306, 387] width 87 height 20
click at [279, 377] on input "3,75" at bounding box center [306, 381] width 73 height 17
type input "3.75"
click at [284, 340] on div "8.5" at bounding box center [306, 346] width 87 height 20
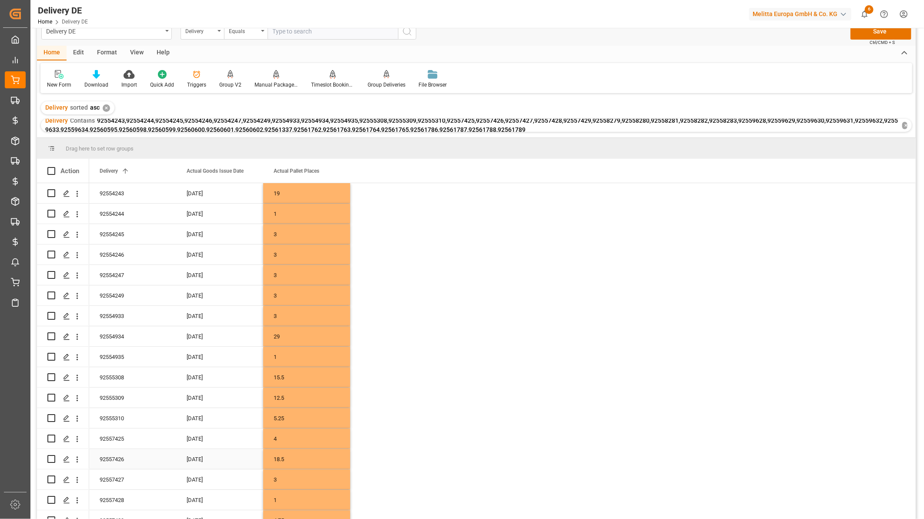
scroll to position [0, 0]
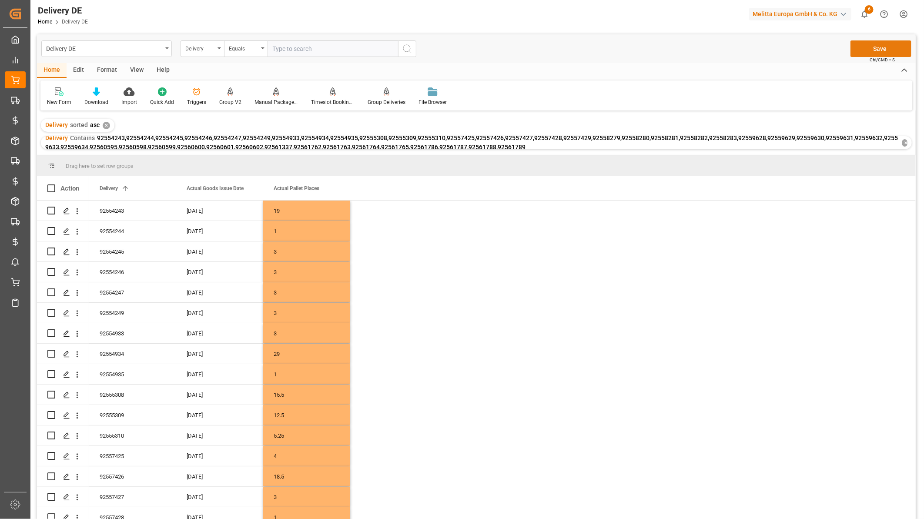
click at [867, 47] on button "Save" at bounding box center [881, 48] width 61 height 17
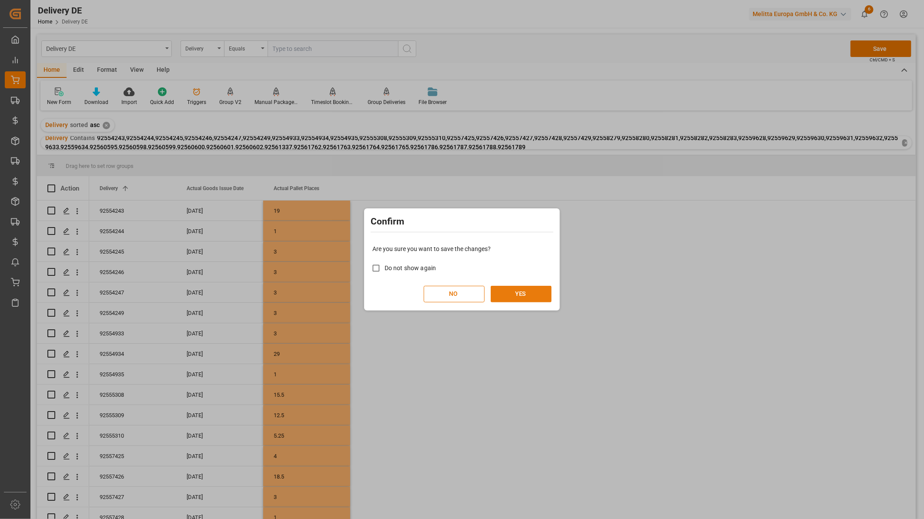
click at [521, 296] on button "YES" at bounding box center [521, 294] width 61 height 17
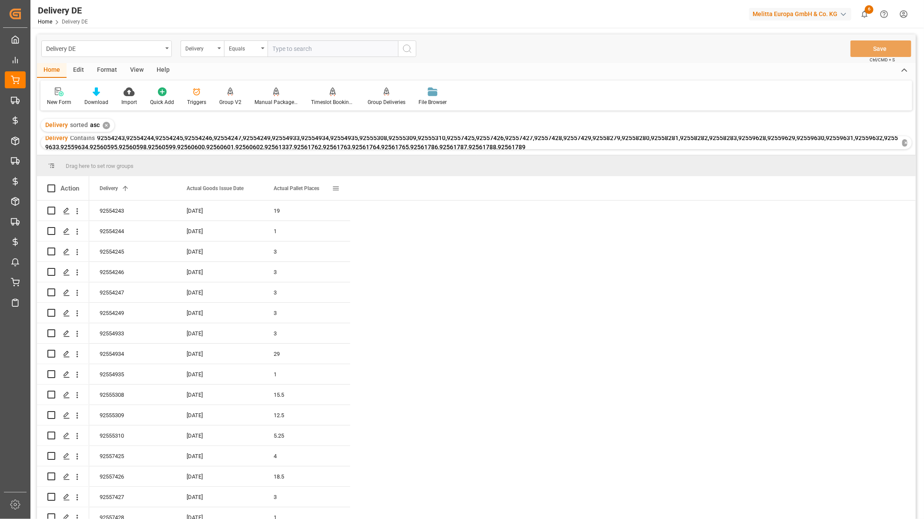
click at [337, 188] on span at bounding box center [336, 189] width 8 height 8
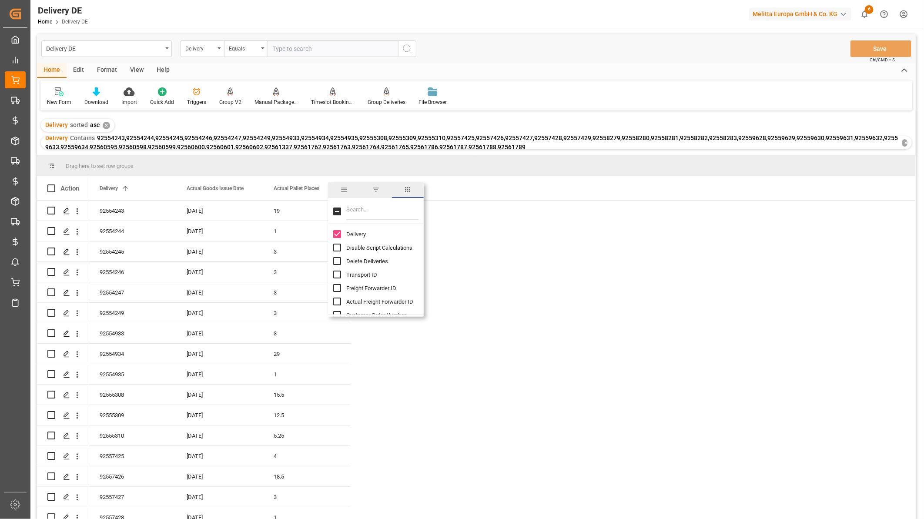
click at [362, 214] on input "Filter Columns Input" at bounding box center [382, 211] width 72 height 17
type input "cos"
click at [336, 234] on input "Transport Cost (only freight shipping) column toggle visibility (hidden)" at bounding box center [337, 234] width 8 height 8
checkbox input "true"
checkbox input "false"
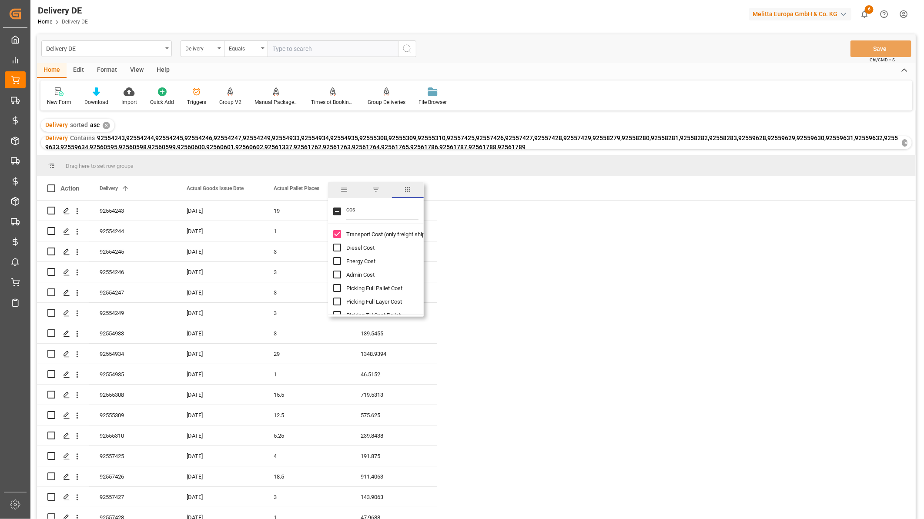
click at [337, 249] on input "Diesel Cost column toggle visibility (hidden)" at bounding box center [337, 248] width 8 height 8
checkbox input "true"
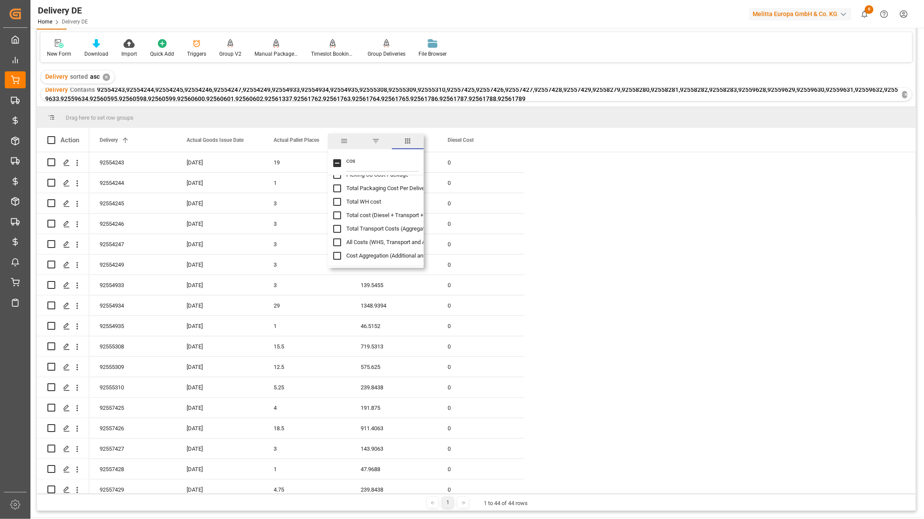
click at [337, 227] on input "Total Transport Costs (Aggregation) column toggle visibility (hidden)" at bounding box center [337, 229] width 8 height 8
click at [337, 227] on input "Total Transport Costs (Aggregation) column toggle visibility (visible)" at bounding box center [337, 229] width 8 height 8
checkbox input "false"
click at [337, 253] on input "Cost Aggregation (Additional and Transport Costs) column toggle visibility (hid…" at bounding box center [337, 256] width 8 height 8
checkbox input "true"
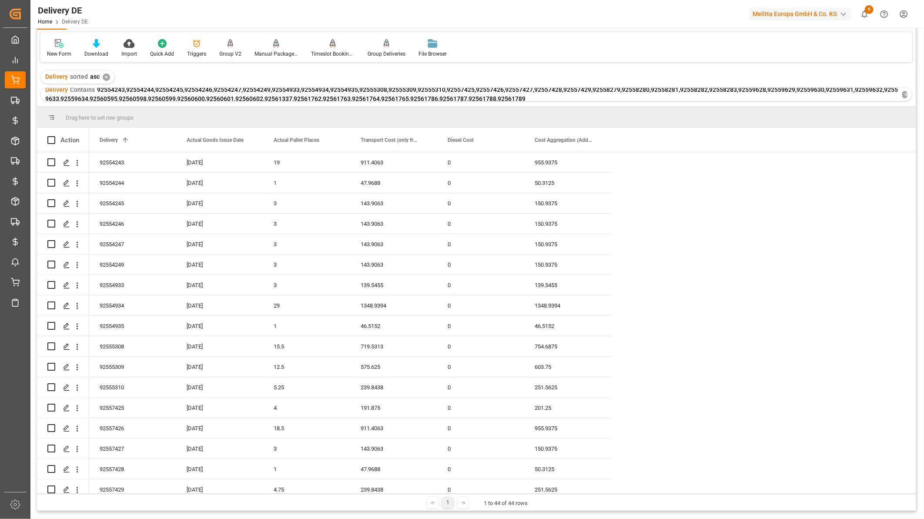
click at [560, 94] on div "Delivery Contains 92554243,92554244,92554245,92554246,92554247,92554249,9255493…" at bounding box center [472, 94] width 854 height 18
drag, startPoint x: 611, startPoint y: 140, endPoint x: 690, endPoint y: 136, distance: 79.7
click at [690, 136] on div at bounding box center [690, 140] width 3 height 24
click at [676, 141] on span at bounding box center [677, 140] width 8 height 8
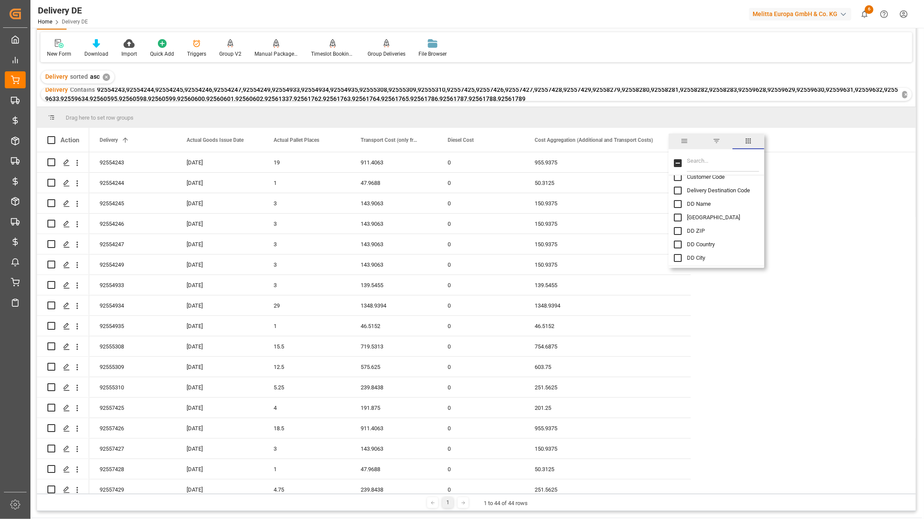
scroll to position [290, 0]
click at [704, 163] on input "Filter Columns Input" at bounding box center [723, 162] width 72 height 17
type input "cos"
click at [681, 212] on input "Energy Cost column toggle visibility (hidden)" at bounding box center [678, 213] width 8 height 8
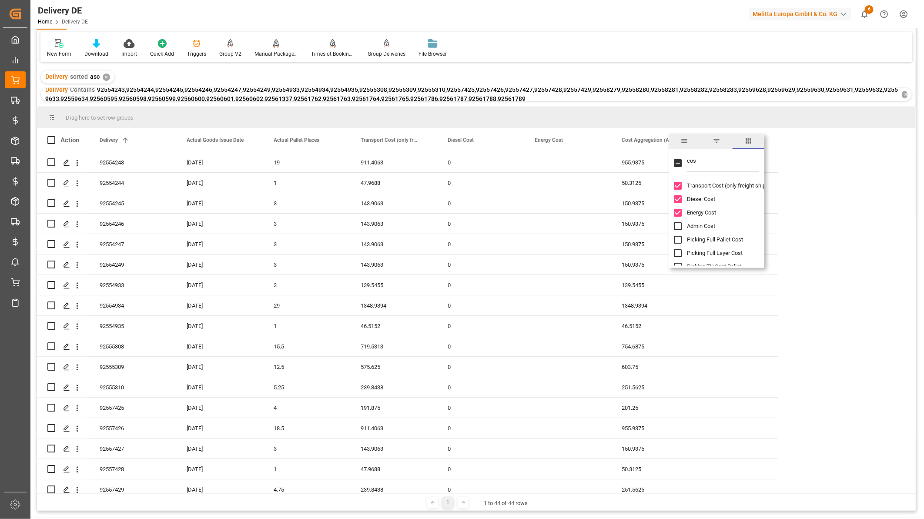
click at [681, 209] on input "Energy Cost column toggle visibility (visible)" at bounding box center [678, 213] width 8 height 8
checkbox input "false"
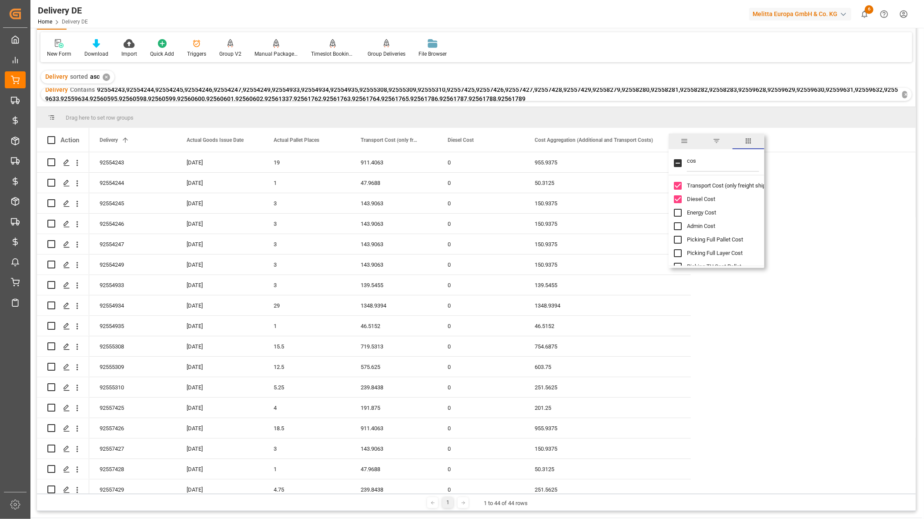
drag, startPoint x: 703, startPoint y: 159, endPoint x: 680, endPoint y: 161, distance: 23.2
click at [697, 159] on input "cos" at bounding box center [723, 162] width 72 height 17
type input "c"
type input "nc"
click at [678, 198] on input "NC Incurred Fees column toggle visibility (hidden)" at bounding box center [678, 199] width 8 height 8
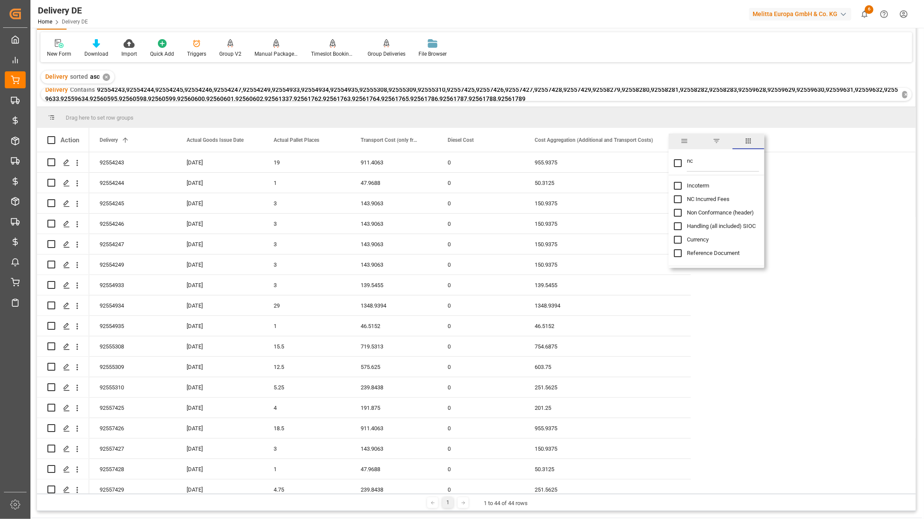
checkbox input "true"
checkbox input "false"
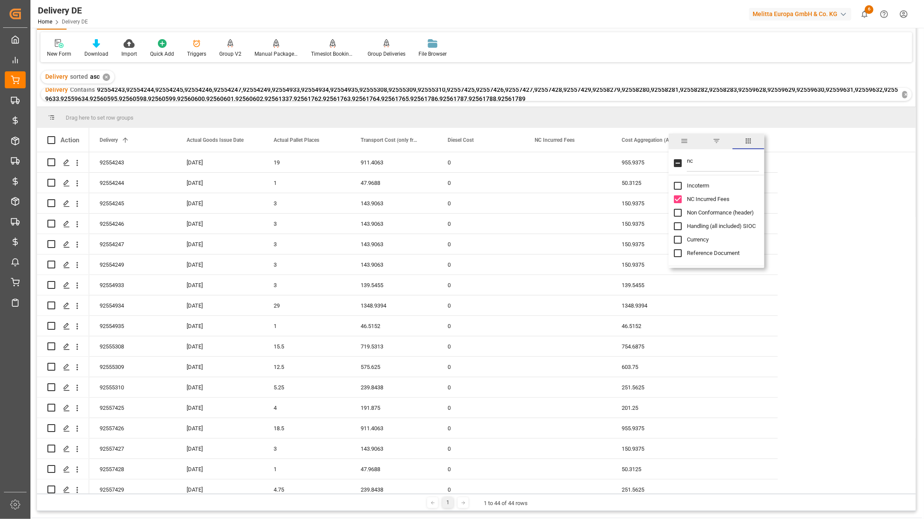
click at [678, 198] on input "NC Incurred Fees column toggle visibility (visible)" at bounding box center [678, 199] width 8 height 8
checkbox input "false"
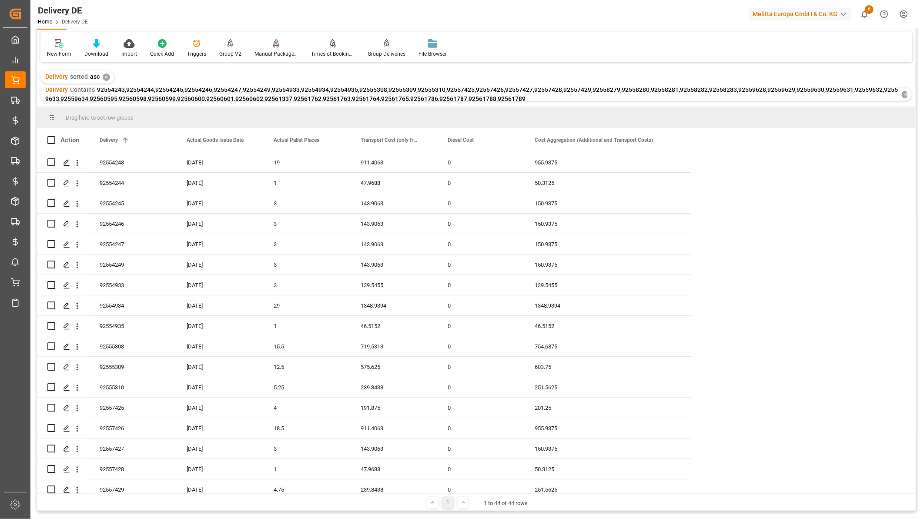
click at [534, 109] on div "Drag here to set row groups" at bounding box center [476, 117] width 879 height 21
click at [76, 159] on icon "open menu" at bounding box center [77, 162] width 9 height 9
click at [97, 175] on div "Open in new tab" at bounding box center [126, 181] width 107 height 18
click at [513, 139] on span at bounding box center [510, 140] width 8 height 8
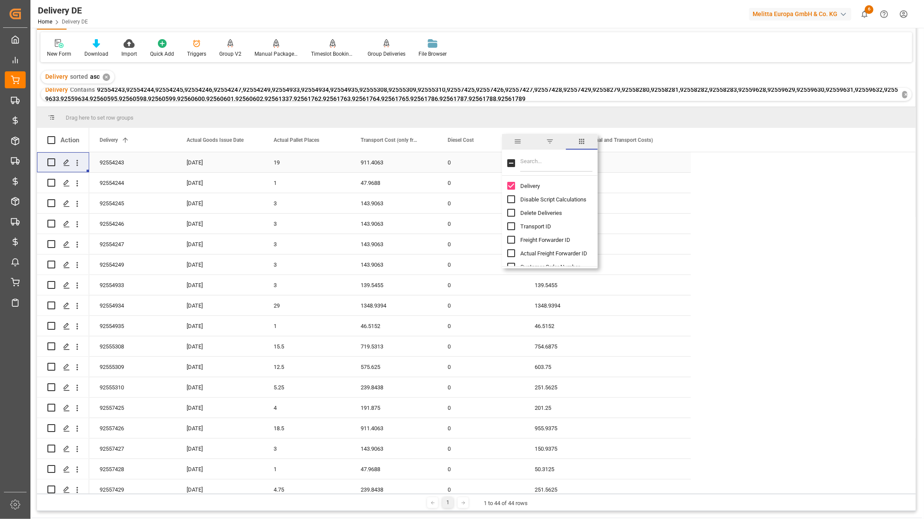
click at [535, 160] on input "Filter Columns Input" at bounding box center [556, 162] width 72 height 17
type input "sec"
click at [512, 183] on input "Second Unloading Point Fee (CH) column toggle visibility (hidden)" at bounding box center [511, 186] width 8 height 8
checkbox input "true"
checkbox input "false"
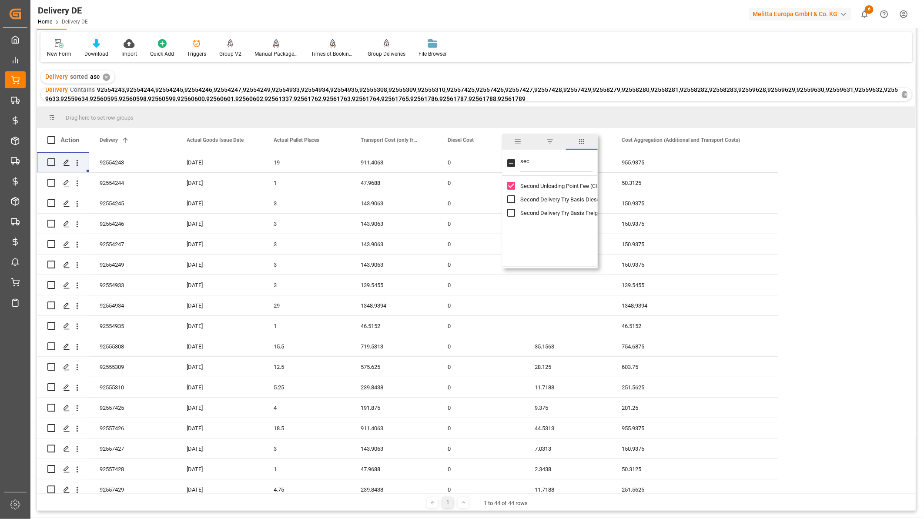
click at [755, 83] on div "Delivery sorted asc ✕ Delivery Contains 92554243,92554244,92554245,92554246,925…" at bounding box center [476, 86] width 879 height 42
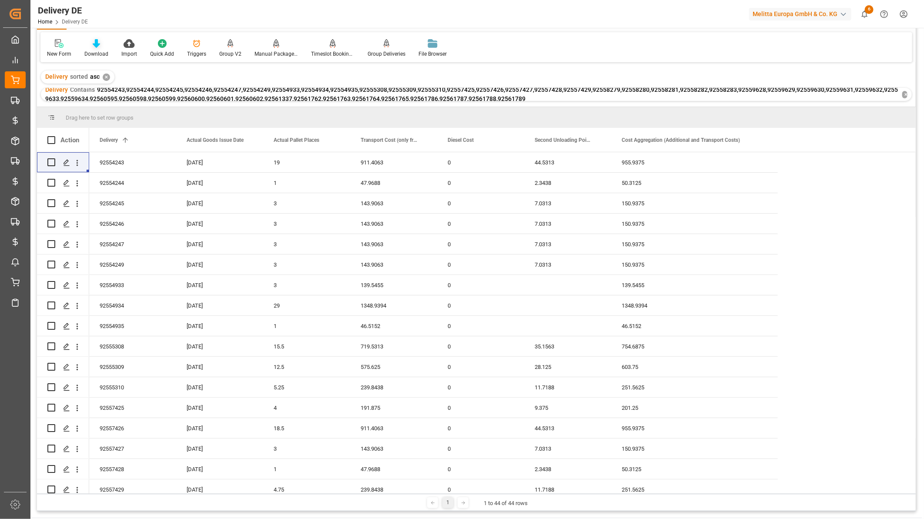
click at [94, 49] on div "Download" at bounding box center [96, 48] width 37 height 19
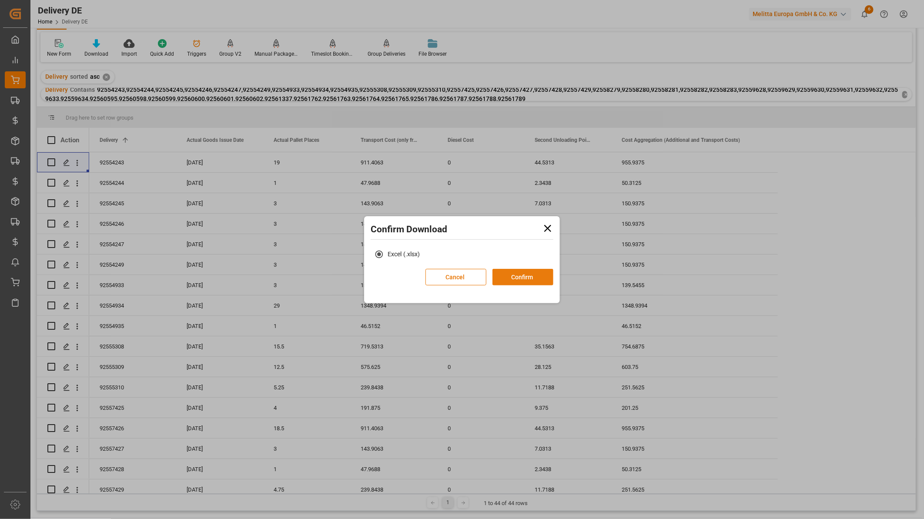
click at [541, 276] on button "Confirm" at bounding box center [523, 277] width 61 height 17
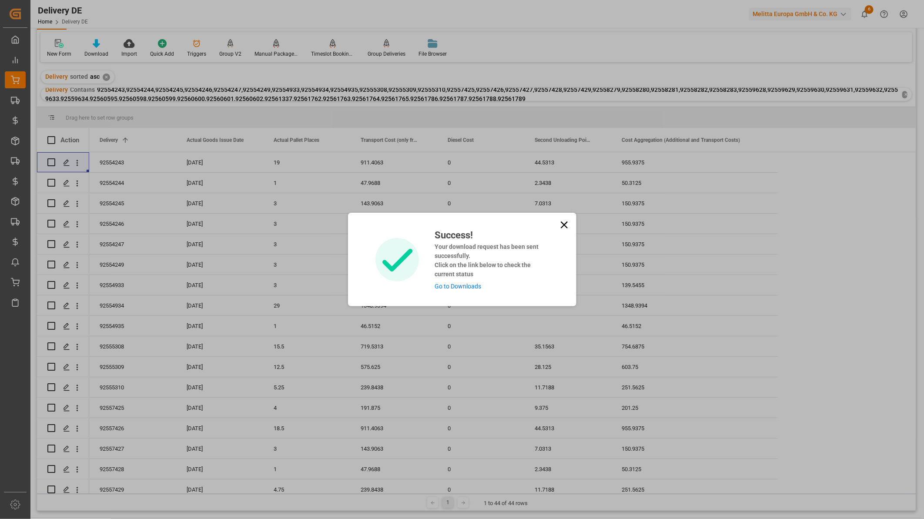
click at [564, 222] on icon at bounding box center [564, 225] width 12 height 12
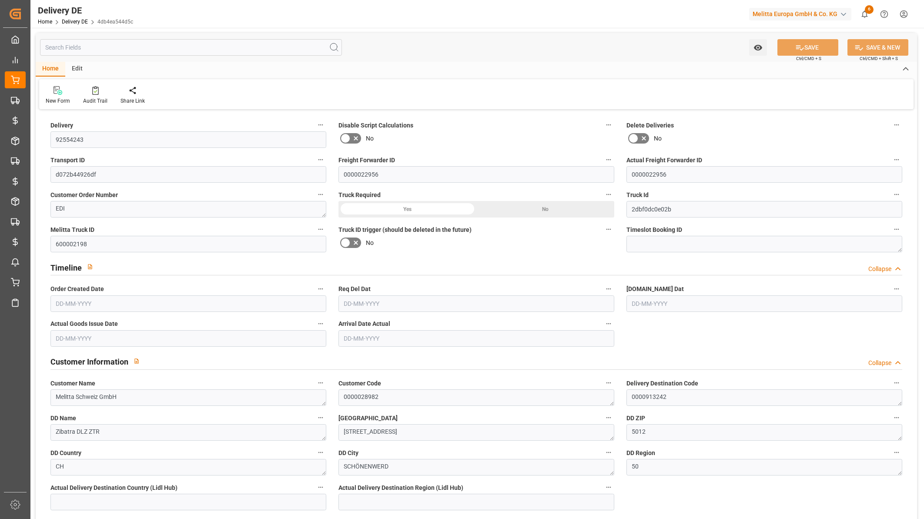
type input "22"
type input "19"
type input "2475.767"
type input "3852"
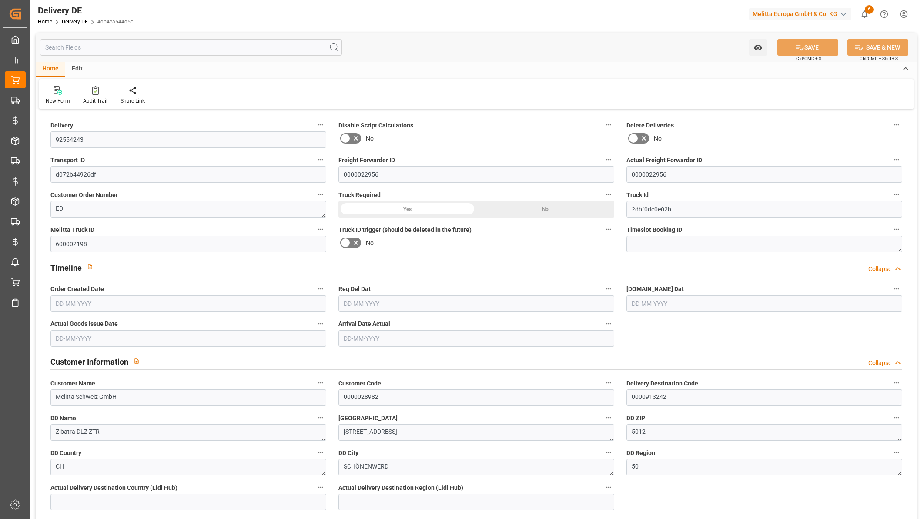
type input "26738.734"
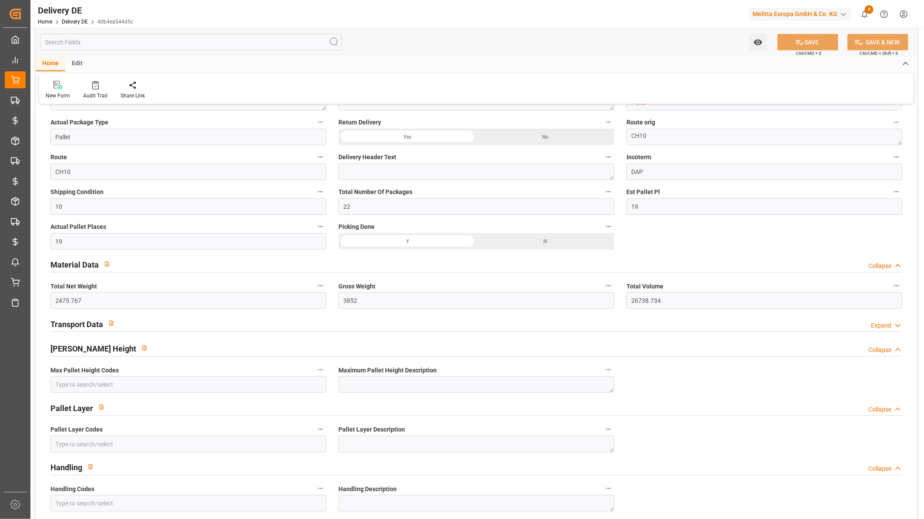
type input "[DATE]"
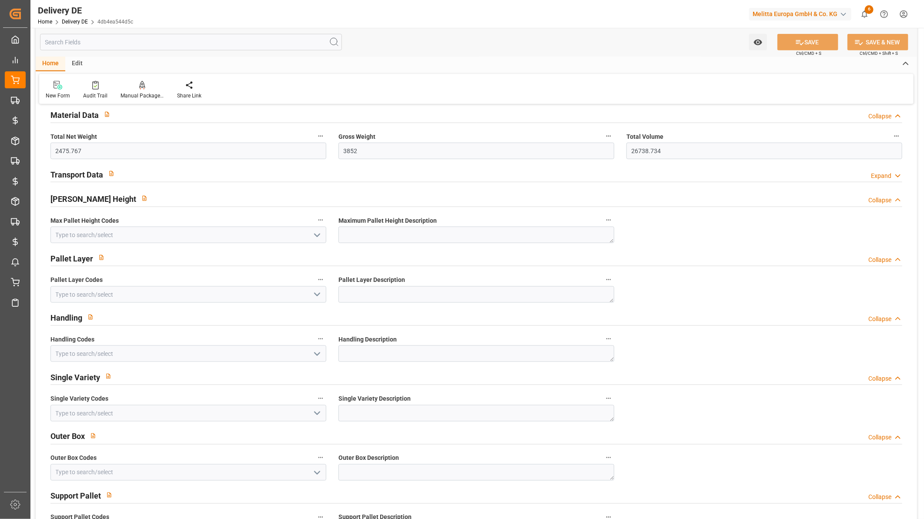
scroll to position [532, 0]
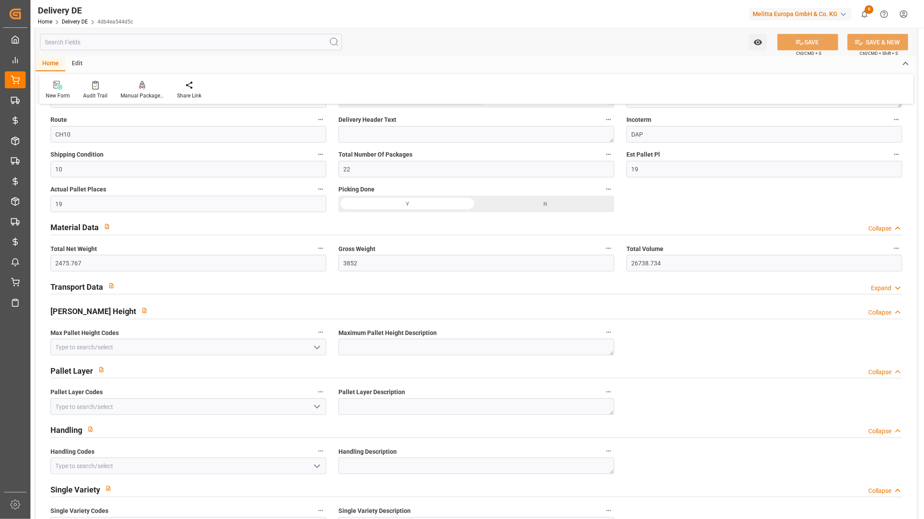
click at [85, 286] on h2 "Transport Data" at bounding box center [76, 287] width 53 height 12
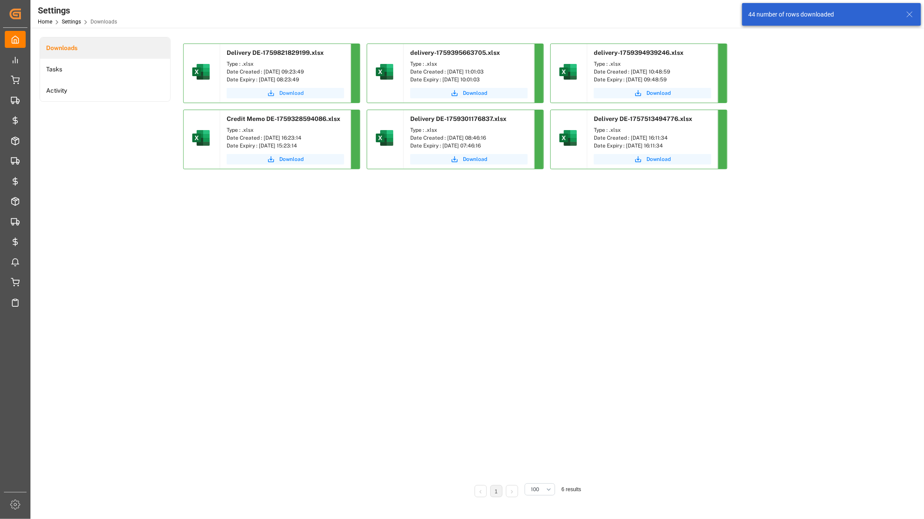
click at [296, 94] on span "Download" at bounding box center [291, 93] width 24 height 8
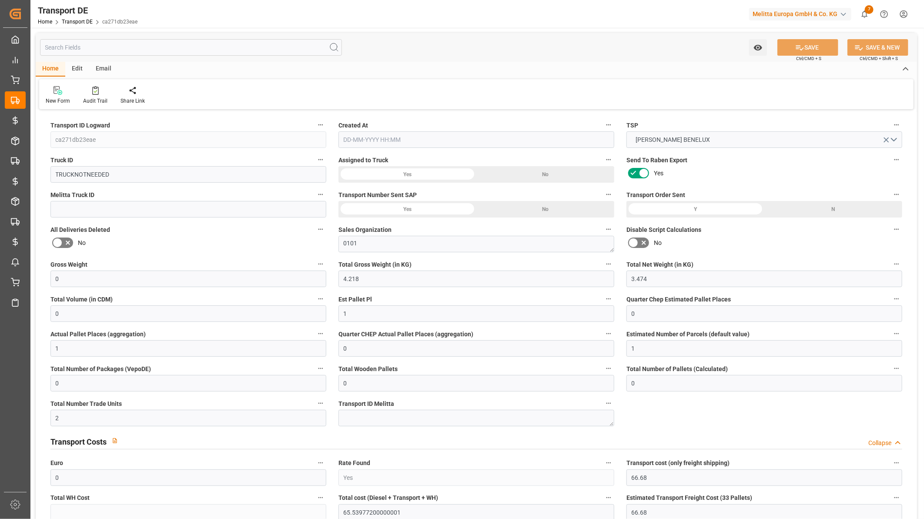
type input "0"
type input "4.218"
type input "3.474"
type input "0"
type input "1"
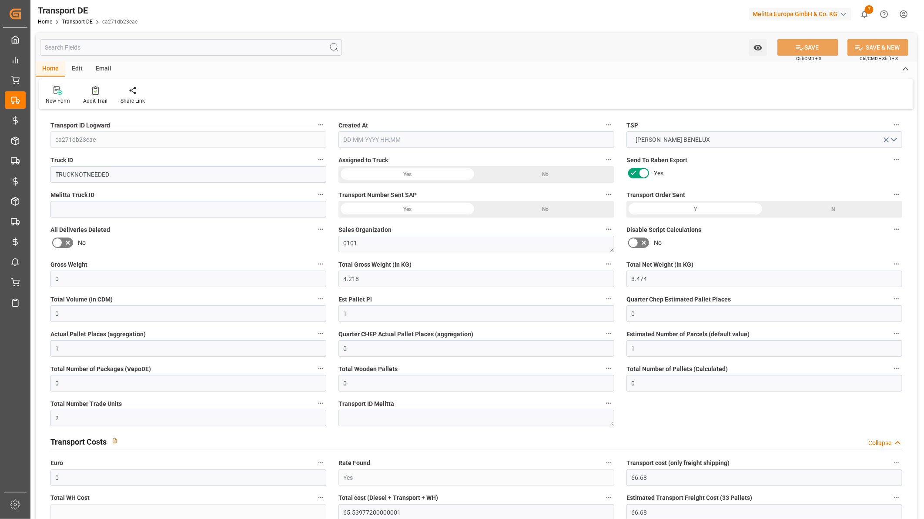
type input "0"
type input "1"
type input "0"
type input "1"
type input "0"
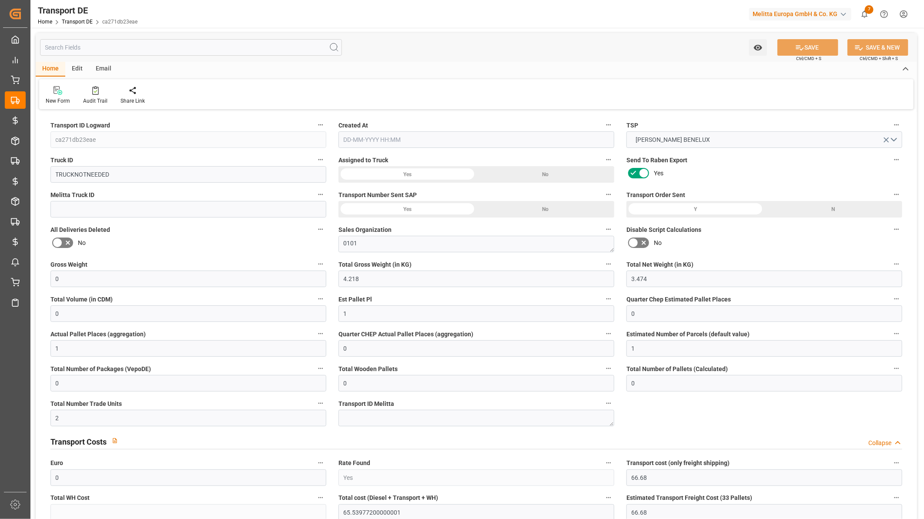
type input "0"
type input "2"
type input "0"
type input "66.68"
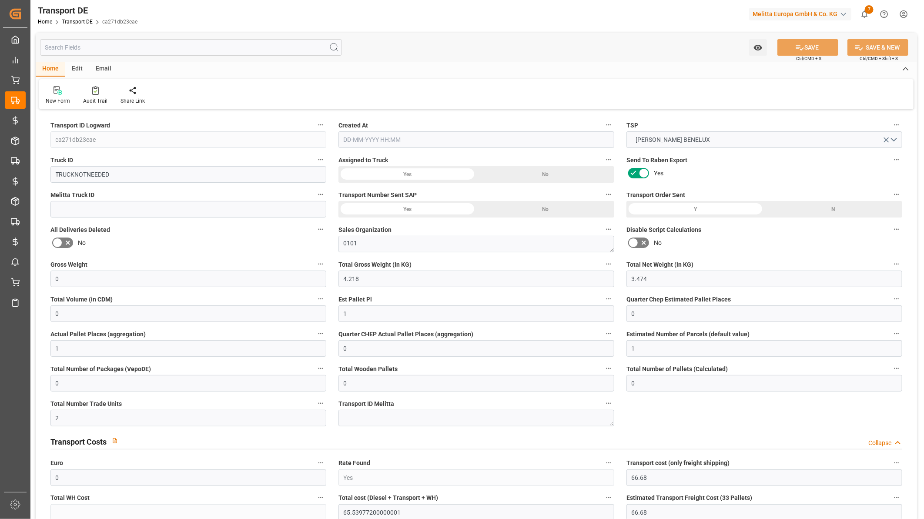
type input "66.68"
type input "65.5398"
type input "90"
type input "0"
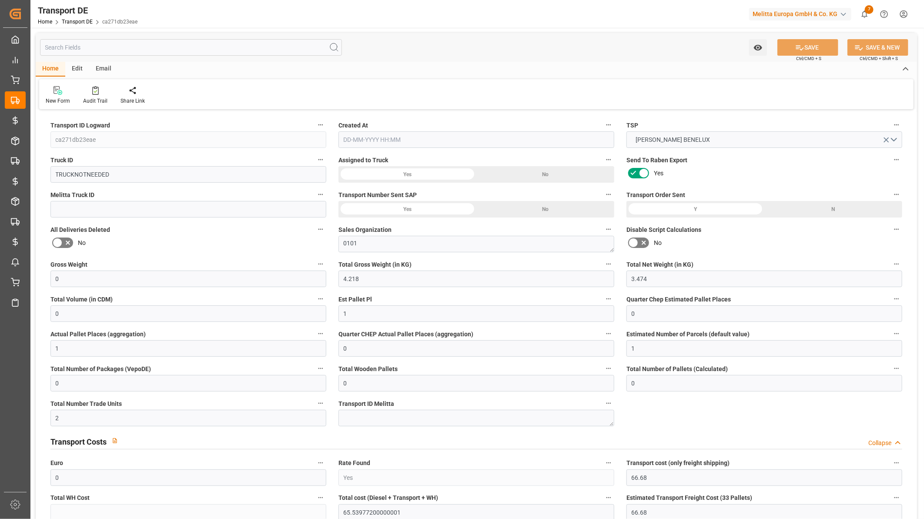
type input "0"
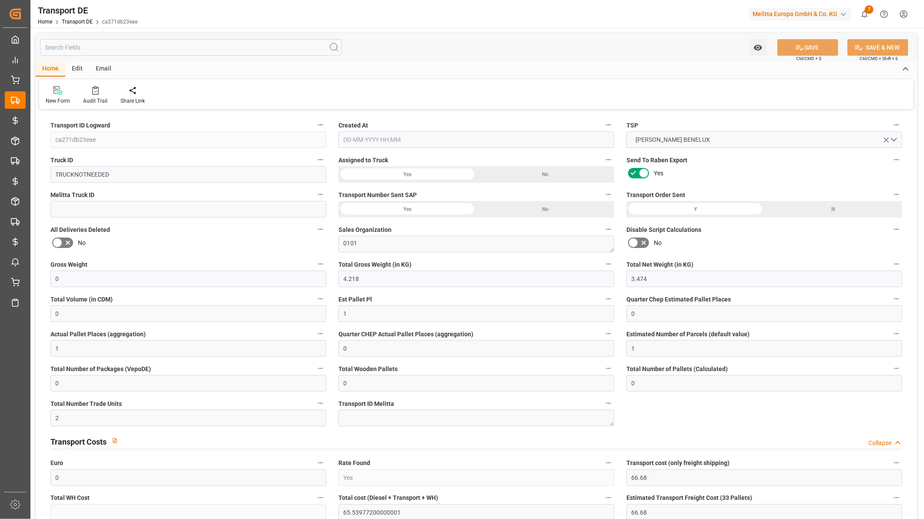
type input "0"
type input "-1.1402"
type input "0"
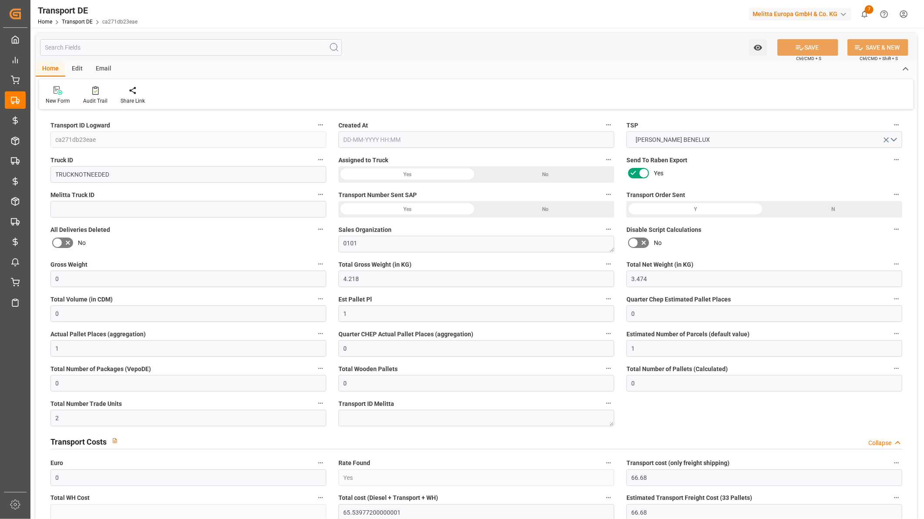
type input "0"
type input "4.218"
type input "4710.8598"
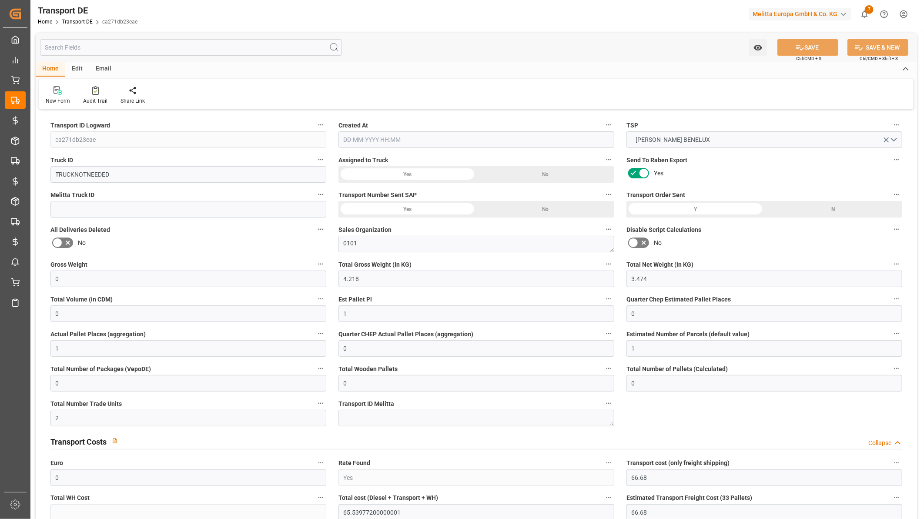
type input "21"
type input "35"
type input "0"
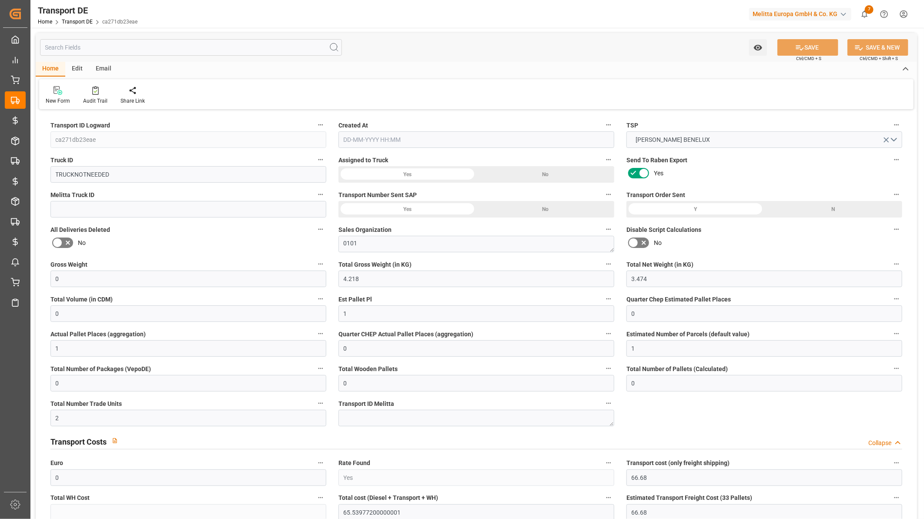
type input "0"
type input "1"
type input "0"
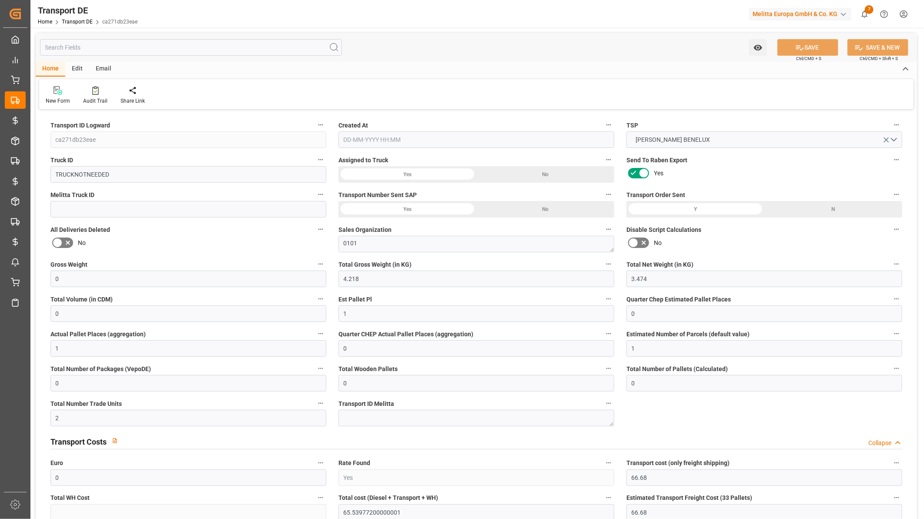
type input "0"
type input "2"
type input "65.5398"
type input "[DATE] 09:46"
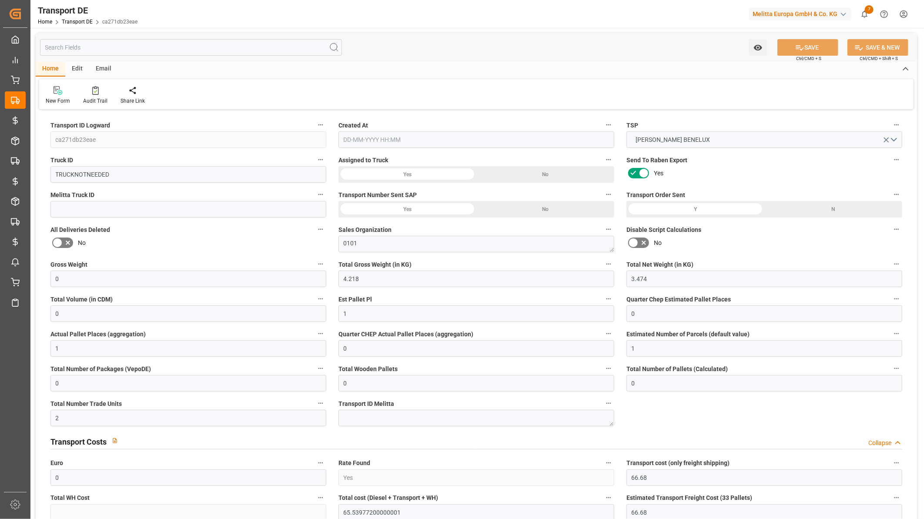
type input "[DATE]"
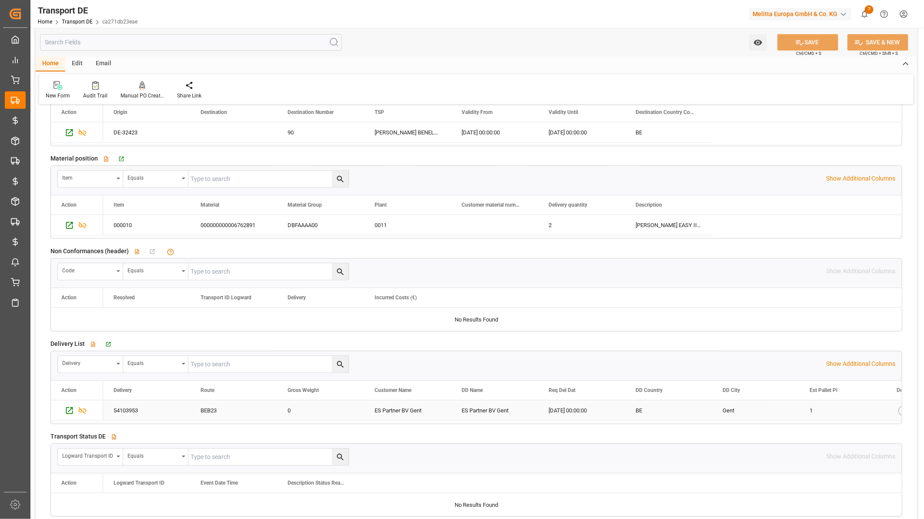
scroll to position [1354, 0]
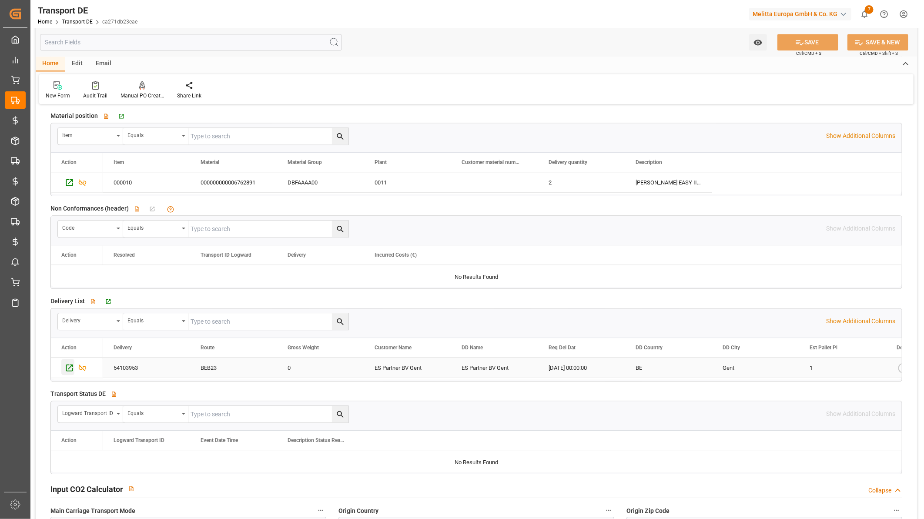
click at [62, 369] on div "Press SPACE to select this row." at bounding box center [67, 367] width 13 height 16
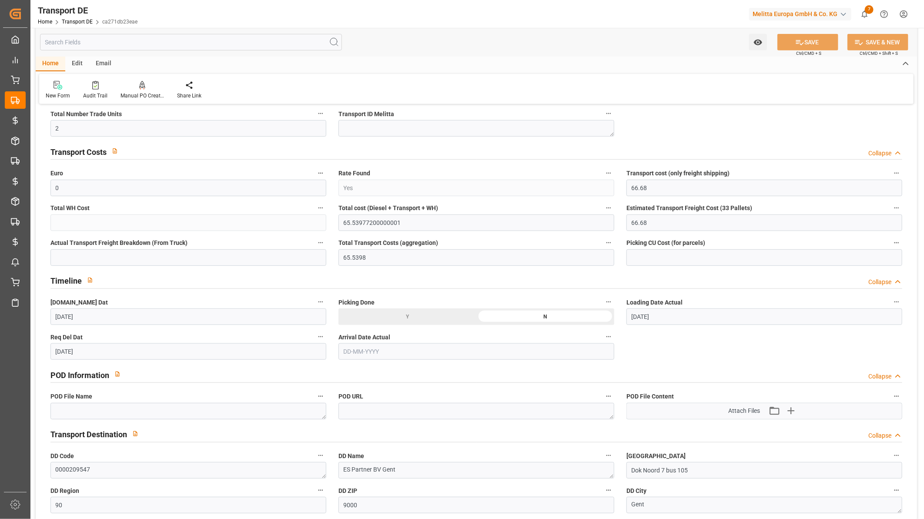
scroll to position [48, 0]
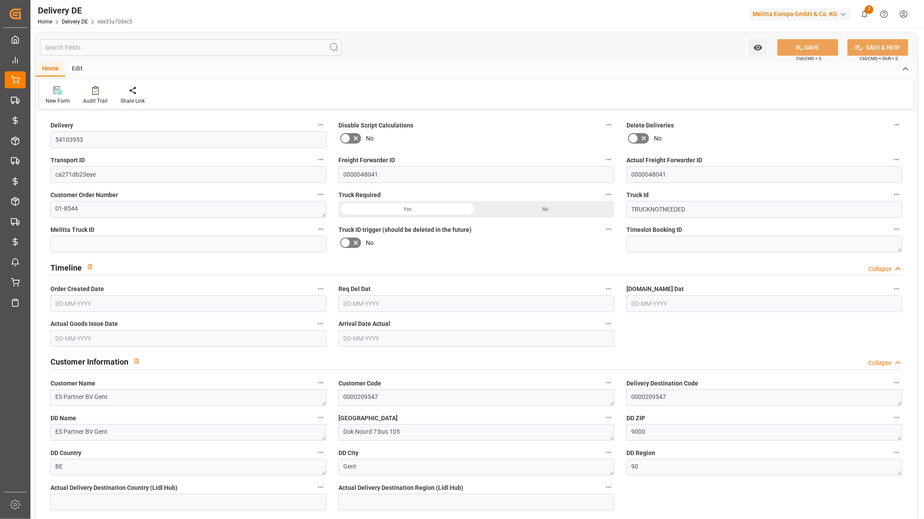
type input "0"
type input "1"
type input "3.474"
type input "0"
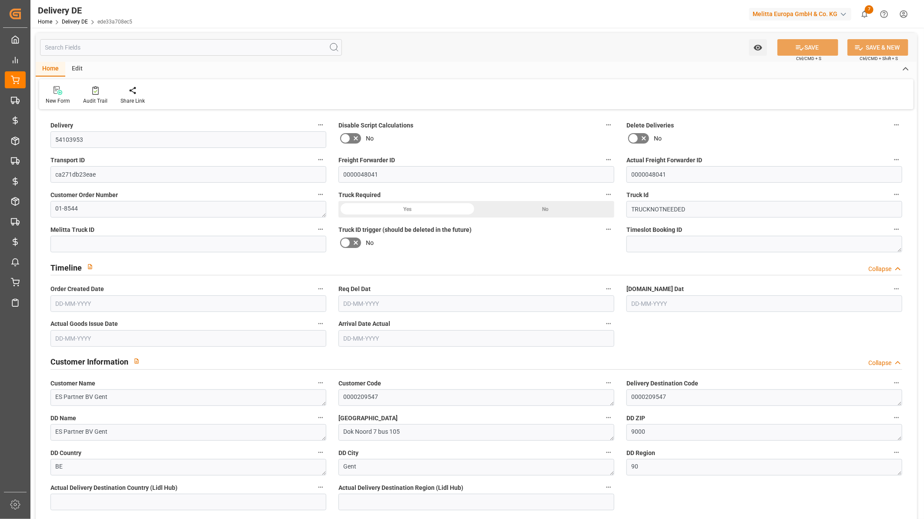
type input "0"
type input "[DATE]"
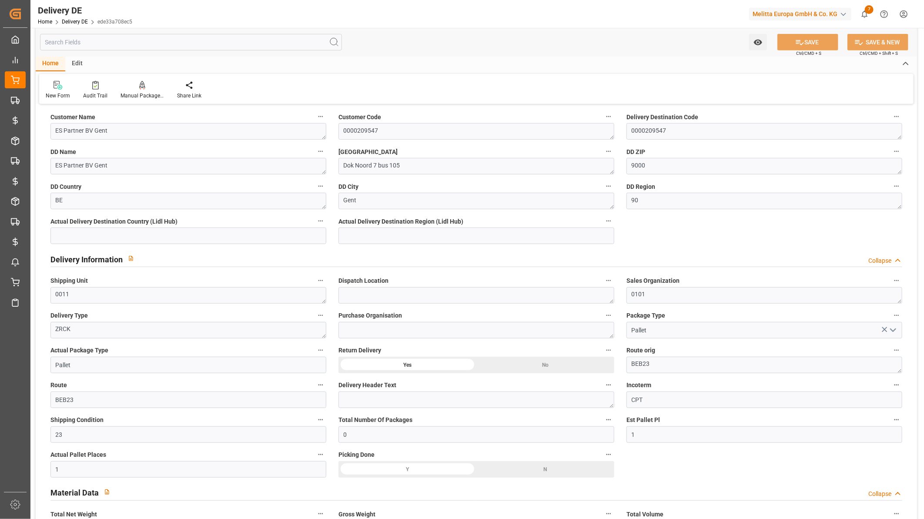
scroll to position [290, 0]
